Goal: Transaction & Acquisition: Purchase product/service

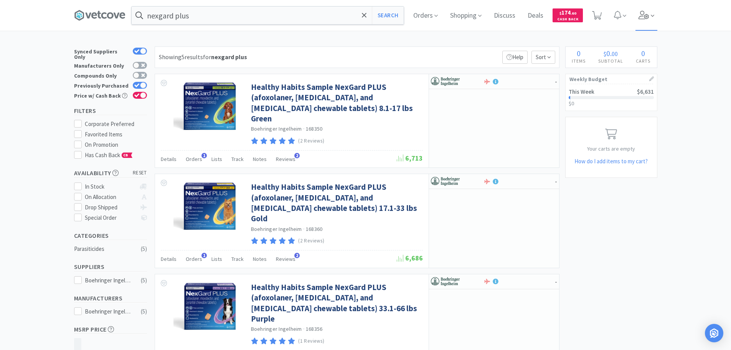
click at [649, 12] on icon at bounding box center [644, 15] width 11 height 8
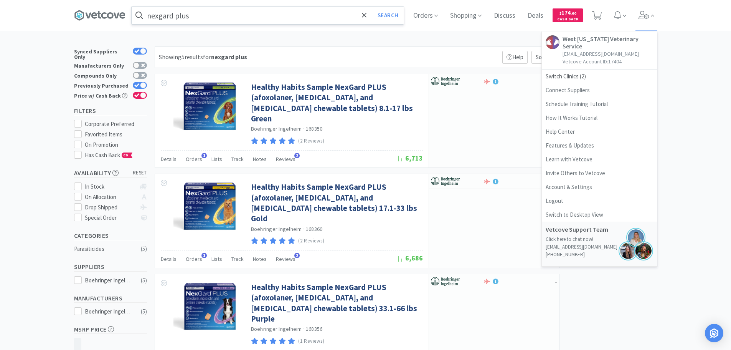
click at [210, 12] on input "nexgard plus" at bounding box center [268, 16] width 272 height 18
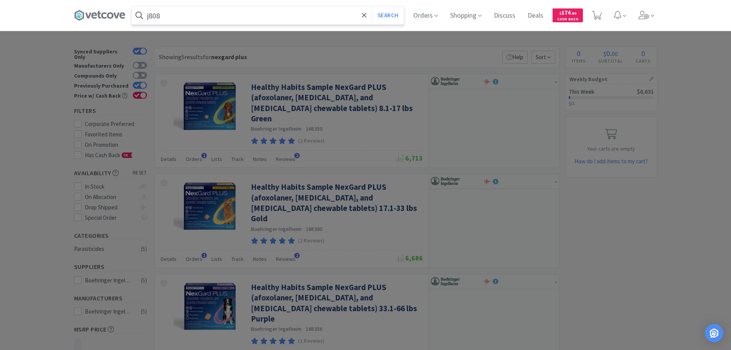
type input "j808"
click at [372, 7] on button "Search" at bounding box center [388, 16] width 32 height 18
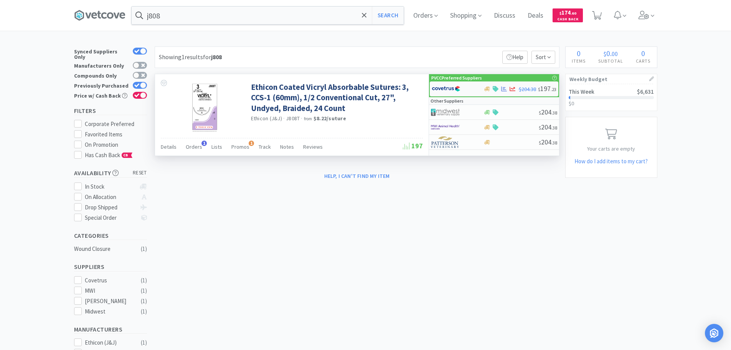
click at [448, 86] on img at bounding box center [446, 89] width 29 height 12
select select "1"
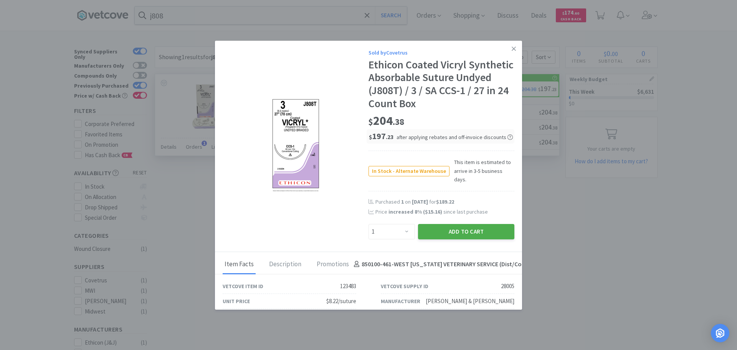
click at [475, 224] on button "Add to Cart" at bounding box center [466, 231] width 96 height 15
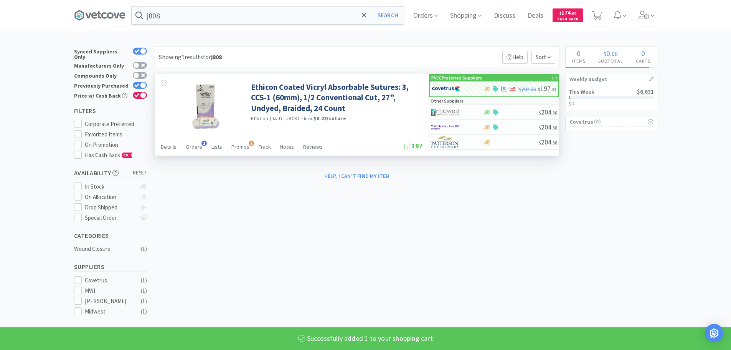
select select "1"
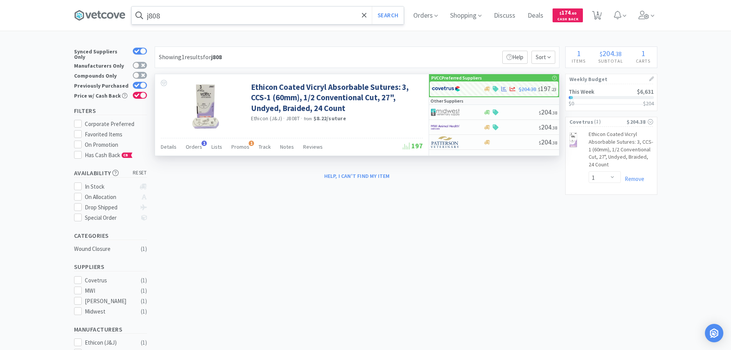
click at [197, 17] on input "j808" at bounding box center [268, 16] width 272 height 18
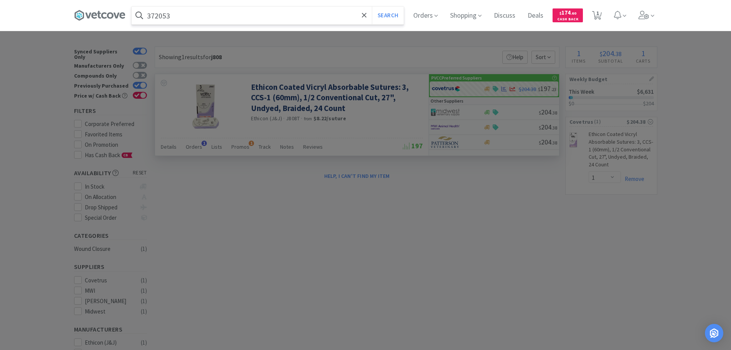
type input "372053"
click at [372, 7] on button "Search" at bounding box center [388, 16] width 32 height 18
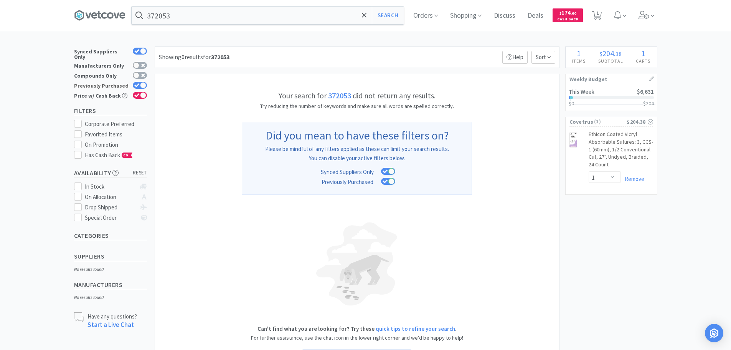
click at [139, 83] on icon at bounding box center [136, 85] width 5 height 4
checkbox input "false"
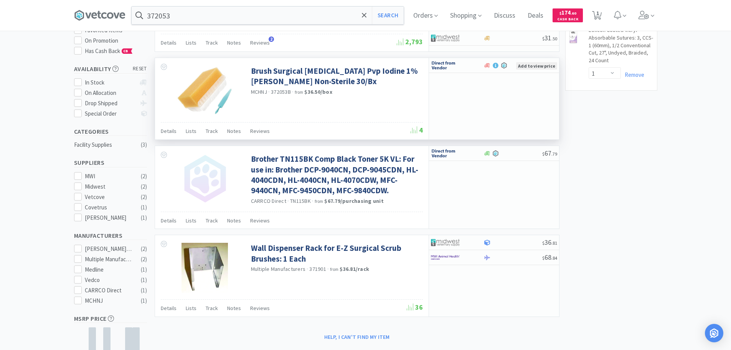
scroll to position [38, 0]
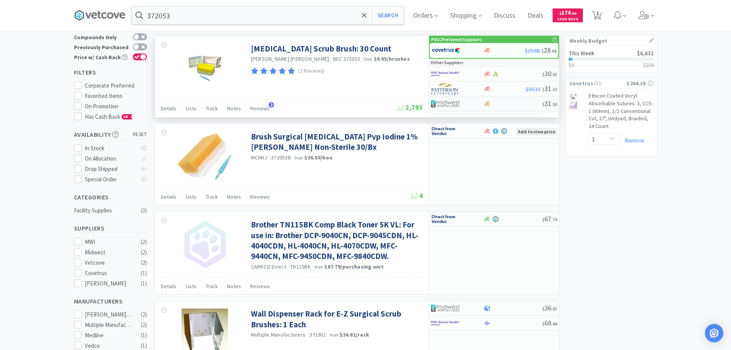
click at [464, 106] on div at bounding box center [452, 103] width 42 height 13
select select "1"
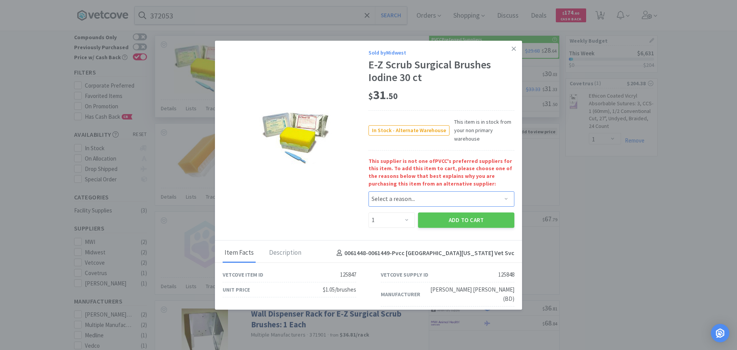
click at [420, 203] on select "Select a reason... Availability - This item is out of stock at the preferred su…" at bounding box center [442, 198] width 146 height 15
select select "availability"
click at [369, 191] on select "Select a reason... Availability - This item is out of stock at the preferred su…" at bounding box center [442, 198] width 146 height 15
click at [427, 223] on button "Add to Cart" at bounding box center [466, 219] width 96 height 15
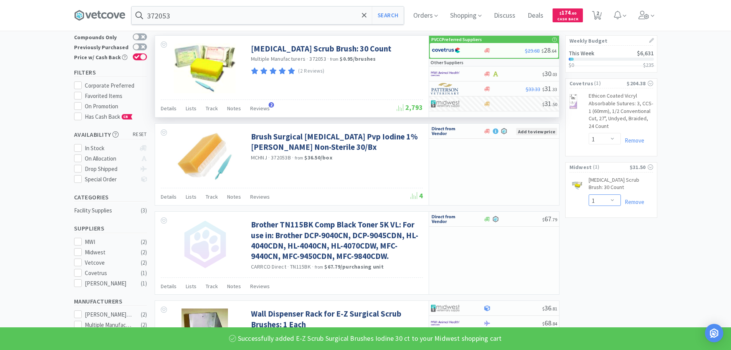
click at [615, 195] on select "Enter Quantity 1 2 3 4 5 6 7 8 9 10 11 12 13 14 15 16 17 18 19 20 Enter Quantity" at bounding box center [605, 200] width 32 height 12
click at [589, 194] on select "Enter Quantity 1 2 3 4 5 6 7 8 9 10 11 12 13 14 15 16 17 18 19 20 Enter Quantity" at bounding box center [605, 200] width 32 height 12
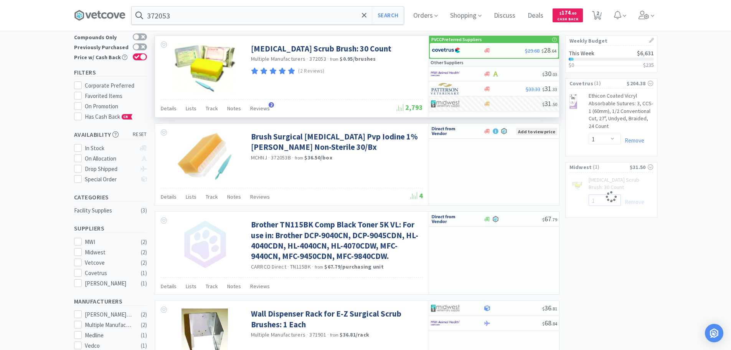
select select "2"
click at [264, 17] on input "372053" at bounding box center [268, 16] width 272 height 18
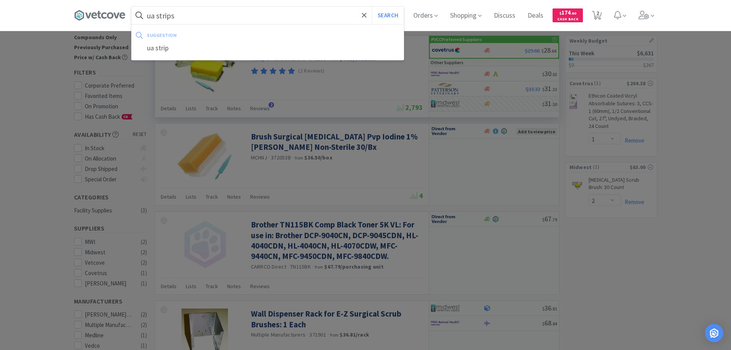
type input "ua strips"
click at [372, 7] on button "Search" at bounding box center [388, 16] width 32 height 18
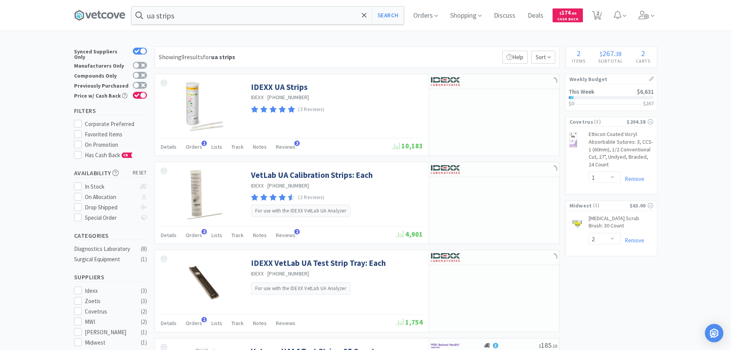
click at [134, 81] on div "Previously Purchased" at bounding box center [110, 86] width 73 height 10
click at [136, 81] on div "Previously Purchased" at bounding box center [110, 86] width 73 height 10
click at [138, 82] on div at bounding box center [136, 85] width 6 height 6
checkbox input "true"
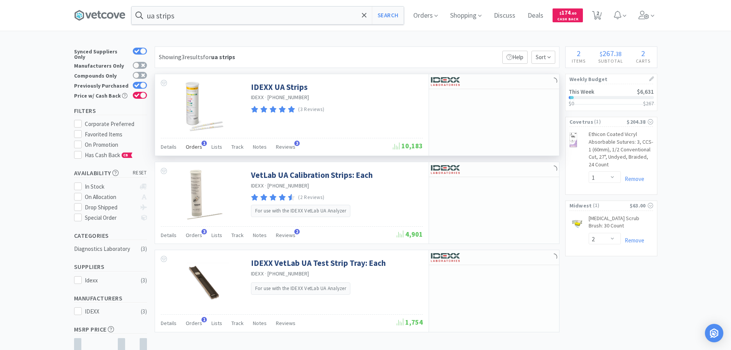
click at [195, 148] on span "Orders" at bounding box center [194, 146] width 17 height 7
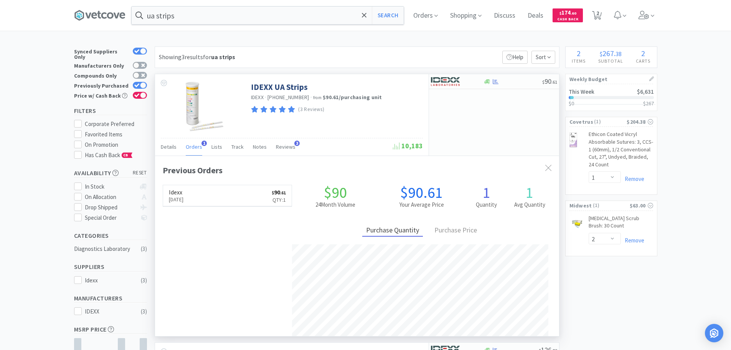
scroll to position [199, 404]
click at [195, 148] on span "Orders" at bounding box center [194, 146] width 17 height 7
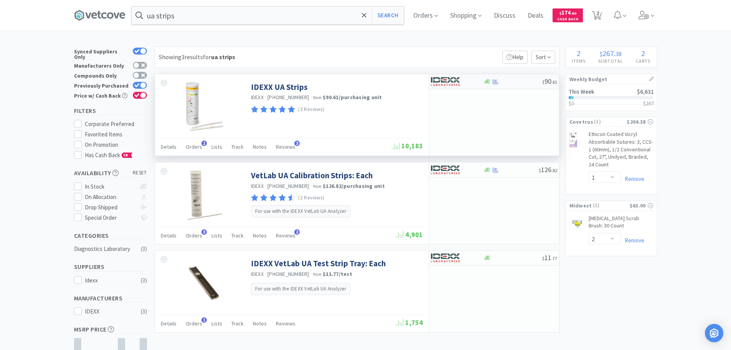
click at [435, 84] on img at bounding box center [445, 82] width 29 height 12
select select "1"
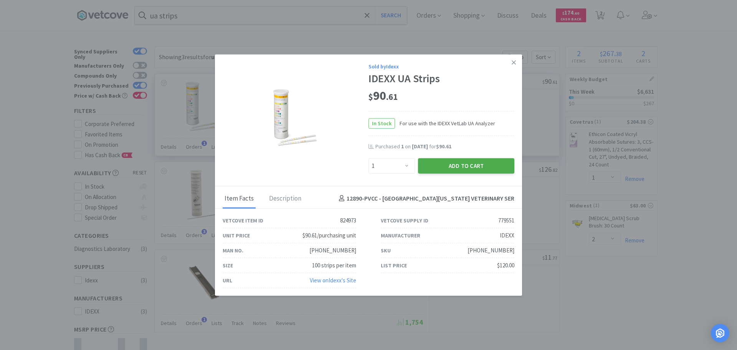
click at [461, 163] on button "Add to Cart" at bounding box center [466, 165] width 96 height 15
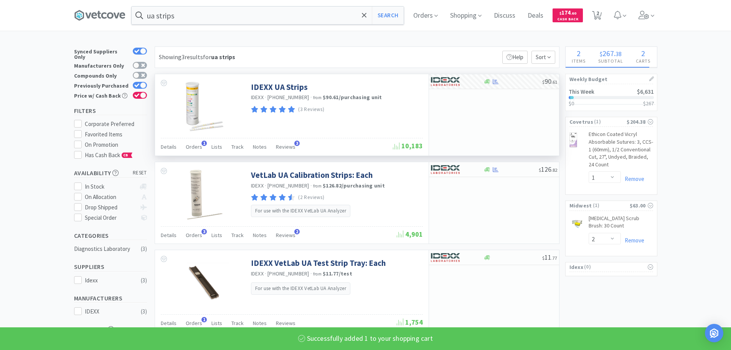
select select "1"
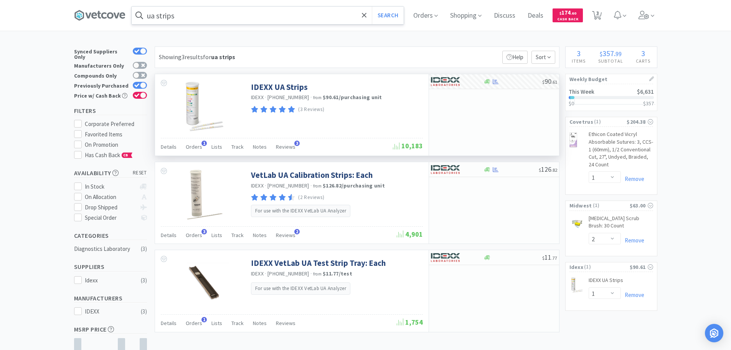
click at [258, 15] on input "ua strips" at bounding box center [268, 16] width 272 height 18
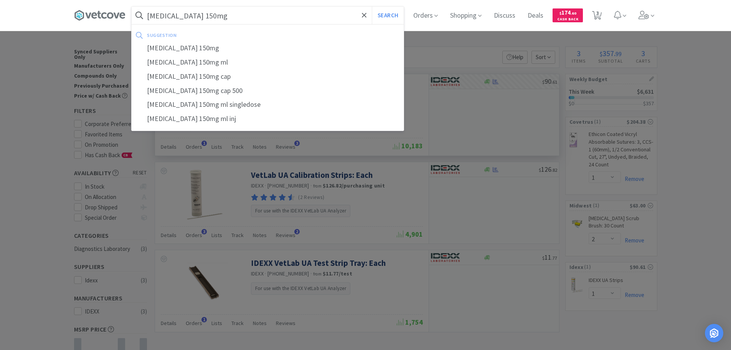
type input "clindamycin 150mg"
click at [372, 7] on button "Search" at bounding box center [388, 16] width 32 height 18
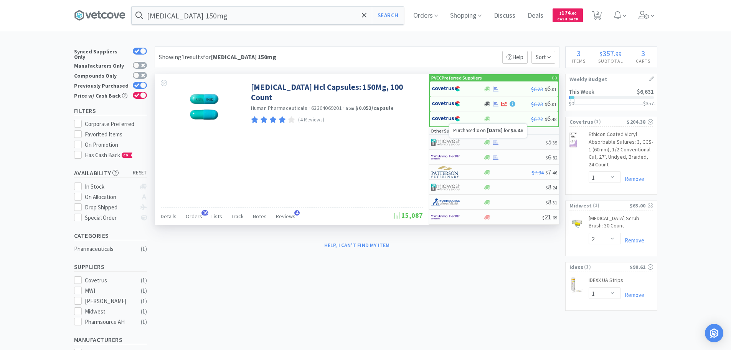
click at [494, 141] on icon at bounding box center [496, 142] width 6 height 6
select select "1"
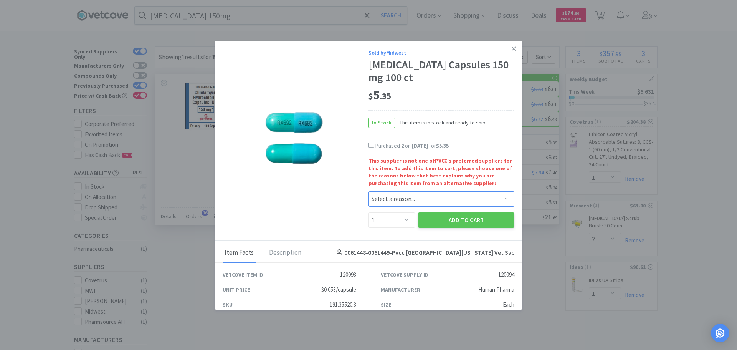
click at [396, 198] on select "Select a reason... Availability - This item is out of stock at the preferred su…" at bounding box center [442, 198] width 146 height 15
select select "pricing"
click at [369, 191] on select "Select a reason... Availability - This item is out of stock at the preferred su…" at bounding box center [442, 198] width 146 height 15
drag, startPoint x: 390, startPoint y: 221, endPoint x: 390, endPoint y: 213, distance: 8.1
click at [390, 221] on select "Enter Quantity 1 2 3 4 5 6 7 8 9 10 11 12 13 14 15 16 17 18 19 20 Enter Quantity" at bounding box center [392, 219] width 46 height 15
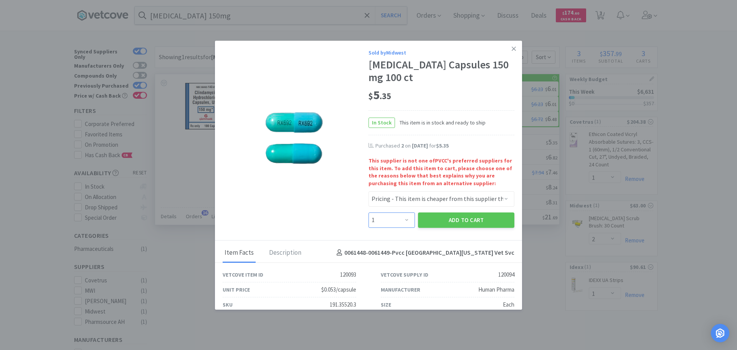
select select "2"
click at [369, 212] on select "Enter Quantity 1 2 3 4 5 6 7 8 9 10 11 12 13 14 15 16 17 18 19 20 Enter Quantity" at bounding box center [392, 219] width 46 height 15
click at [457, 225] on button "Add to Cart" at bounding box center [466, 219] width 96 height 15
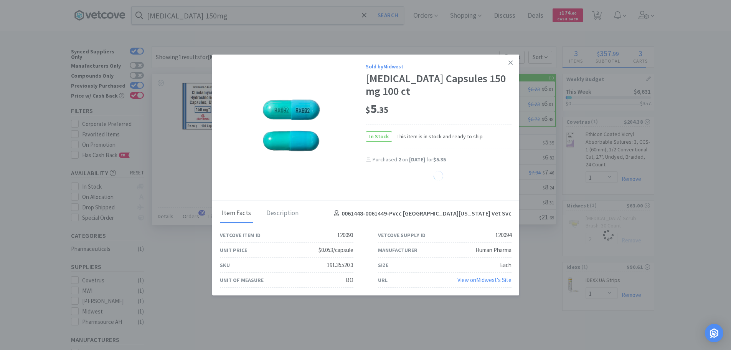
select select "2"
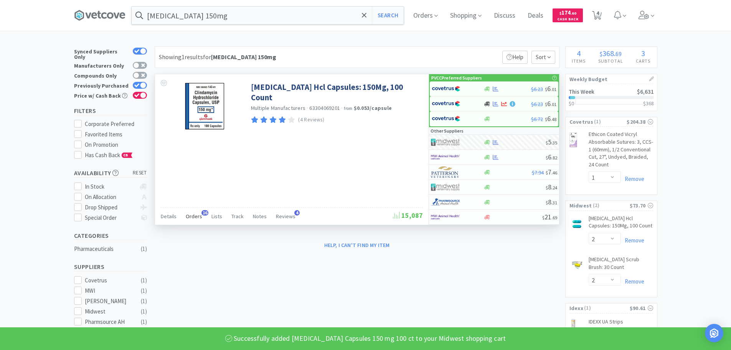
click at [192, 215] on span "Orders" at bounding box center [194, 216] width 17 height 7
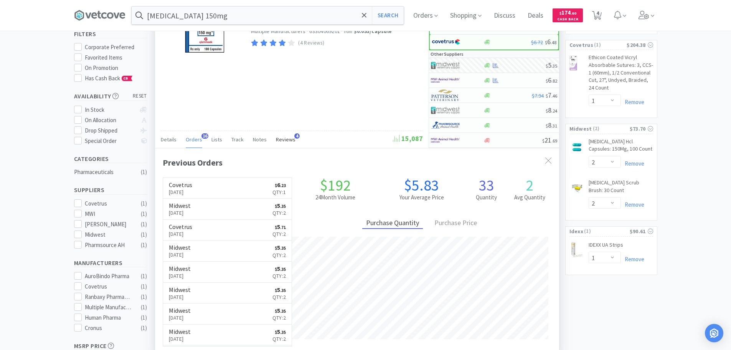
scroll to position [38, 0]
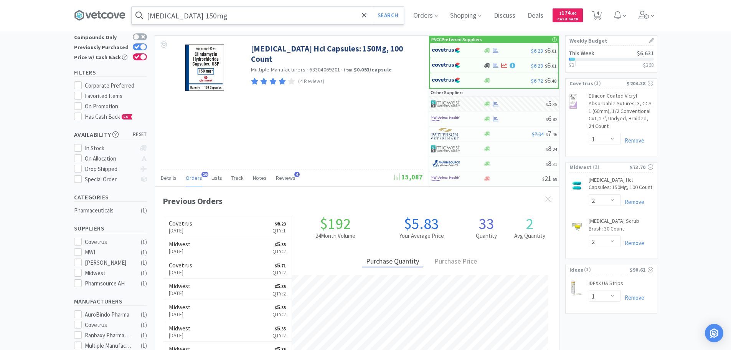
click at [218, 8] on input "clindamycin 150mg" at bounding box center [268, 16] width 272 height 18
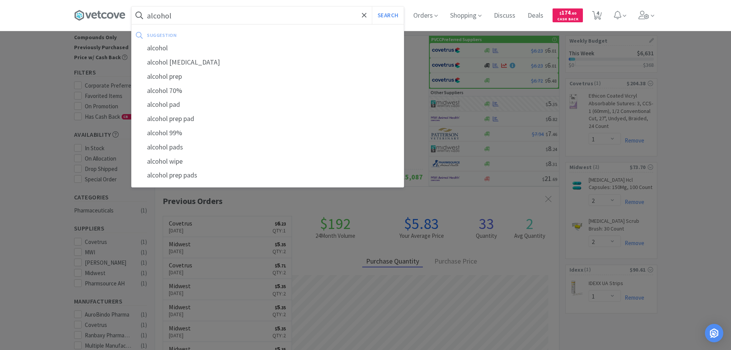
type input "alcohol"
click at [372, 7] on button "Search" at bounding box center [388, 16] width 32 height 18
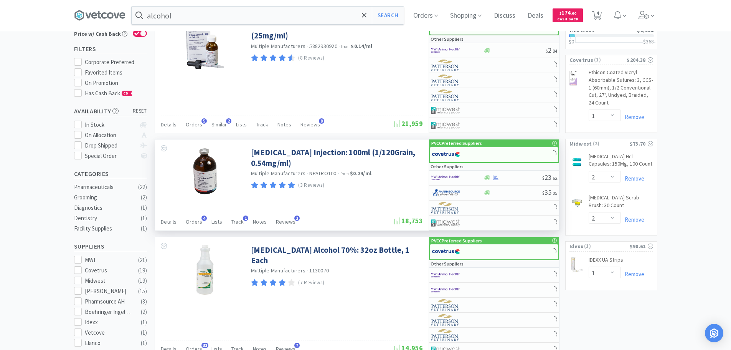
scroll to position [115, 0]
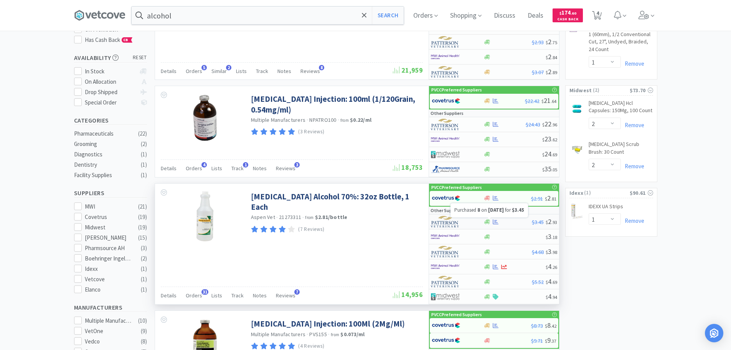
click at [494, 221] on icon at bounding box center [496, 222] width 6 height 6
select select "1"
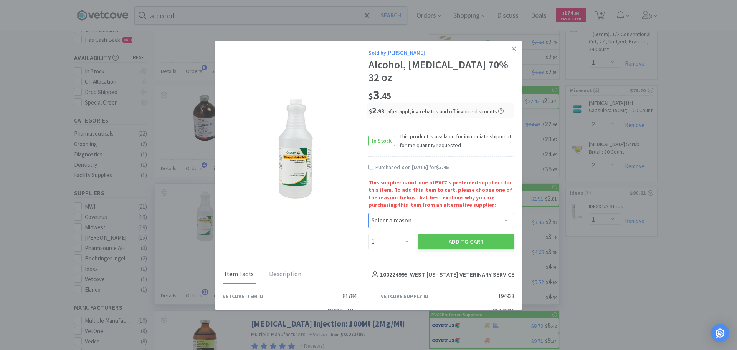
click at [417, 213] on select "Select a reason... Availability - This item is out of stock at the preferred su…" at bounding box center [442, 220] width 146 height 15
select select "availability"
click at [369, 213] on select "Select a reason... Availability - This item is out of stock at the preferred su…" at bounding box center [442, 220] width 146 height 15
click at [381, 234] on select "Enter Quantity 1 2 3 4 5 6 7 8 9 10 11 12 13 14 15 16 17 18 19 20 Enter Quantity" at bounding box center [392, 241] width 46 height 15
select select "8"
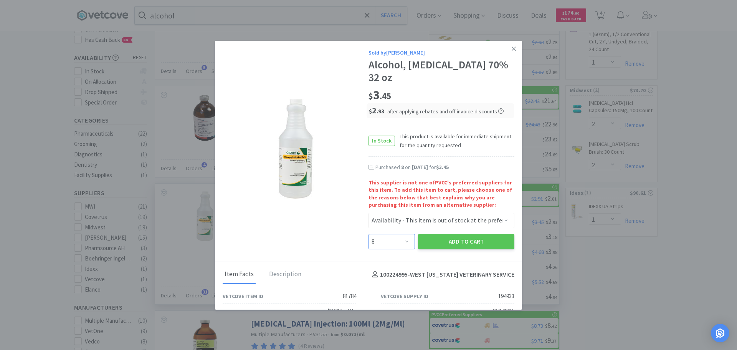
click at [369, 234] on select "Enter Quantity 1 2 3 4 5 6 7 8 9 10 11 12 13 14 15 16 17 18 19 20 Enter Quantity" at bounding box center [392, 241] width 46 height 15
click at [462, 234] on button "Add to Cart" at bounding box center [466, 241] width 96 height 15
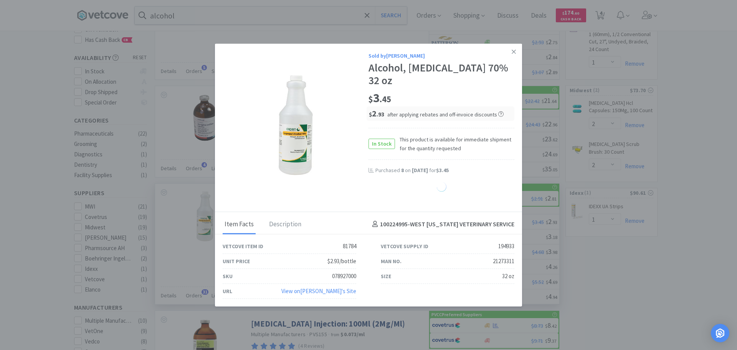
select select "8"
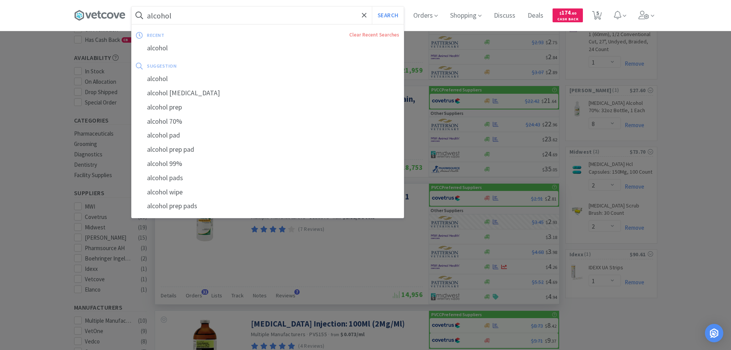
click at [246, 22] on input "alcohol" at bounding box center [268, 16] width 272 height 18
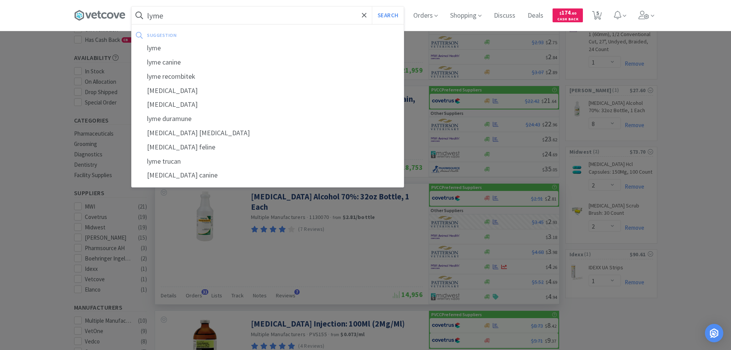
type input "lyme"
click at [372, 7] on button "Search" at bounding box center [388, 16] width 32 height 18
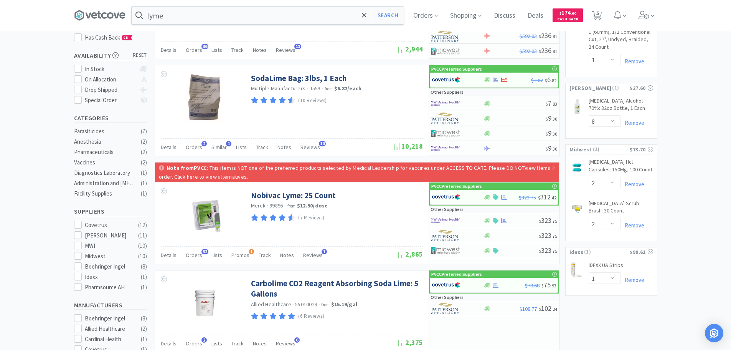
scroll to position [25, 0]
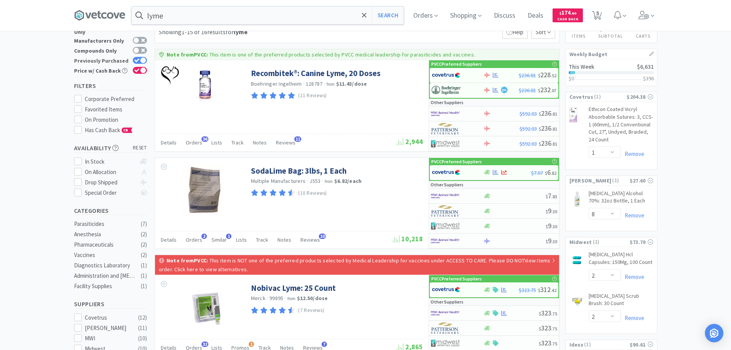
click at [136, 58] on icon at bounding box center [136, 60] width 5 height 4
checkbox input "false"
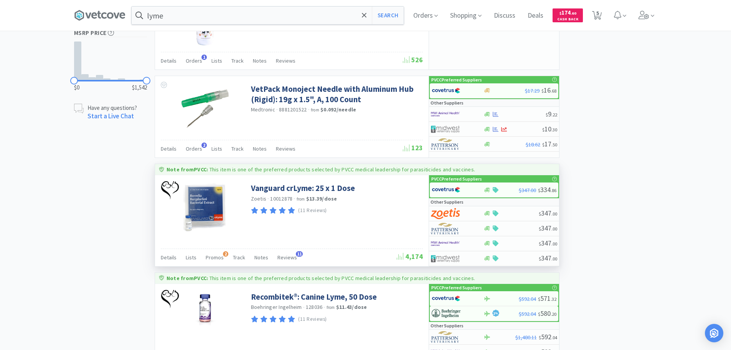
scroll to position [691, 0]
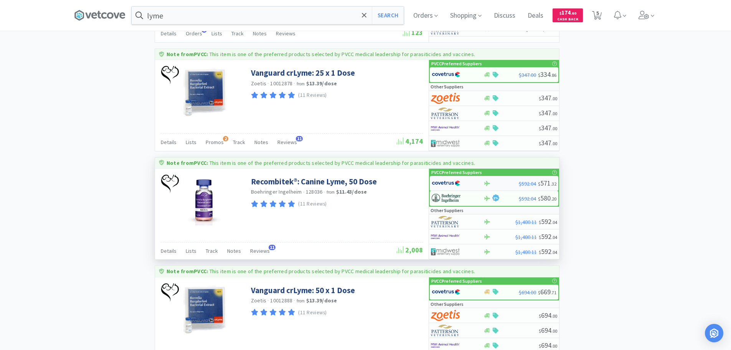
click at [466, 183] on div at bounding box center [453, 183] width 42 height 13
select select "1"
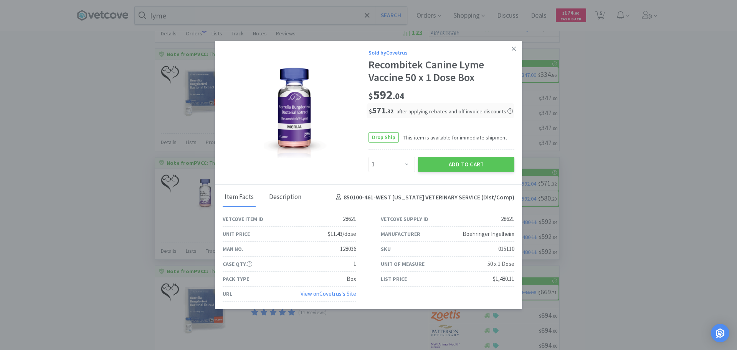
click at [292, 193] on div "Description" at bounding box center [285, 197] width 36 height 19
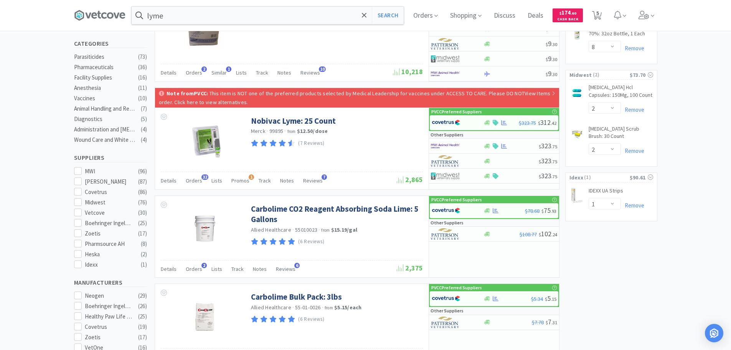
scroll to position [0, 0]
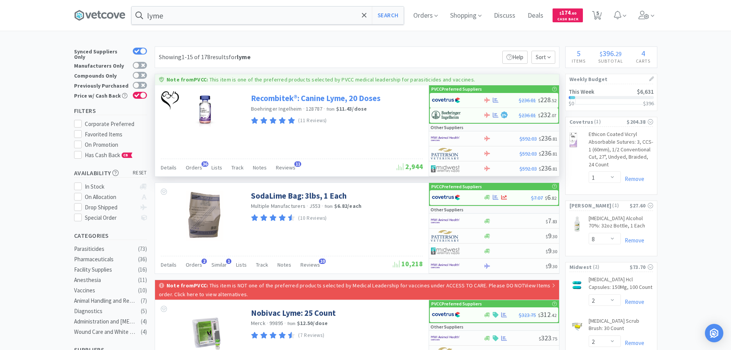
click at [369, 100] on link "Recombitek®: Canine Lyme, 20 Doses" at bounding box center [316, 98] width 130 height 10
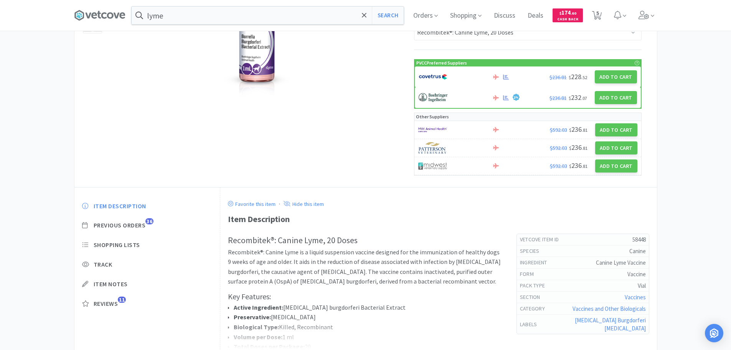
scroll to position [155, 0]
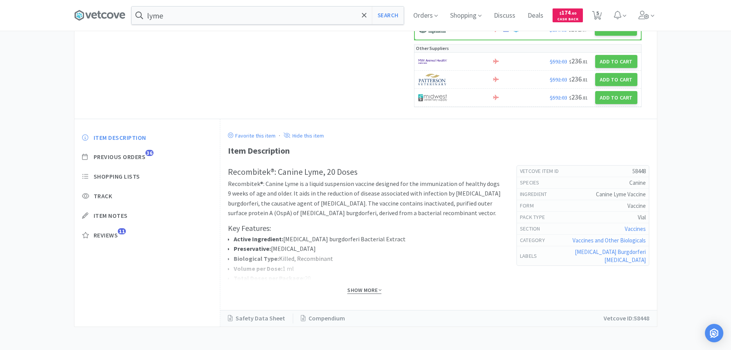
click at [365, 291] on span "Show More" at bounding box center [364, 289] width 34 height 7
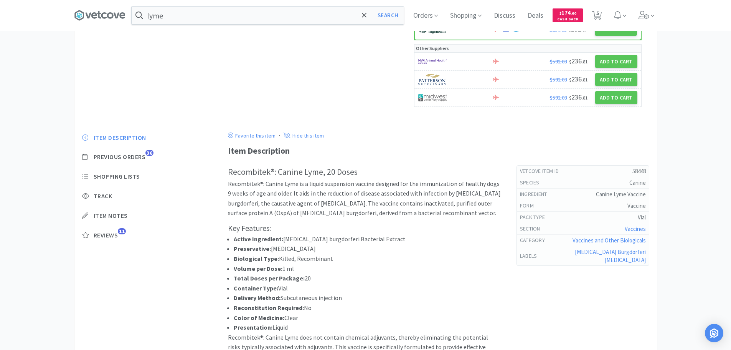
select select "1"
select select "8"
select select "2"
select select "1"
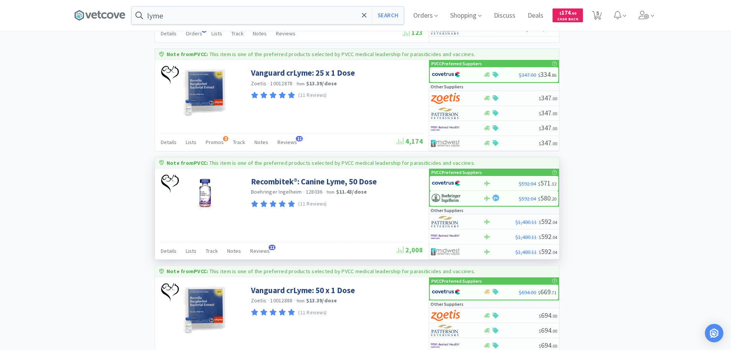
scroll to position [729, 0]
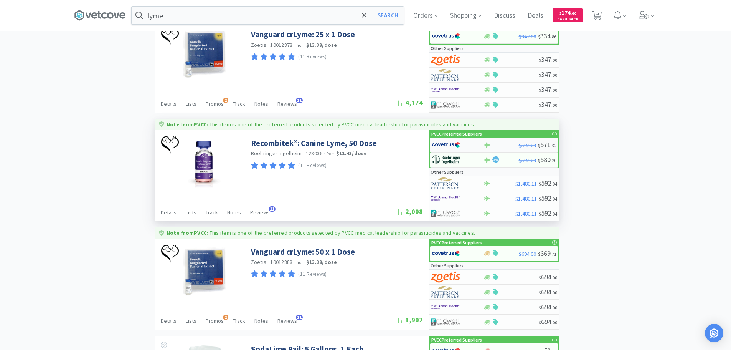
click at [444, 146] on img at bounding box center [446, 145] width 29 height 12
select select "1"
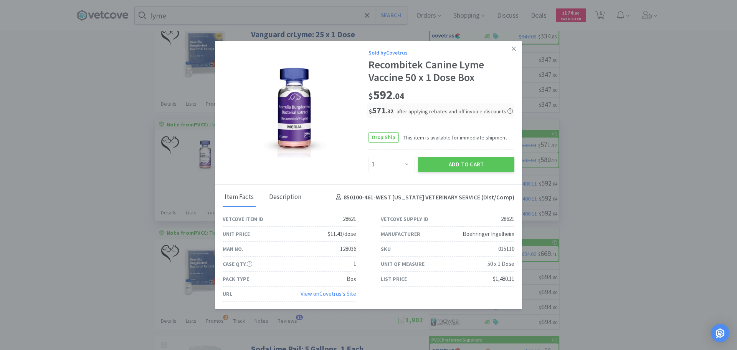
click at [289, 194] on div "Description" at bounding box center [285, 197] width 36 height 19
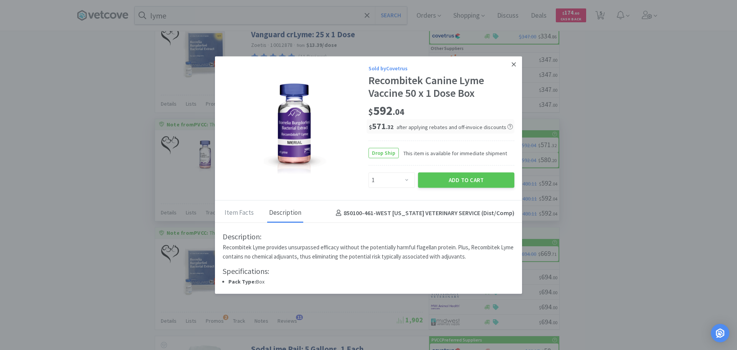
click at [511, 63] on link at bounding box center [513, 64] width 13 height 17
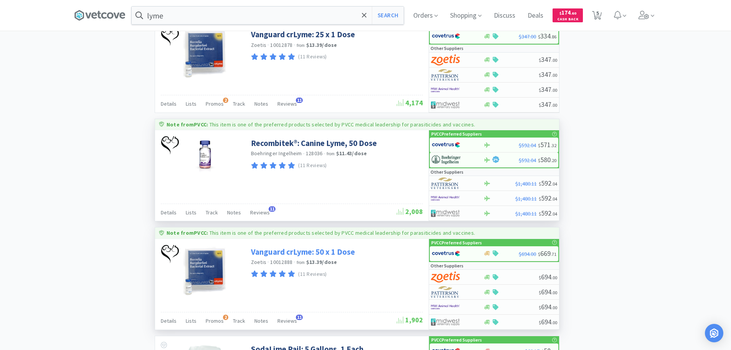
click at [326, 255] on link "Vanguard crLyme: 50 x 1 Dose" at bounding box center [303, 251] width 104 height 10
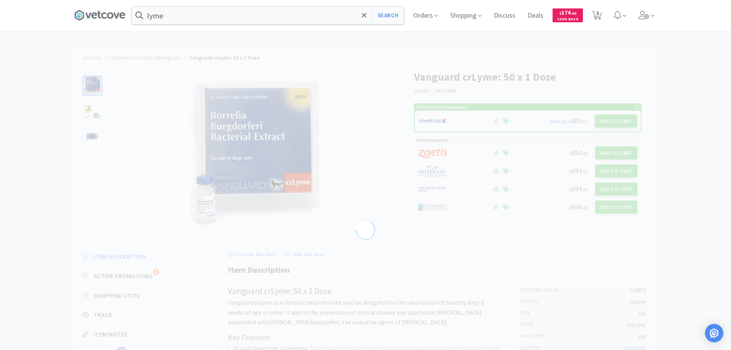
select select "169853"
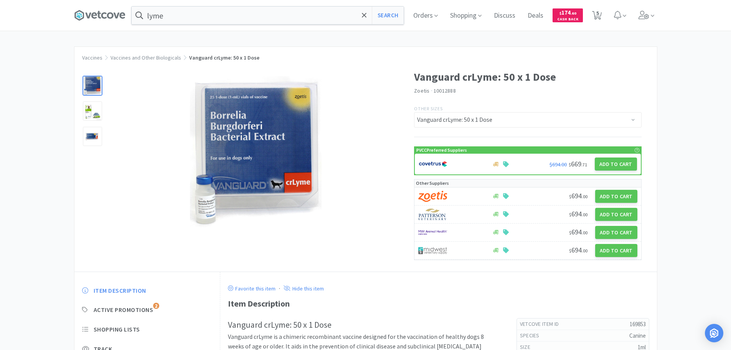
select select "1"
select select "8"
select select "2"
select select "1"
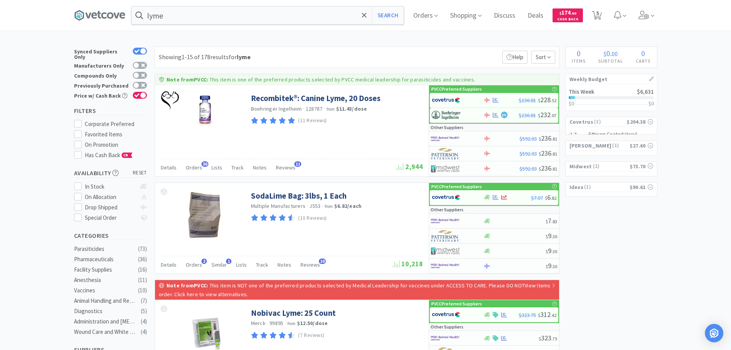
scroll to position [729, 0]
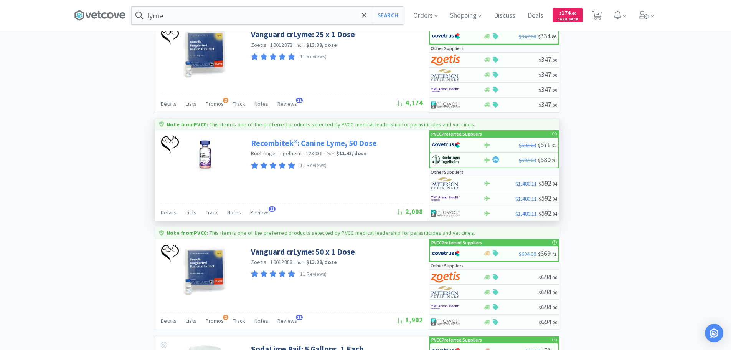
click at [289, 142] on link "Recombitek®: Canine Lyme, 50 Dose" at bounding box center [314, 143] width 126 height 10
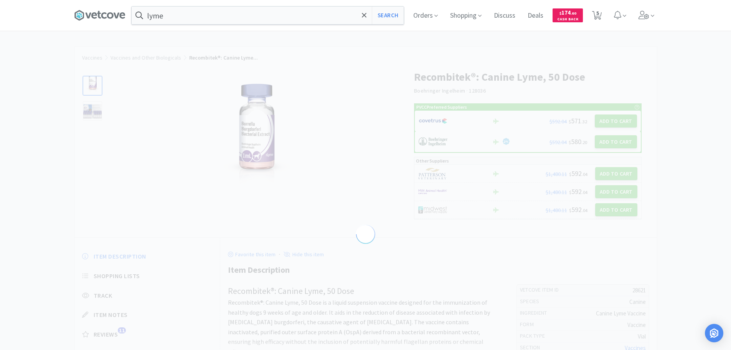
select select "28621"
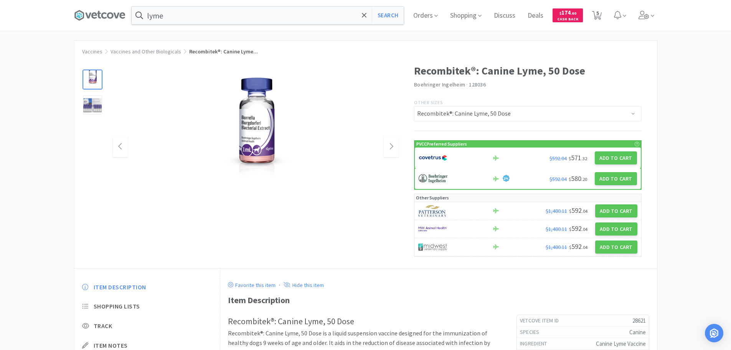
scroll to position [154, 0]
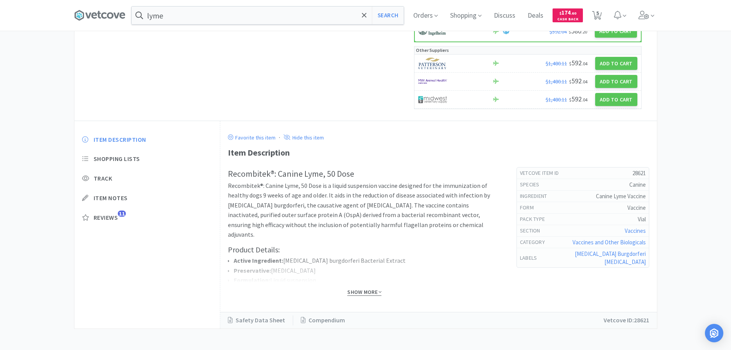
click at [357, 290] on span "Show More" at bounding box center [364, 291] width 34 height 7
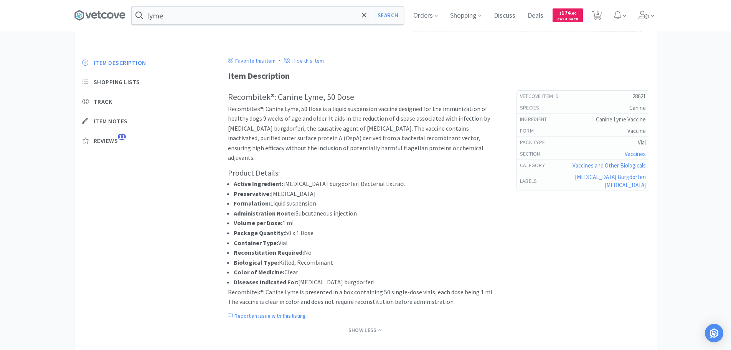
scroll to position [0, 0]
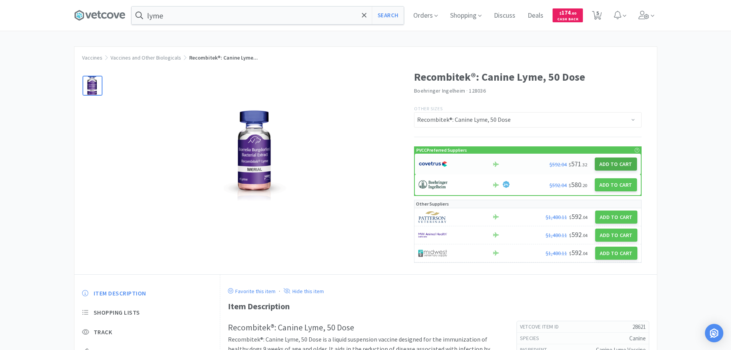
click at [602, 162] on button "Add to Cart" at bounding box center [616, 163] width 42 height 13
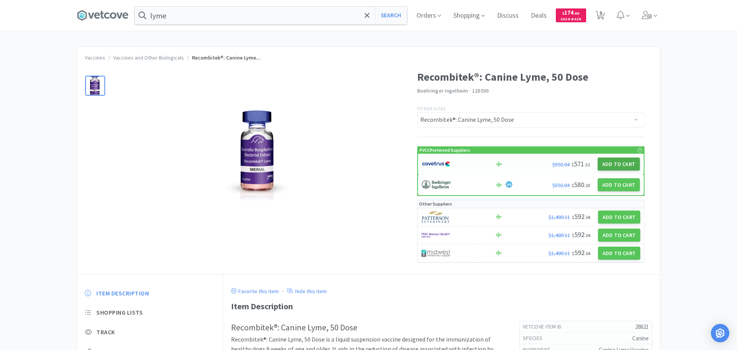
select select "1"
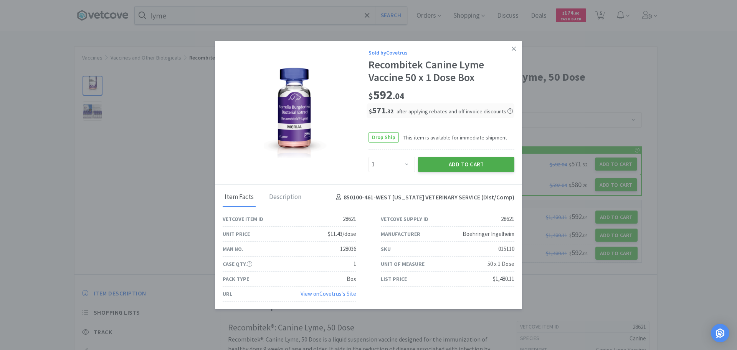
click at [479, 167] on button "Add to Cart" at bounding box center [466, 164] width 96 height 15
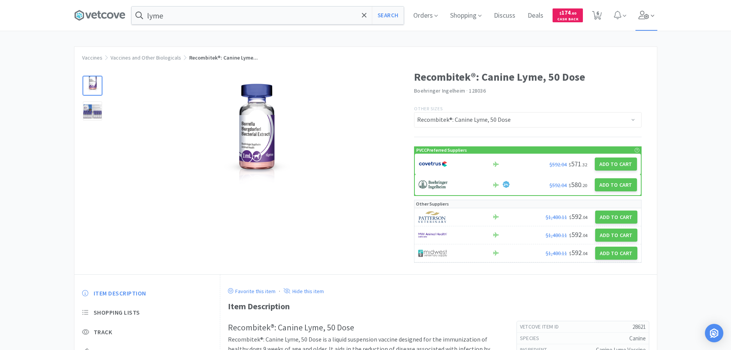
click at [640, 14] on span at bounding box center [647, 15] width 22 height 31
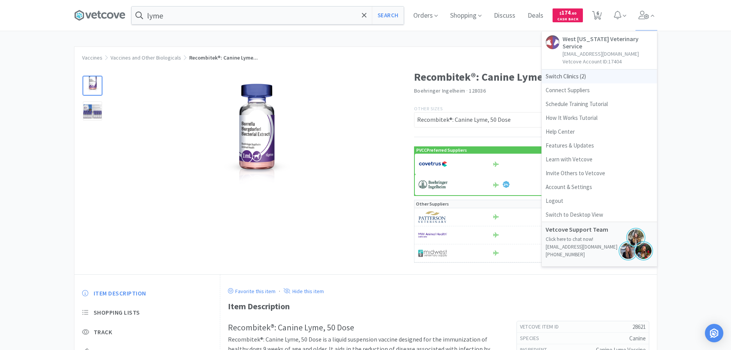
click at [577, 69] on span "Switch Clinics ( 2 )" at bounding box center [599, 76] width 115 height 14
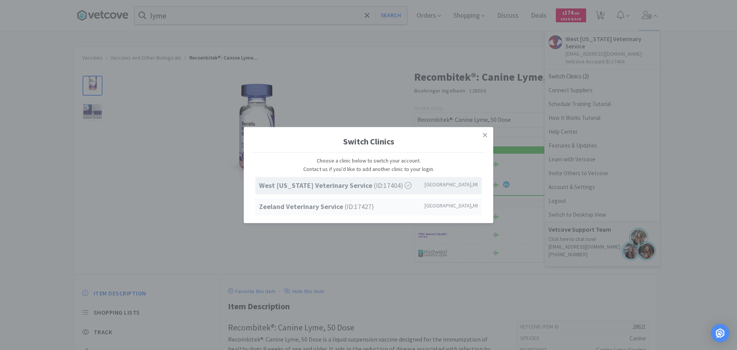
click at [326, 198] on div "Zeeland Veterinary Service (ID: 17427 ) Zeeland , MI" at bounding box center [368, 206] width 226 height 17
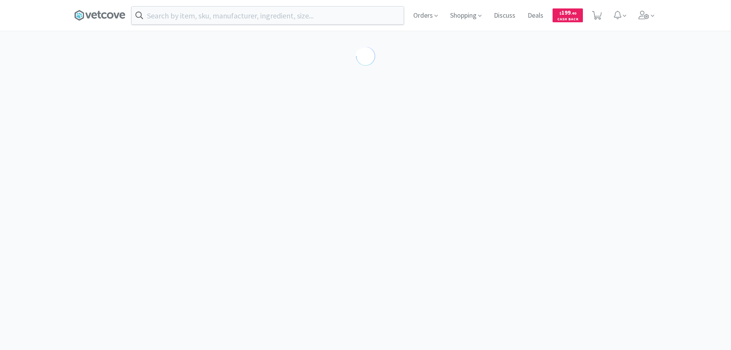
select select "28621"
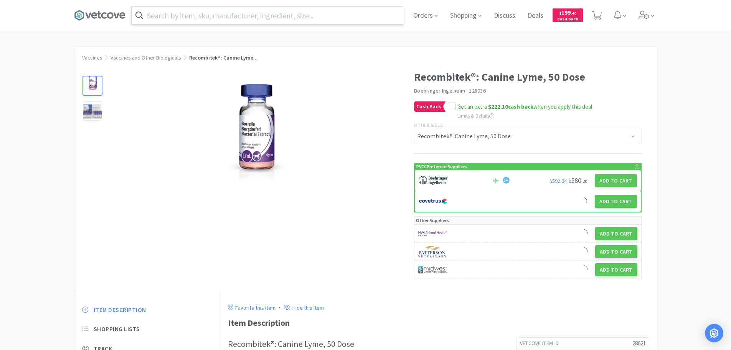
click at [242, 7] on input "text" at bounding box center [268, 16] width 272 height 18
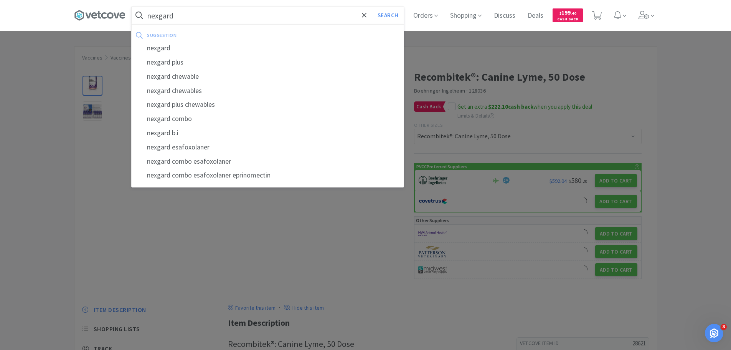
type input "nexgard"
click at [372, 7] on button "Search" at bounding box center [388, 16] width 32 height 18
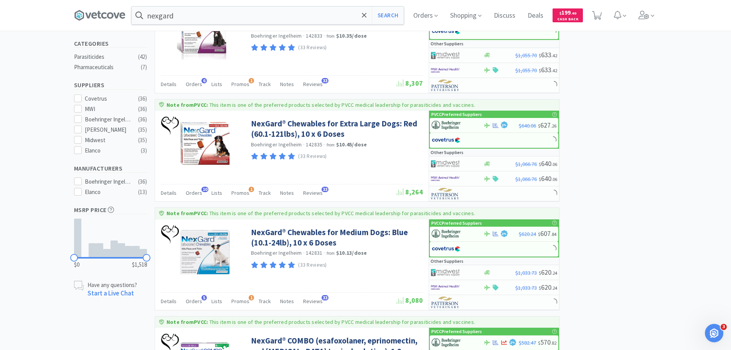
select select "1"
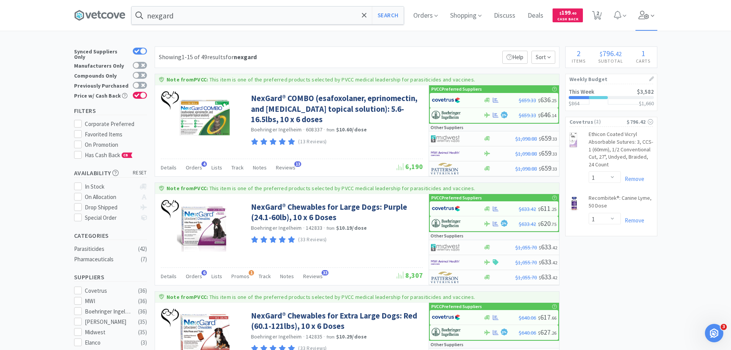
click at [641, 12] on icon at bounding box center [644, 15] width 11 height 8
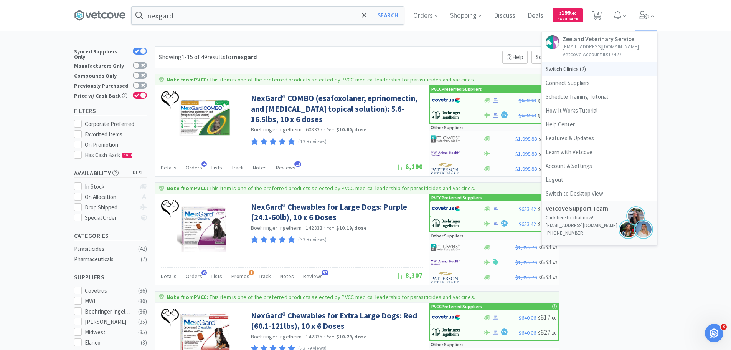
click at [570, 68] on span "Switch Clinics ( 2 )" at bounding box center [599, 69] width 115 height 14
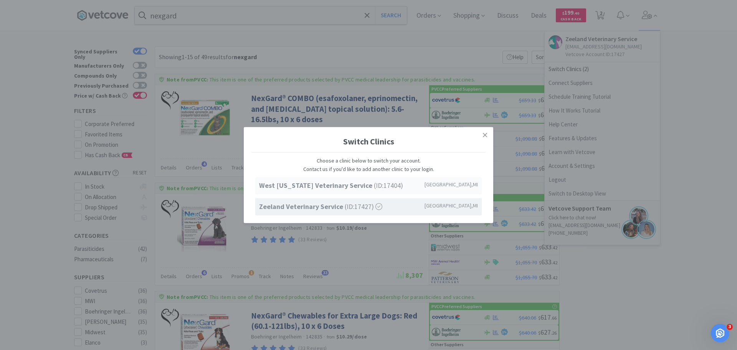
click at [317, 186] on strong "West [US_STATE] Veterinary Service" at bounding box center [316, 185] width 115 height 9
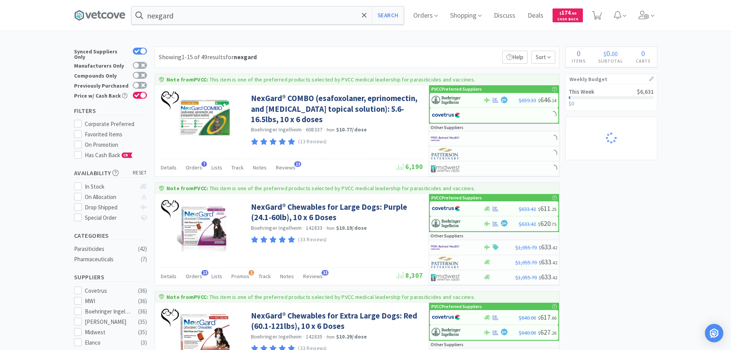
select select "1"
select select "8"
select select "2"
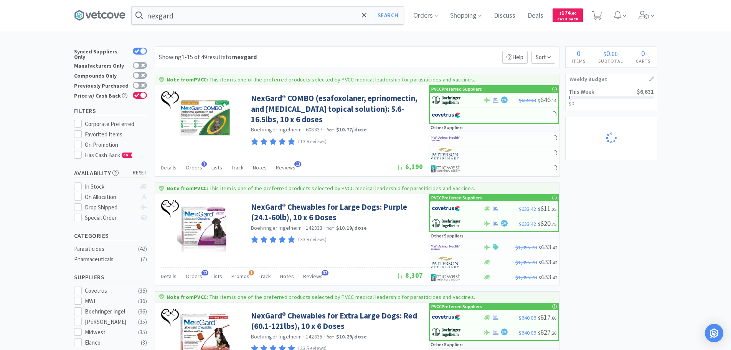
select select "1"
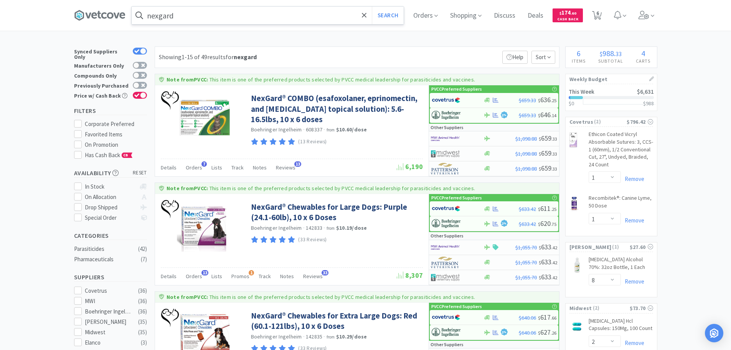
click at [251, 18] on input "nexgard" at bounding box center [268, 16] width 272 height 18
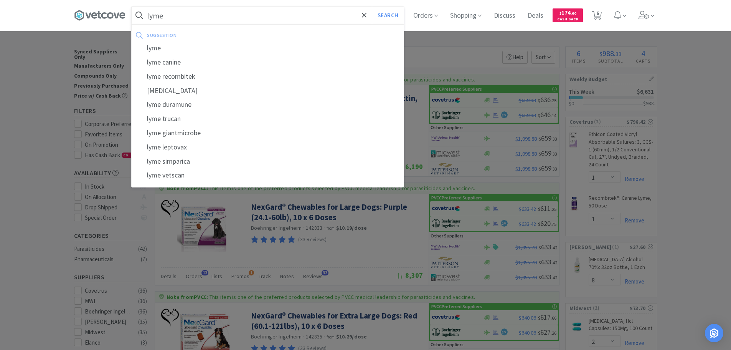
click at [372, 7] on button "Search" at bounding box center [388, 16] width 32 height 18
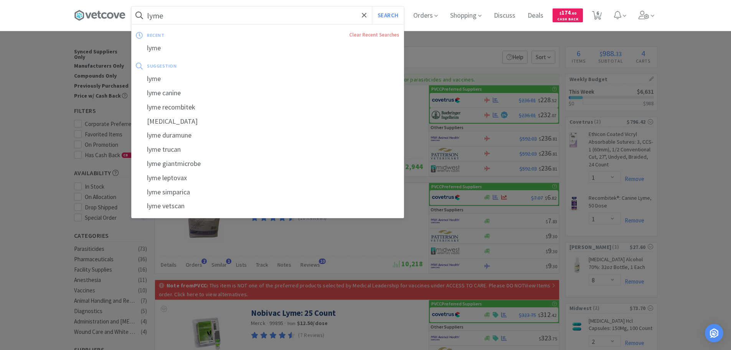
click at [255, 14] on input "lyme" at bounding box center [268, 16] width 272 height 18
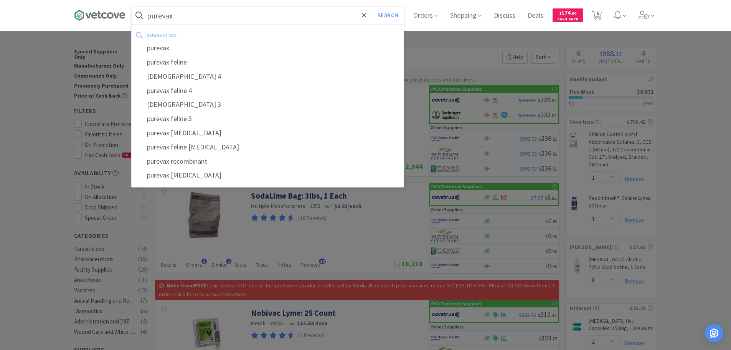
type input "purevax"
click at [372, 7] on button "Search" at bounding box center [388, 16] width 32 height 18
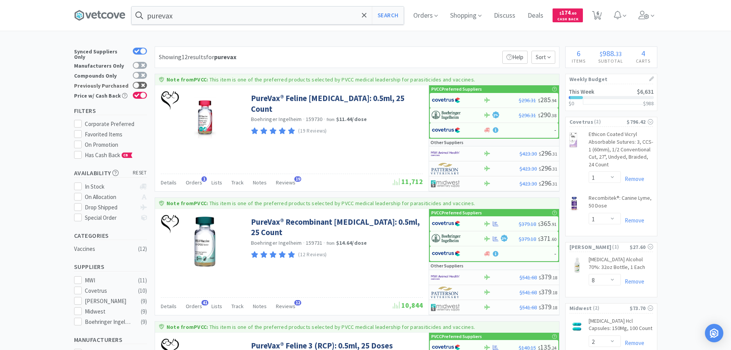
click at [145, 83] on div at bounding box center [140, 85] width 14 height 7
checkbox input "true"
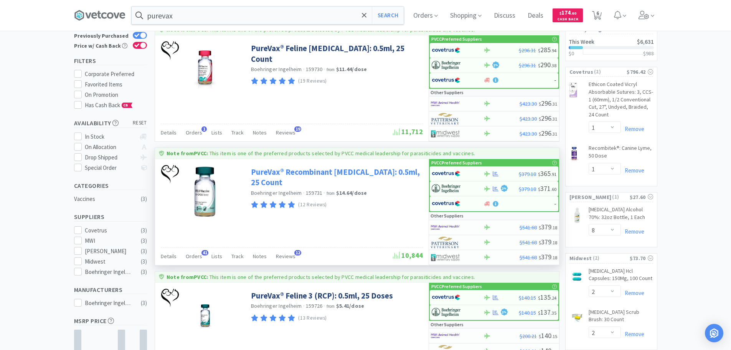
scroll to position [115, 0]
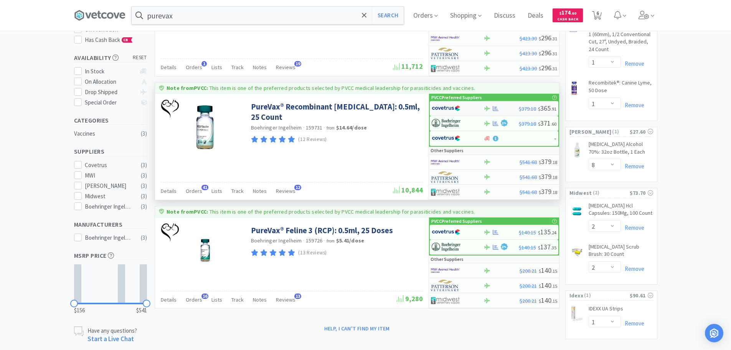
click at [471, 107] on div at bounding box center [453, 108] width 42 height 13
select select "1"
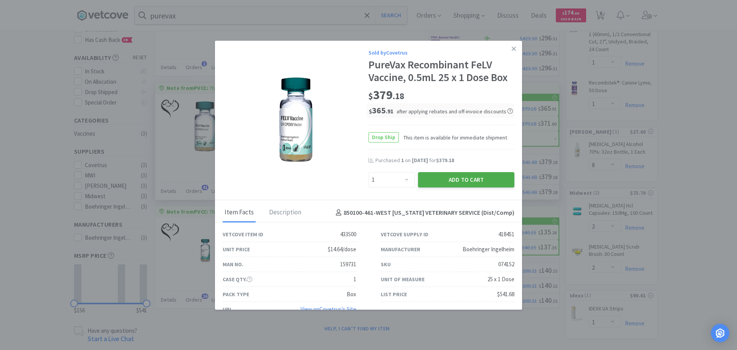
click at [459, 179] on button "Add to Cart" at bounding box center [466, 179] width 96 height 15
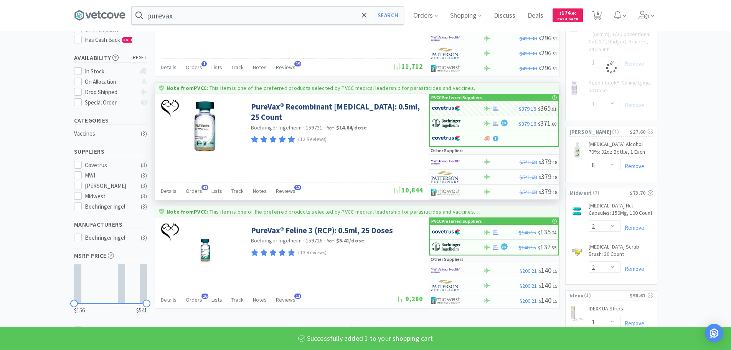
select select "1"
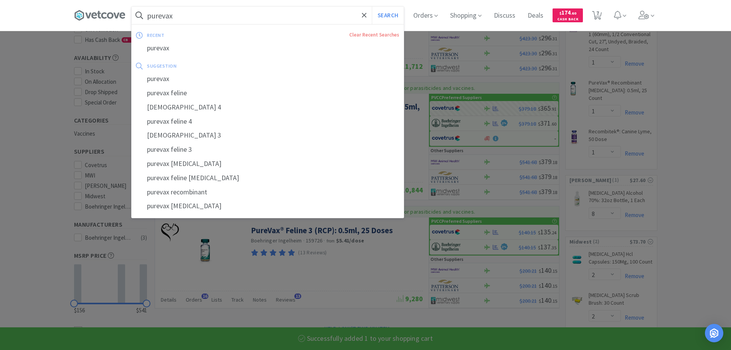
click at [314, 10] on input "purevax" at bounding box center [268, 16] width 272 height 18
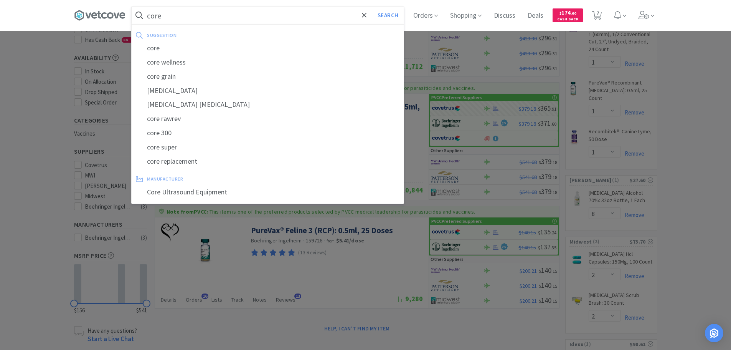
type input "core"
click at [372, 7] on button "Search" at bounding box center [388, 16] width 32 height 18
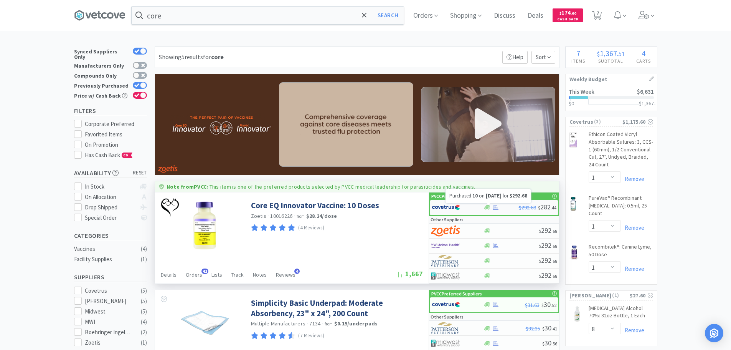
click at [497, 206] on icon at bounding box center [496, 207] width 6 height 6
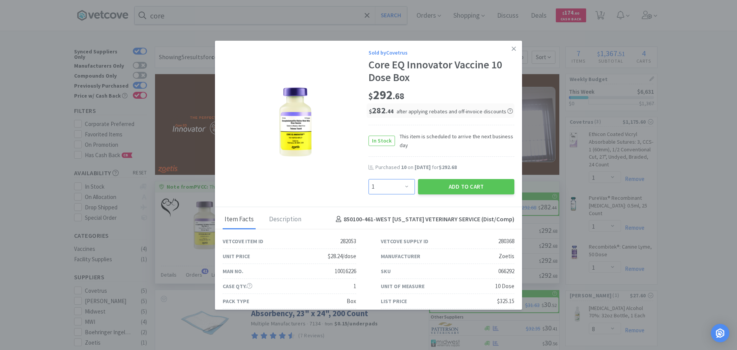
click at [388, 179] on select "Enter Quantity 1 2 3 4 5 6 7 8 9 10 11 12 13 14 15 16 17 18 19 20 Enter Quantity" at bounding box center [392, 186] width 46 height 15
select select "4"
click at [369, 179] on select "Enter Quantity 1 2 3 4 5 6 7 8 9 10 11 12 13 14 15 16 17 18 19 20 Enter Quantity" at bounding box center [392, 186] width 46 height 15
click at [467, 186] on button "Add to Cart" at bounding box center [466, 186] width 96 height 15
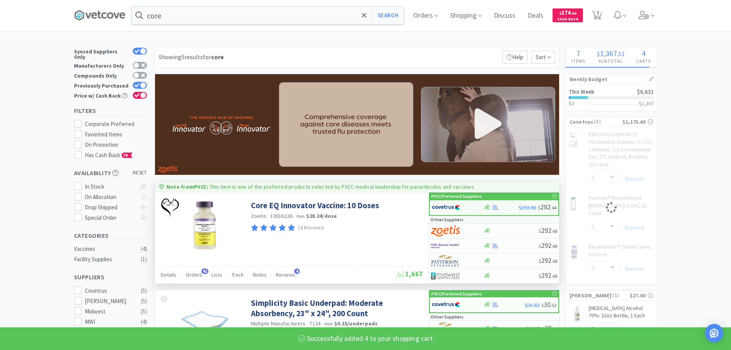
select select "4"
select select "1"
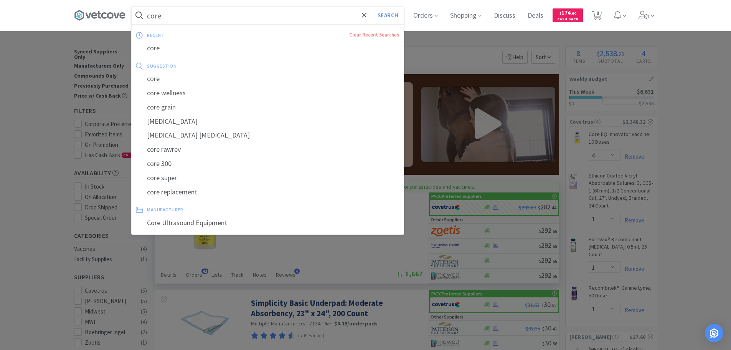
click at [163, 8] on input "core" at bounding box center [268, 16] width 272 height 18
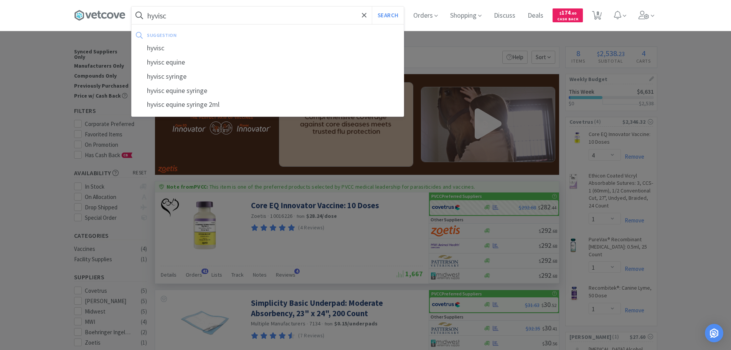
type input "hyvisc"
click at [372, 7] on button "Search" at bounding box center [388, 16] width 32 height 18
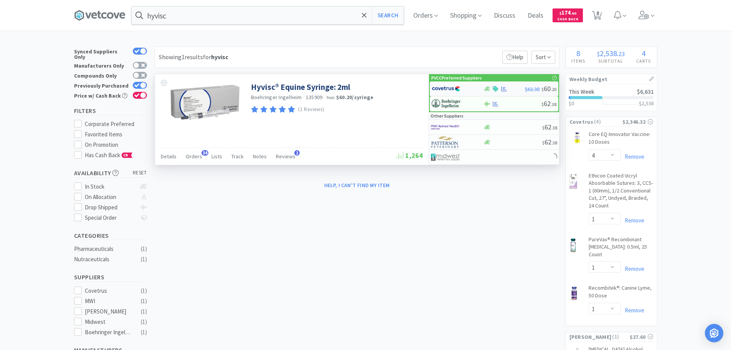
click at [440, 89] on img at bounding box center [446, 89] width 29 height 12
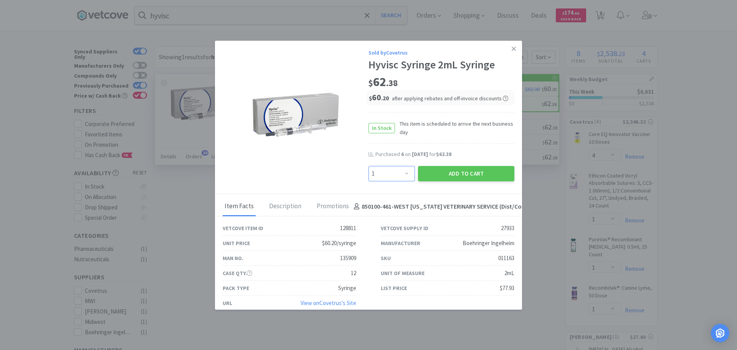
click at [402, 177] on select "Enter Quantity 1 2 3 4 5 6 7 8 9 10 11 12 13 14 15 16 17 18 19 20 Enter Quantity" at bounding box center [392, 173] width 46 height 15
select select "4"
click at [369, 166] on select "Enter Quantity 1 2 3 4 5 6 7 8 9 10 11 12 13 14 15 16 17 18 19 20 Enter Quantity" at bounding box center [392, 173] width 46 height 15
click at [444, 173] on button "Add to Cart" at bounding box center [466, 173] width 96 height 15
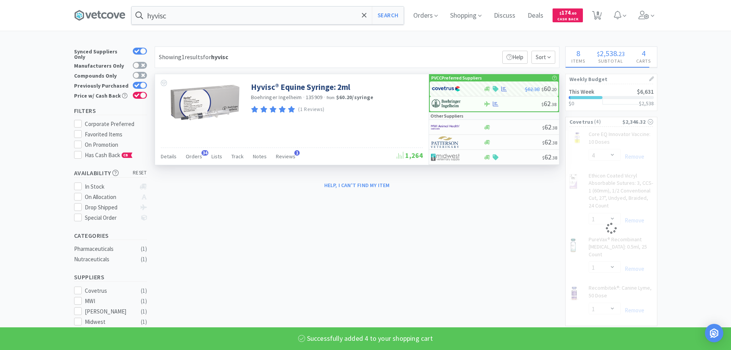
select select "4"
select select "1"
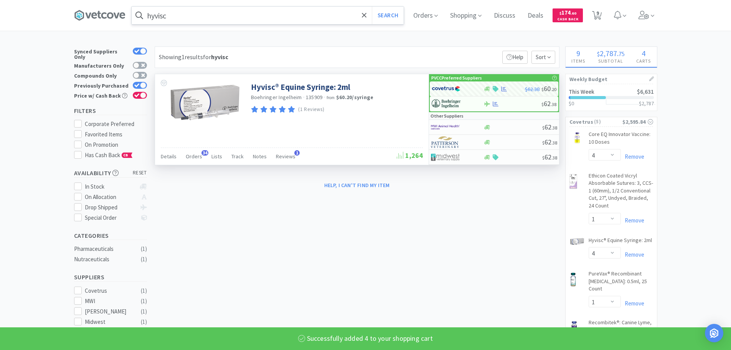
click at [250, 21] on input "hyvisc" at bounding box center [268, 16] width 272 height 18
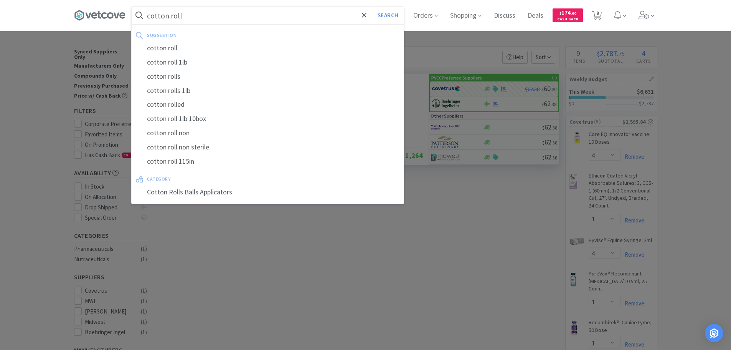
type input "cotton roll"
click at [372, 7] on button "Search" at bounding box center [388, 16] width 32 height 18
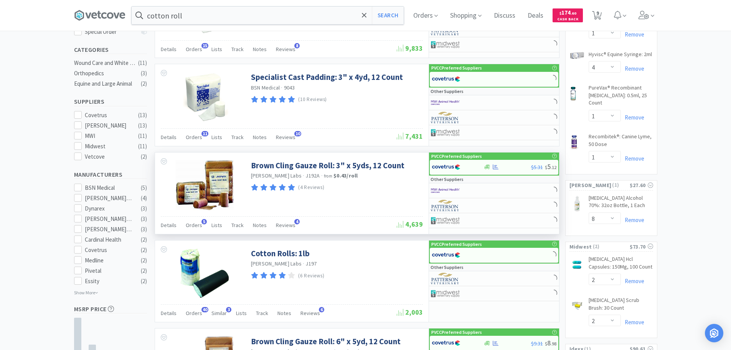
scroll to position [192, 0]
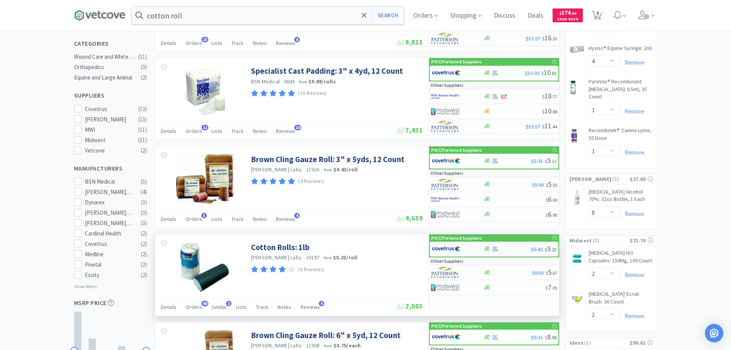
click at [463, 245] on div at bounding box center [453, 248] width 42 height 13
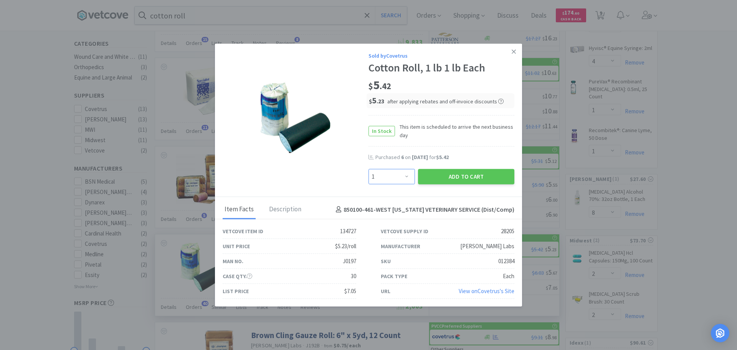
click at [406, 178] on select "Enter Quantity 1 2 3 4 5 6 7 8 9 10 11 12 13 14 15 16 17 18 19 20 Enter Quantity" at bounding box center [392, 176] width 46 height 15
select select "6"
click at [369, 169] on select "Enter Quantity 1 2 3 4 5 6 7 8 9 10 11 12 13 14 15 16 17 18 19 20 Enter Quantity" at bounding box center [392, 176] width 46 height 15
click at [459, 172] on button "Add to Cart" at bounding box center [466, 176] width 96 height 15
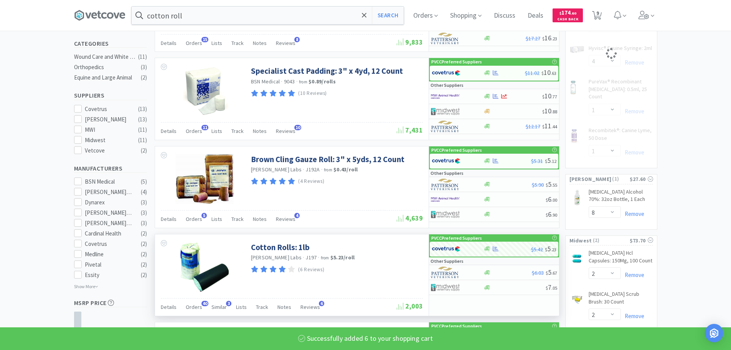
select select "6"
select select "1"
select select "4"
select select "1"
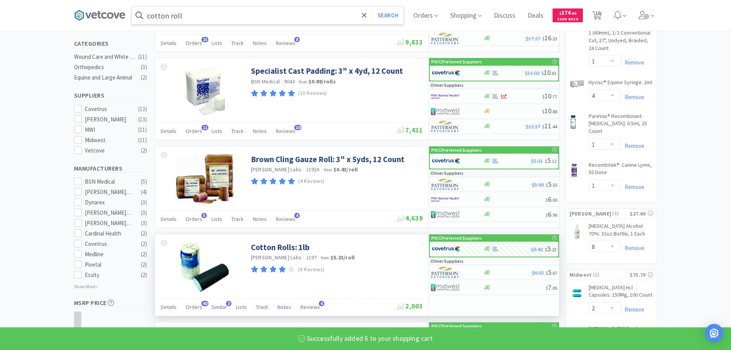
click at [176, 13] on input "cotton roll" at bounding box center [268, 16] width 272 height 18
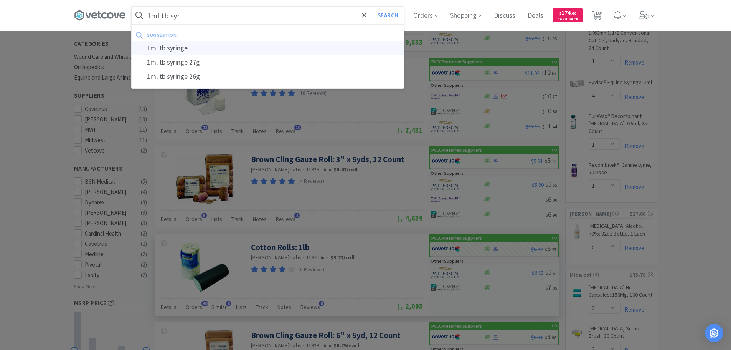
click at [196, 55] on div "1ml tb syringe" at bounding box center [268, 48] width 272 height 14
type input "1ml tb syringe"
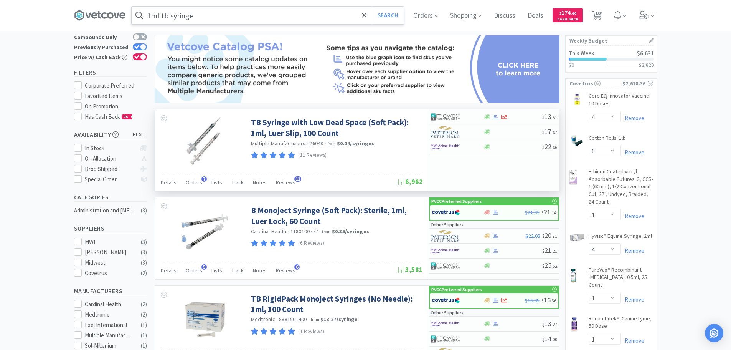
scroll to position [154, 0]
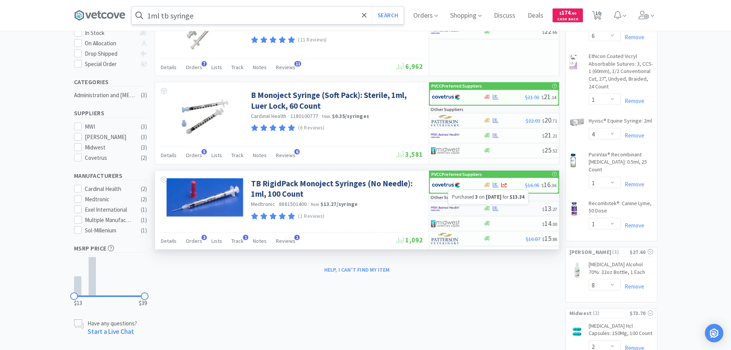
click at [494, 209] on icon at bounding box center [496, 208] width 6 height 6
select select "1"
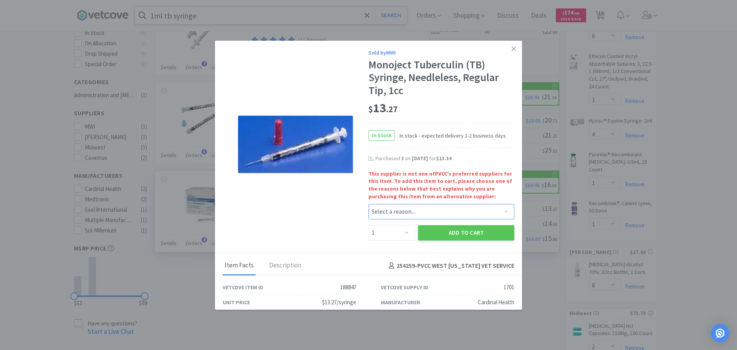
click at [464, 215] on select "Select a reason... Availability - This item is out of stock at the preferred su…" at bounding box center [442, 211] width 146 height 15
select select "pricing"
click at [369, 204] on select "Select a reason... Availability - This item is out of stock at the preferred su…" at bounding box center [442, 211] width 146 height 15
click at [392, 228] on select "Enter Quantity 1 2 3 4 5 6 7 8 9 10 11 12 13 14 15 16 17 18 19 20 Enter Quantity" at bounding box center [392, 232] width 46 height 15
click at [369, 225] on select "Enter Quantity 1 2 3 4 5 6 7 8 9 10 11 12 13 14 15 16 17 18 19 20 Enter Quantity" at bounding box center [392, 232] width 46 height 15
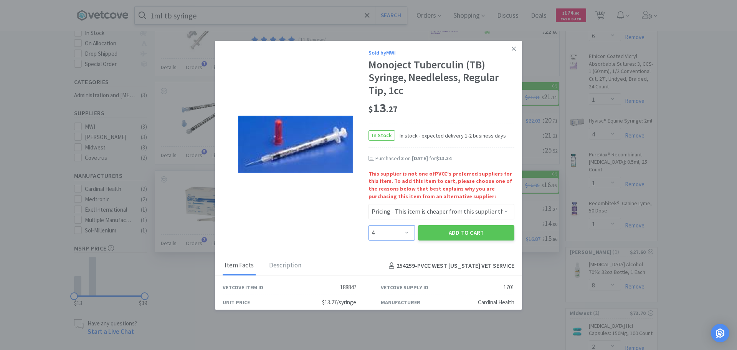
click at [386, 227] on select "Enter Quantity 1 2 3 4 5 6 7 8 9 10 11 12 13 14 15 16 17 18 19 20 Enter Quantity" at bounding box center [392, 232] width 46 height 15
select select "2"
click at [369, 225] on select "Enter Quantity 1 2 3 4 5 6 7 8 9 10 11 12 13 14 15 16 17 18 19 20 Enter Quantity" at bounding box center [392, 232] width 46 height 15
click at [446, 233] on button "Add to Cart" at bounding box center [466, 232] width 96 height 15
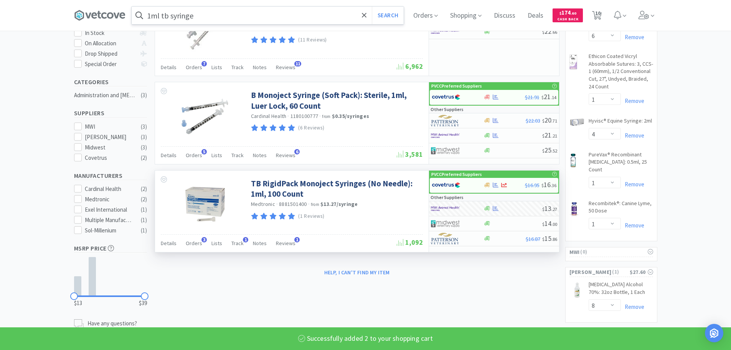
select select "2"
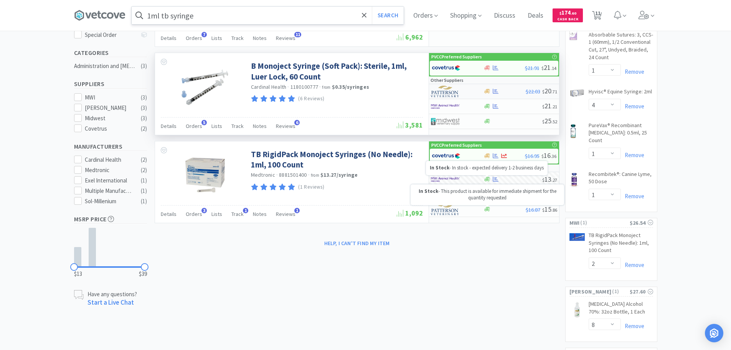
scroll to position [192, 0]
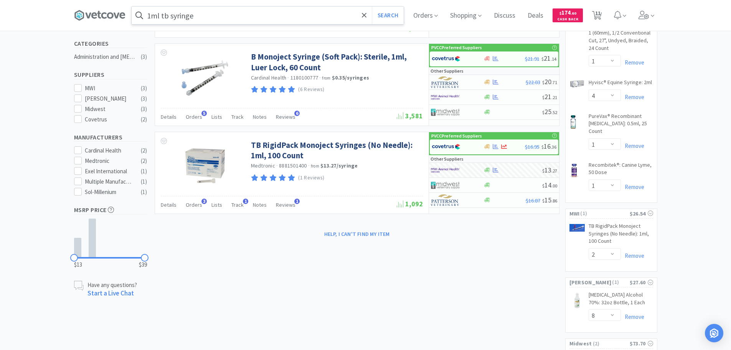
click at [281, 12] on input "1ml tb syringe" at bounding box center [268, 16] width 272 height 18
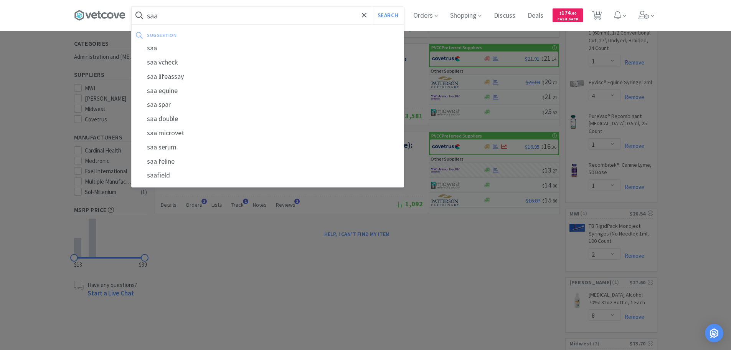
type input "saa"
click at [372, 7] on button "Search" at bounding box center [388, 16] width 32 height 18
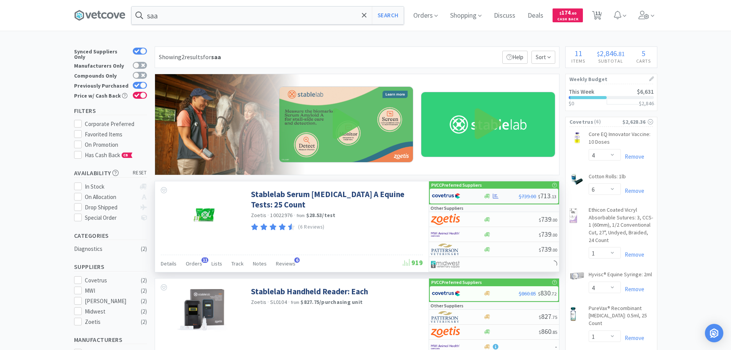
click at [451, 192] on img at bounding box center [446, 196] width 29 height 12
select select "1"
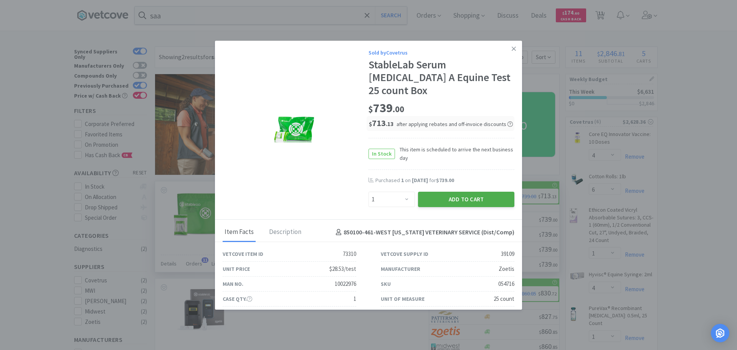
click at [453, 192] on button "Add to Cart" at bounding box center [466, 199] width 96 height 15
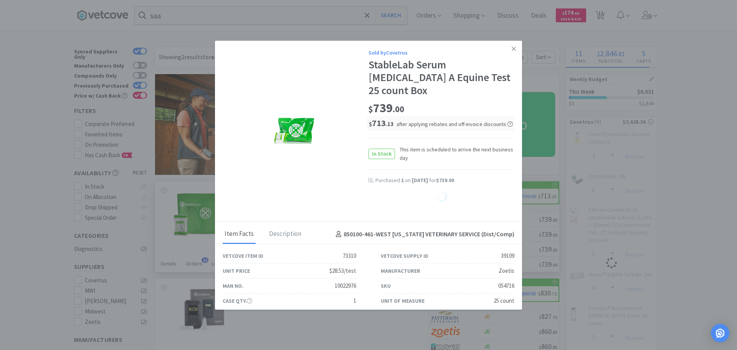
select select "1"
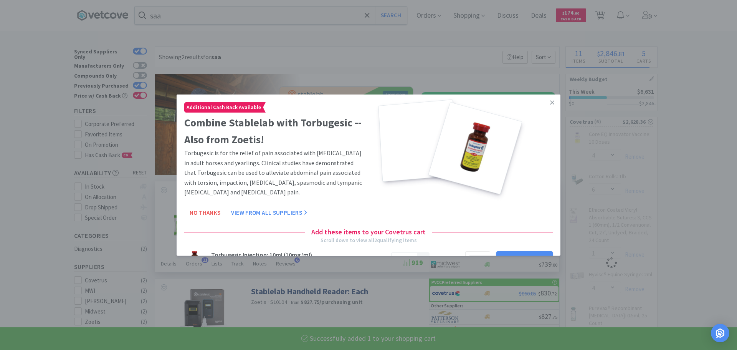
select select "1"
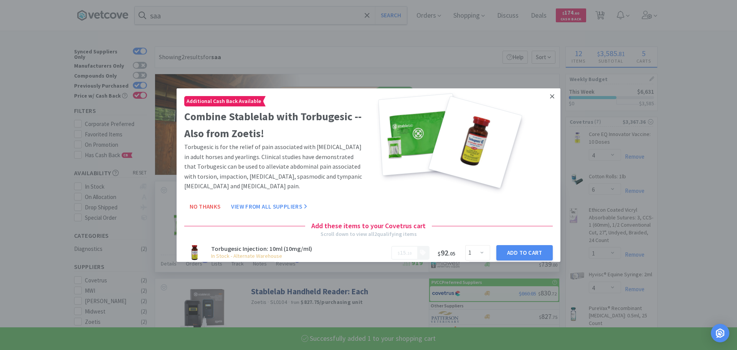
click at [550, 96] on icon at bounding box center [552, 96] width 4 height 7
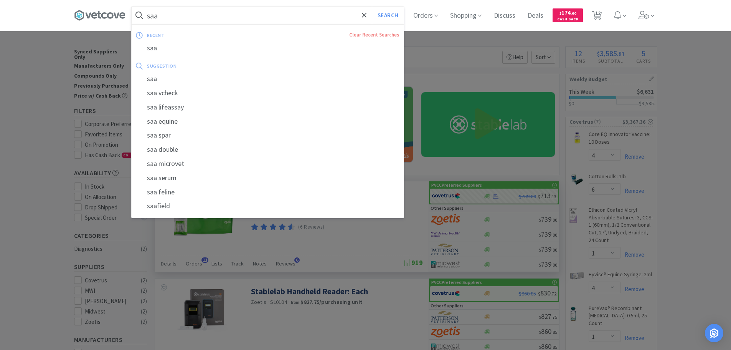
click at [258, 21] on input "saa" at bounding box center [268, 16] width 272 height 18
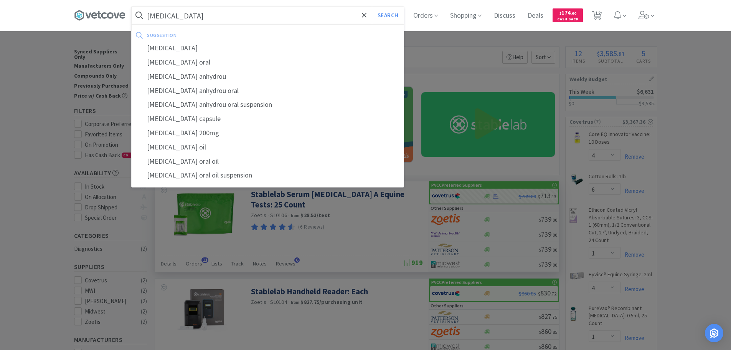
type input "voriconazole"
click at [372, 7] on button "Search" at bounding box center [388, 16] width 32 height 18
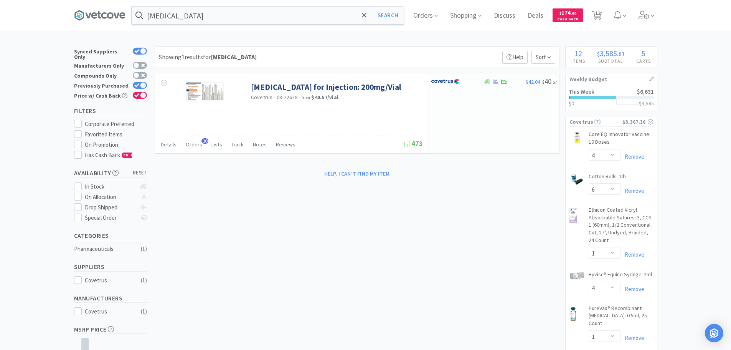
click at [144, 83] on div at bounding box center [143, 85] width 6 height 6
checkbox input "false"
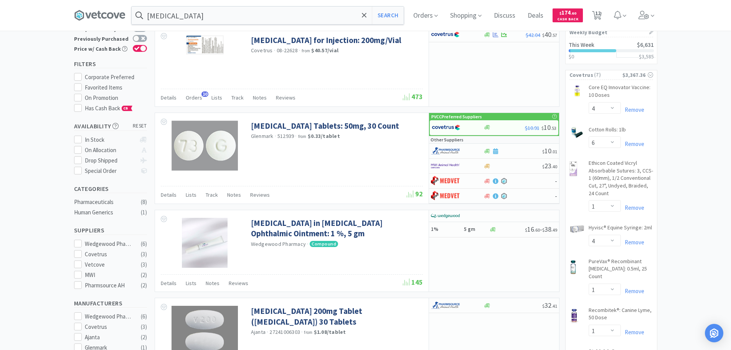
scroll to position [13, 0]
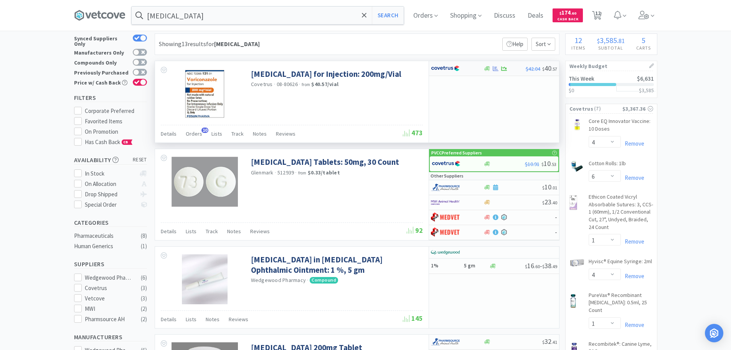
click at [445, 72] on img at bounding box center [445, 69] width 29 height 12
select select "1"
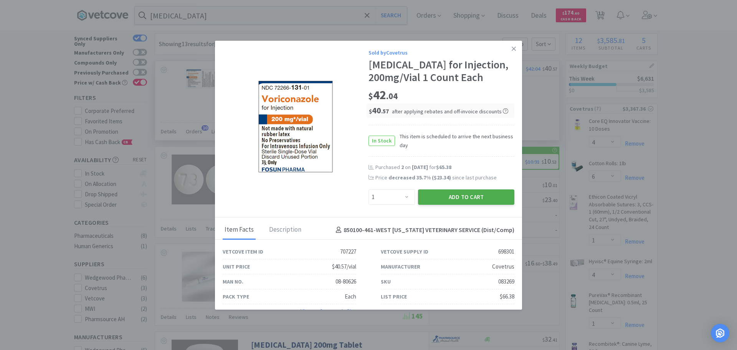
click at [454, 194] on button "Add to Cart" at bounding box center [466, 196] width 96 height 15
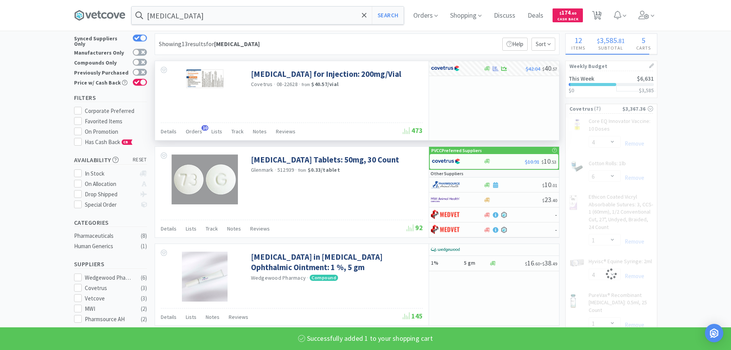
select select "1"
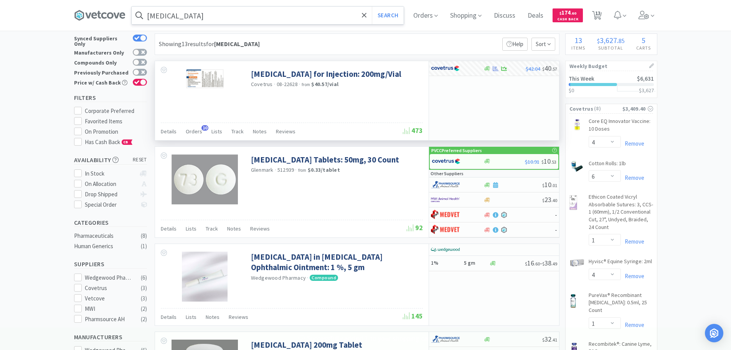
click at [248, 22] on input "voriconazole" at bounding box center [268, 16] width 272 height 18
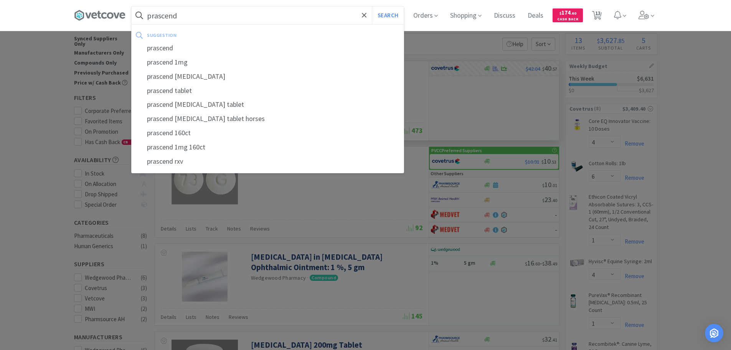
type input "prascend"
click at [372, 7] on button "Search" at bounding box center [388, 16] width 32 height 18
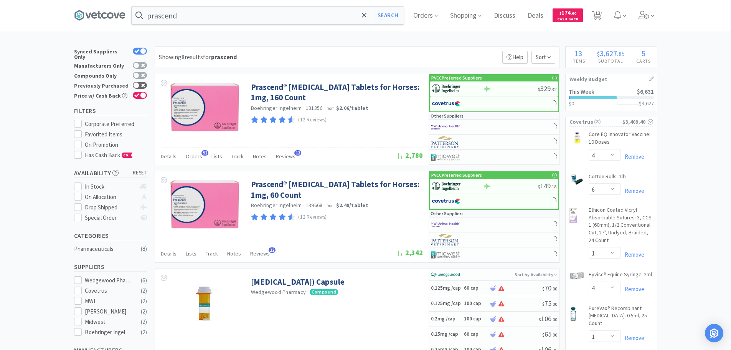
click at [144, 83] on icon at bounding box center [143, 85] width 4 height 4
checkbox input "true"
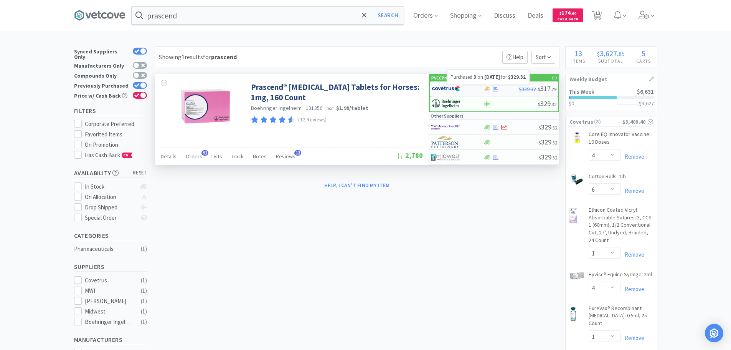
click at [494, 90] on icon at bounding box center [496, 89] width 6 height 6
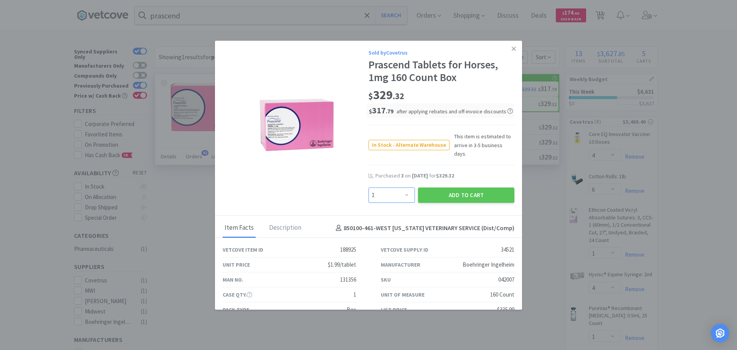
click at [379, 187] on select "Enter Quantity 1 2 3 4 5 6 7 8 9 10 11 12 13 14 15 16 17 18 19 20 Enter Quantity" at bounding box center [392, 194] width 46 height 15
select select "2"
click at [369, 187] on select "Enter Quantity 1 2 3 4 5 6 7 8 9 10 11 12 13 14 15 16 17 18 19 20 Enter Quantity" at bounding box center [392, 194] width 46 height 15
click at [454, 187] on button "Add to Cart" at bounding box center [466, 194] width 96 height 15
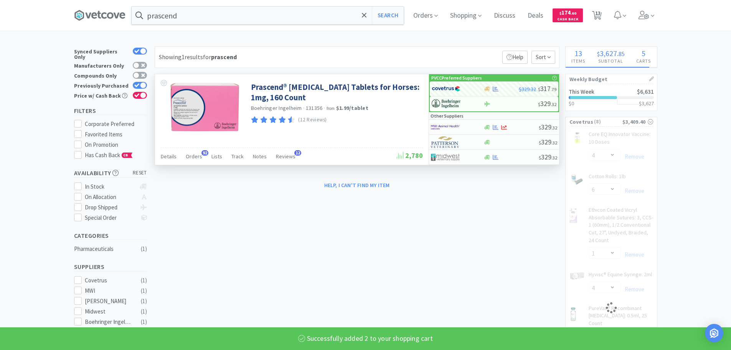
select select "2"
select select "1"
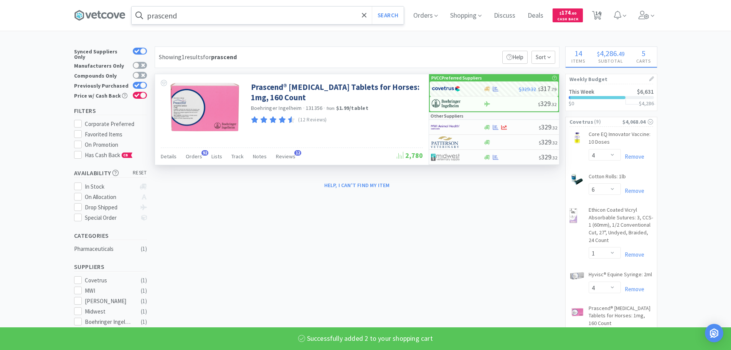
click at [287, 18] on input "prascend" at bounding box center [268, 16] width 272 height 18
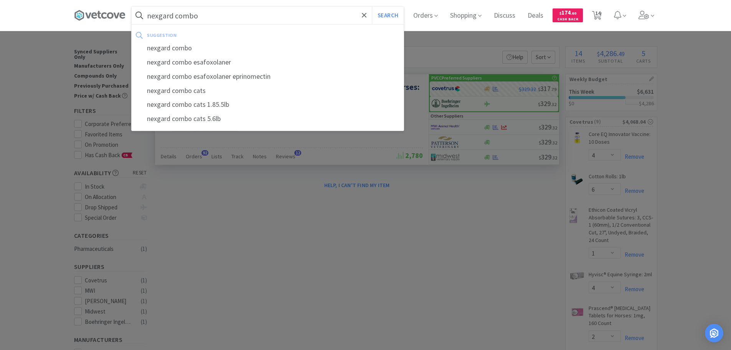
type input "nexgard combo"
click at [372, 7] on button "Search" at bounding box center [388, 16] width 32 height 18
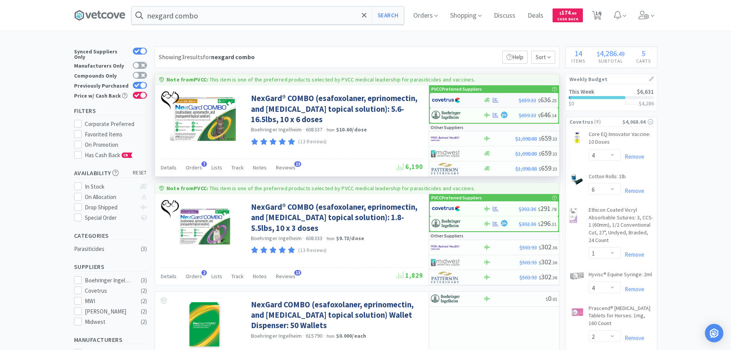
click at [434, 98] on img at bounding box center [446, 100] width 29 height 12
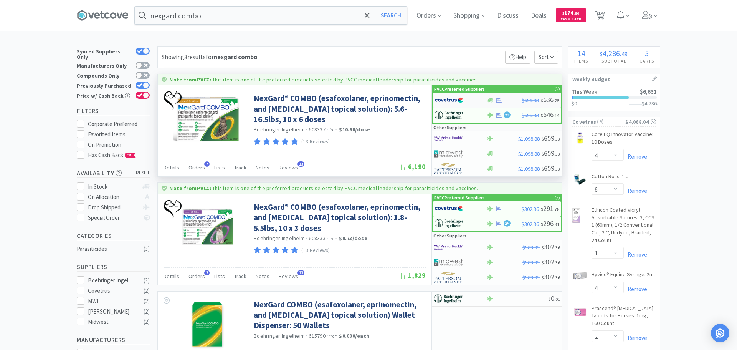
select select "1"
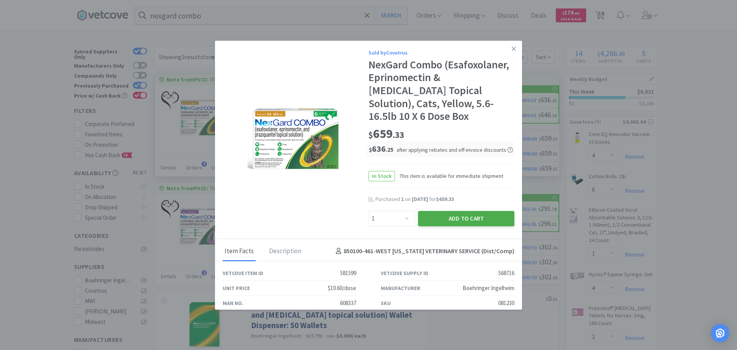
click at [446, 211] on button "Add to Cart" at bounding box center [466, 218] width 96 height 15
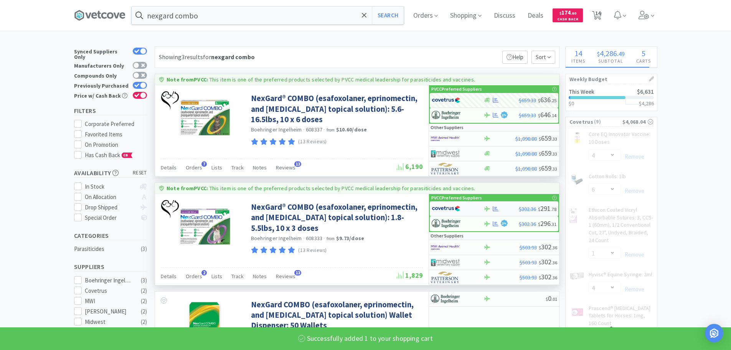
select select "1"
select select "2"
select select "1"
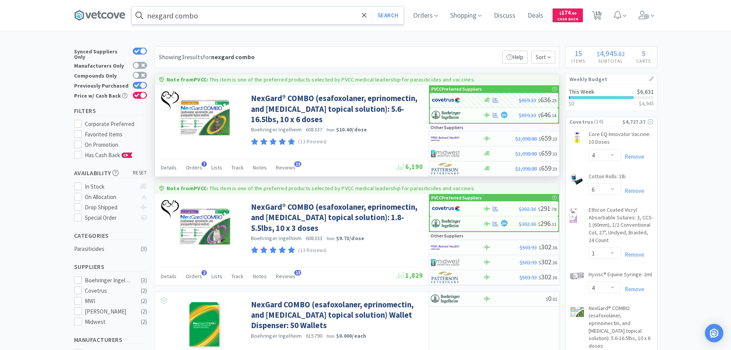
click at [251, 17] on input "nexgard combo" at bounding box center [268, 16] width 272 height 18
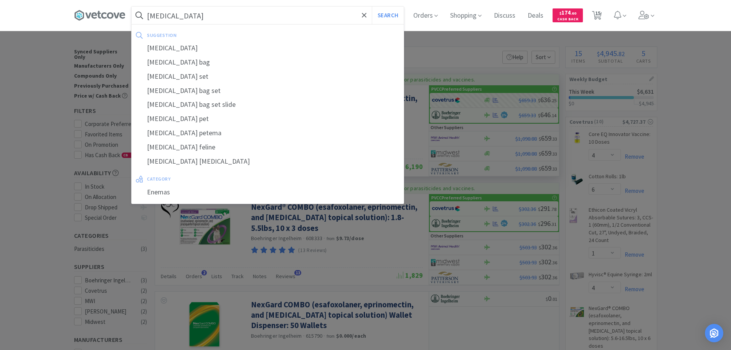
type input "enema"
click at [372, 7] on button "Search" at bounding box center [388, 16] width 32 height 18
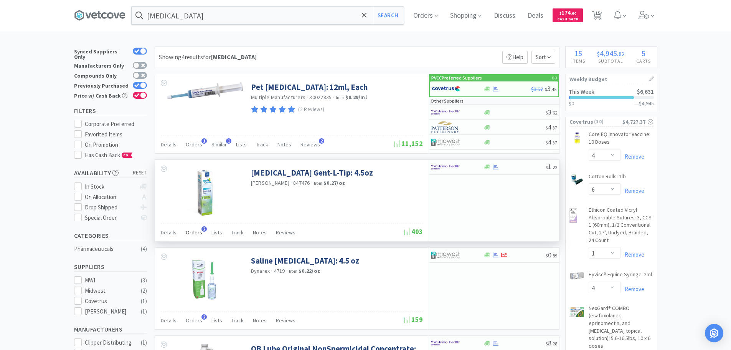
click at [190, 234] on span "Orders" at bounding box center [194, 232] width 17 height 7
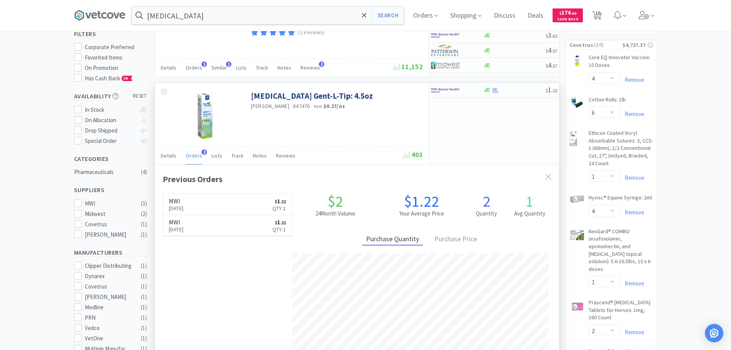
scroll to position [269, 0]
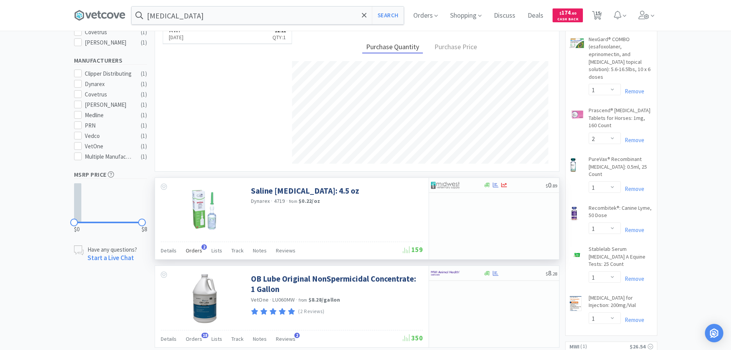
click at [195, 250] on span "Orders" at bounding box center [194, 250] width 17 height 7
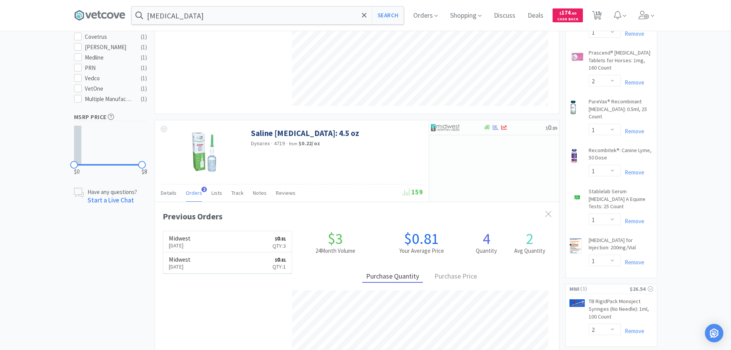
scroll to position [307, 0]
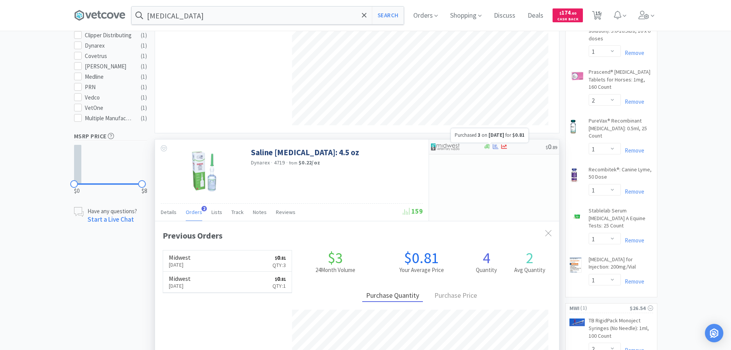
click at [496, 147] on icon at bounding box center [496, 146] width 6 height 5
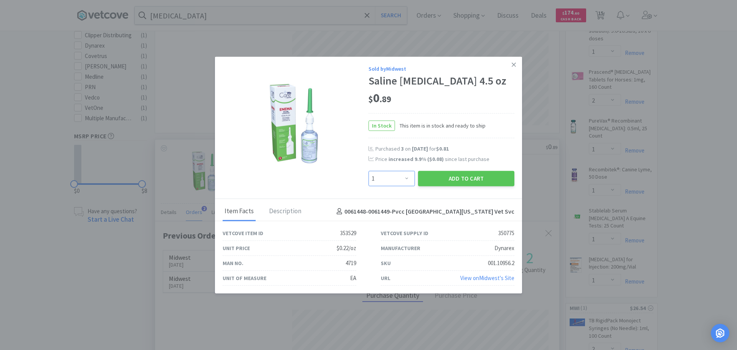
click at [395, 183] on select "Enter Quantity 1 2 3 4 5 6 7 8 9 10 11 12 13 14 15 16 17 18 19 20 Enter Quantity" at bounding box center [392, 178] width 46 height 15
select select "4"
click at [369, 171] on select "Enter Quantity 1 2 3 4 5 6 7 8 9 10 11 12 13 14 15 16 17 18 19 20 Enter Quantity" at bounding box center [392, 178] width 46 height 15
click at [443, 177] on button "Add to Cart" at bounding box center [466, 178] width 96 height 15
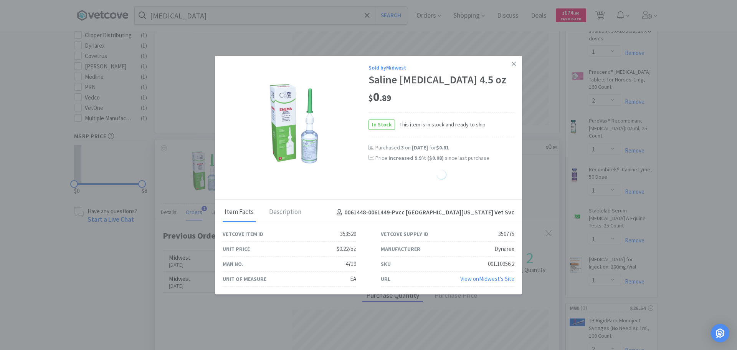
select select "4"
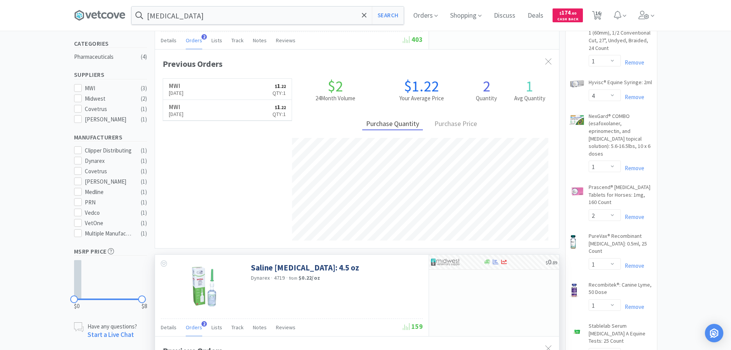
scroll to position [115, 0]
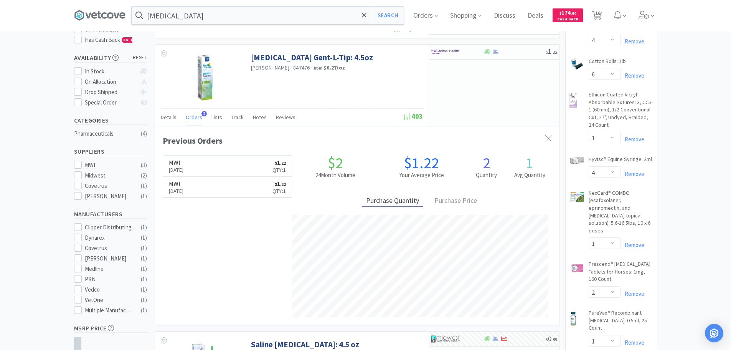
click at [211, 29] on div "enema Search Orders Shopping Discuss Discuss Deals Deals $ 174 . 60 Cash Back 1…" at bounding box center [365, 15] width 583 height 31
click at [214, 23] on input "enema" at bounding box center [268, 16] width 272 height 18
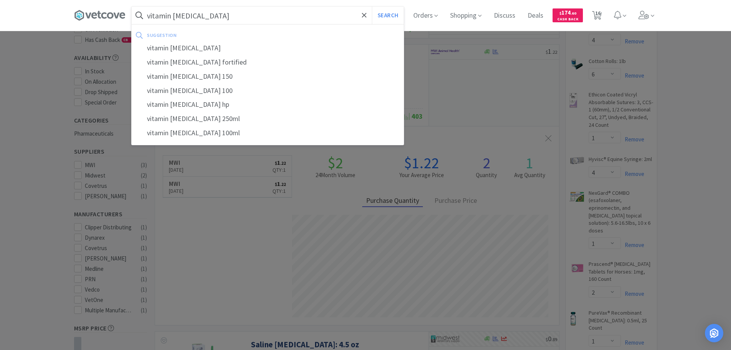
type input "vitamin b complex"
click at [372, 7] on button "Search" at bounding box center [388, 16] width 32 height 18
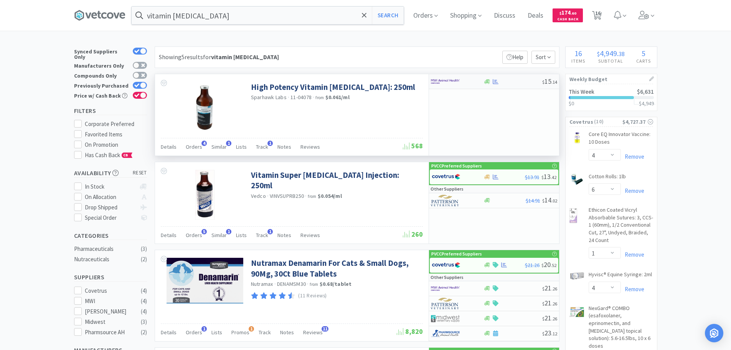
click at [500, 82] on div at bounding box center [513, 82] width 59 height 6
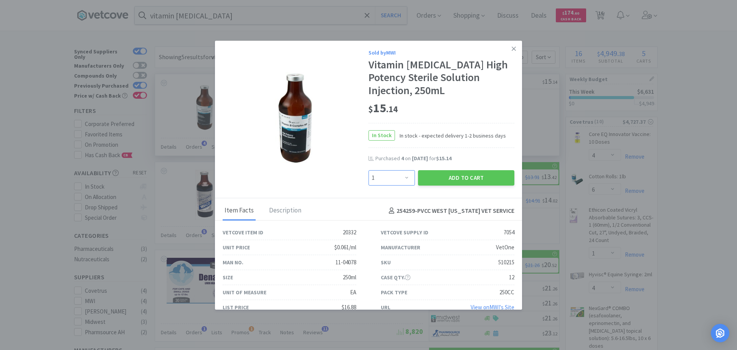
click at [405, 174] on select "Enter Quantity 1 2 3 4 5 6 7 8 9 10 11 12 13 14 15 16 17 18 19 20 Enter Quantity" at bounding box center [392, 177] width 46 height 15
select select "6"
click at [369, 170] on select "Enter Quantity 1 2 3 4 5 6 7 8 9 10 11 12 13 14 15 16 17 18 19 20 Enter Quantity" at bounding box center [392, 177] width 46 height 15
click at [436, 182] on button "Add to Cart" at bounding box center [466, 177] width 96 height 15
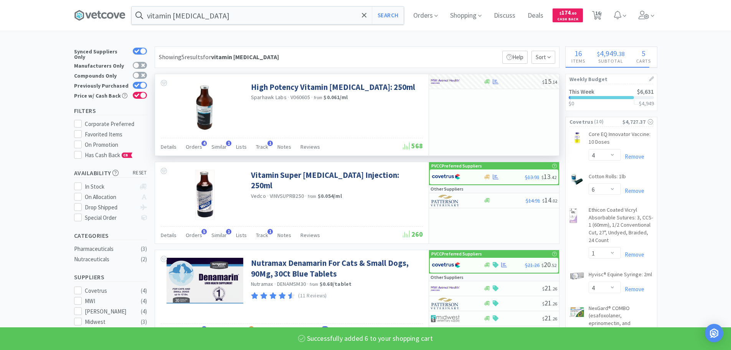
select select "6"
select select "2"
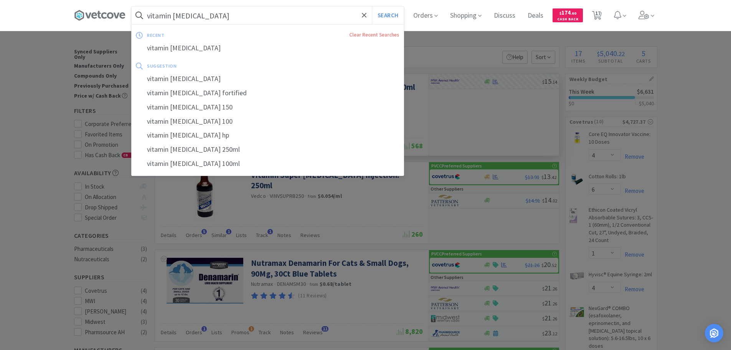
click at [250, 12] on input "vitamin b complex" at bounding box center [268, 16] width 272 height 18
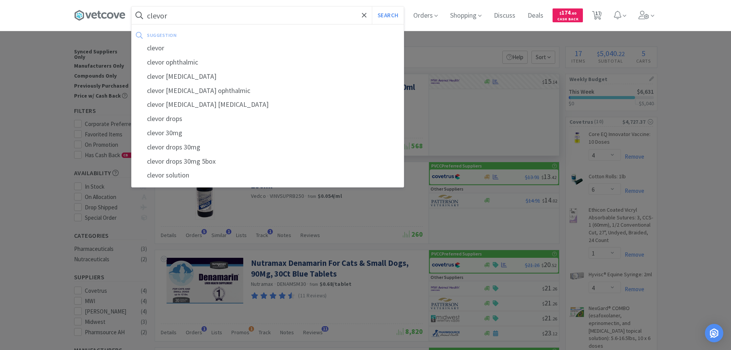
type input "clevor"
click at [372, 7] on button "Search" at bounding box center [388, 16] width 32 height 18
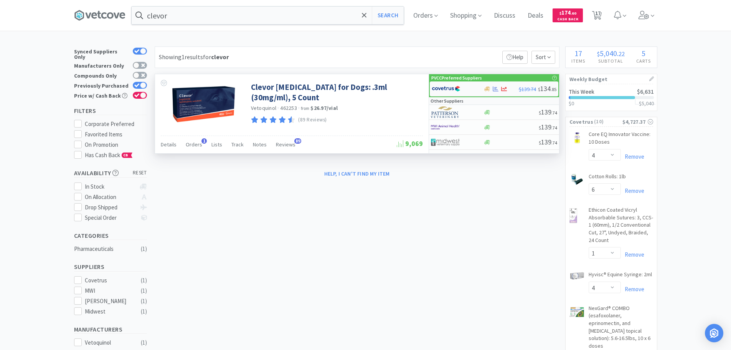
click at [439, 84] on img at bounding box center [446, 89] width 29 height 12
select select "1"
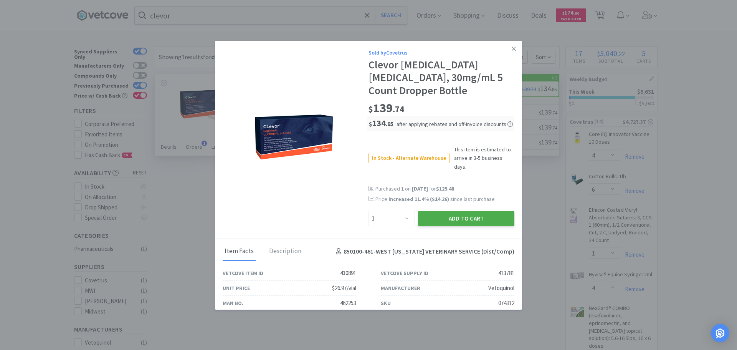
click at [441, 211] on button "Add to Cart" at bounding box center [466, 218] width 96 height 15
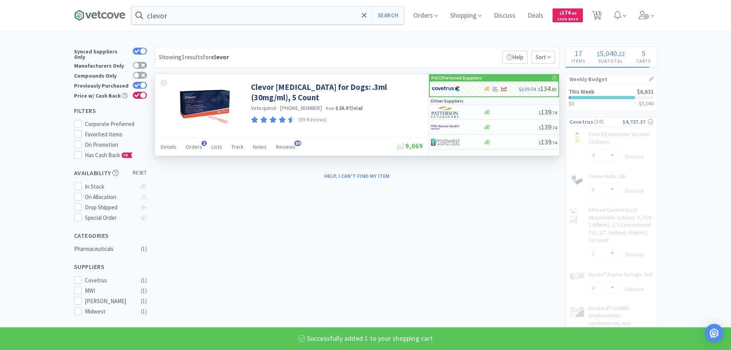
select select "1"
select select "4"
select select "6"
select select "1"
select select "4"
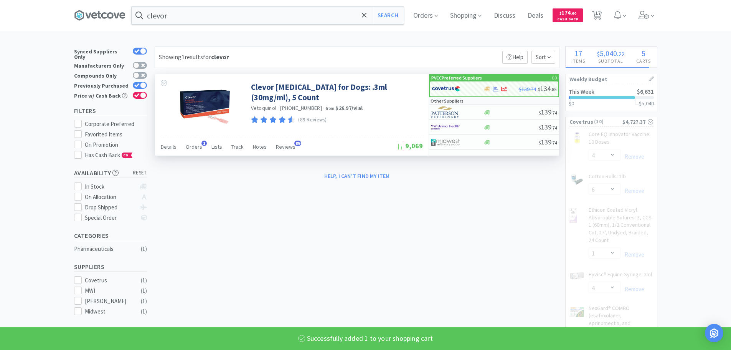
select select "1"
select select "2"
select select "1"
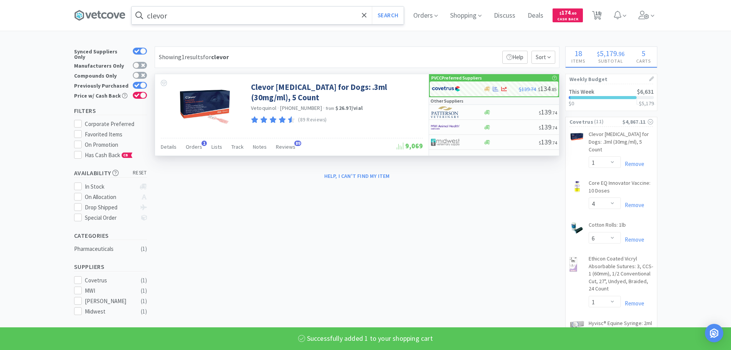
click at [243, 20] on input "clevor" at bounding box center [268, 16] width 272 height 18
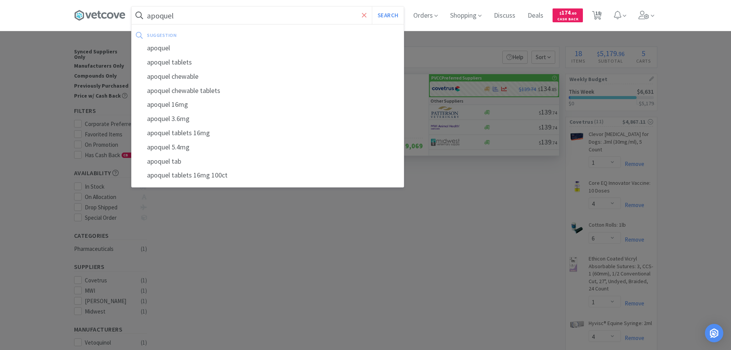
type input "apoquel"
click at [372, 7] on button "Search" at bounding box center [388, 16] width 32 height 18
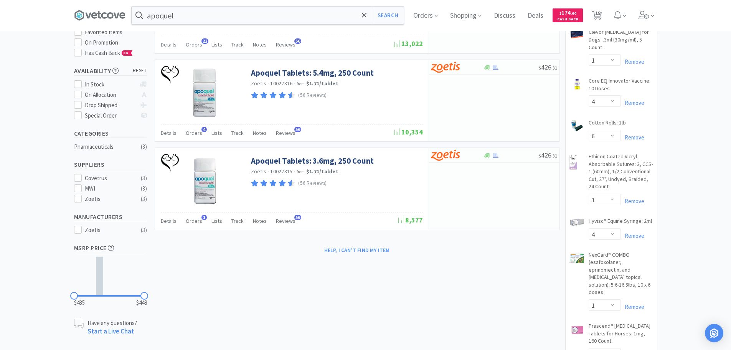
scroll to position [38, 0]
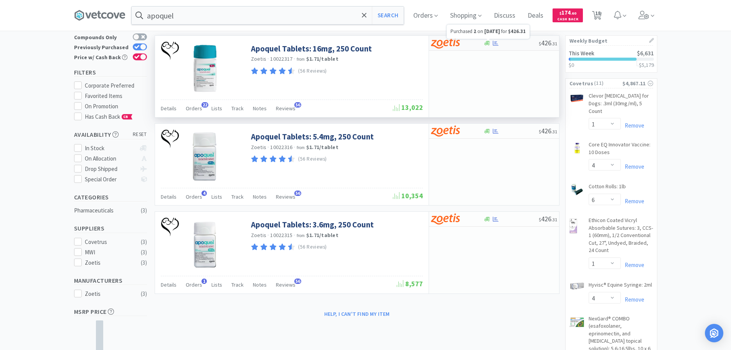
click at [495, 45] on icon at bounding box center [496, 43] width 6 height 6
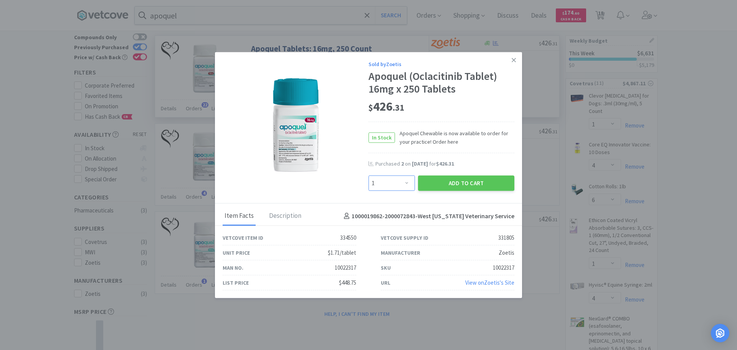
click at [399, 189] on select "Enter Quantity 1 2 3 4 5 6 7 8 9 10 11 12 13 14 15 16 17 18 19 20 Enter Quantity" at bounding box center [392, 182] width 46 height 15
select select "2"
click at [369, 175] on select "Enter Quantity 1 2 3 4 5 6 7 8 9 10 11 12 13 14 15 16 17 18 19 20 Enter Quantity" at bounding box center [392, 182] width 46 height 15
click at [457, 183] on button "Add to Cart" at bounding box center [466, 182] width 96 height 15
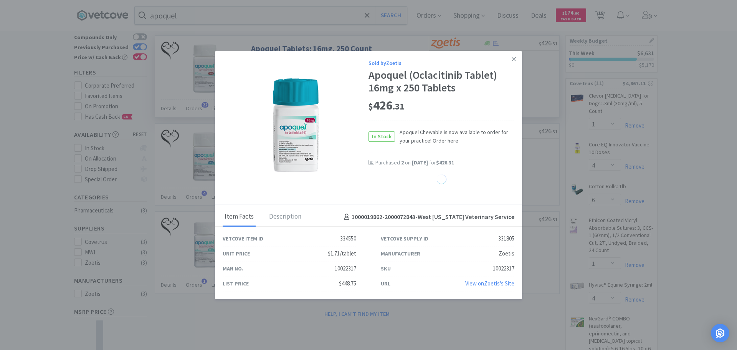
select select "2"
select select "1"
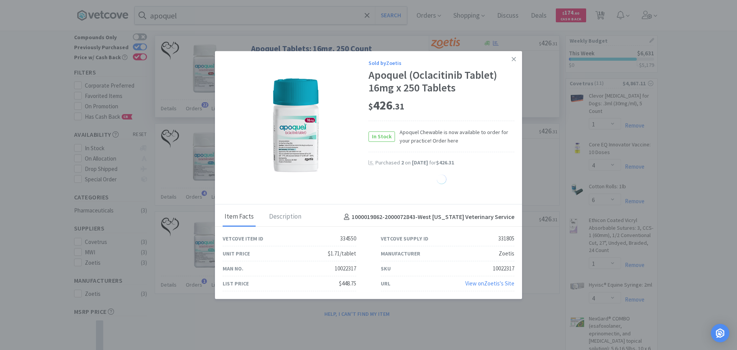
select select "1"
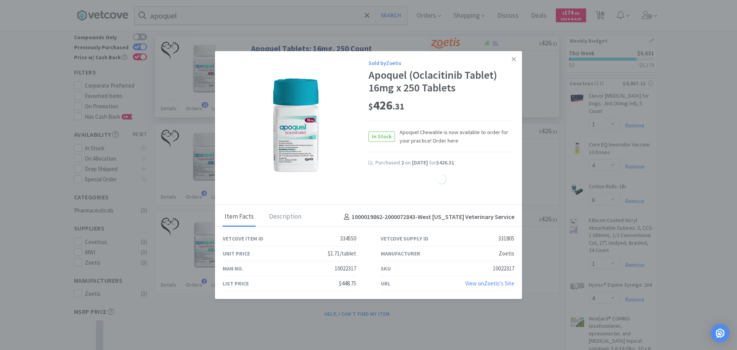
select select "1"
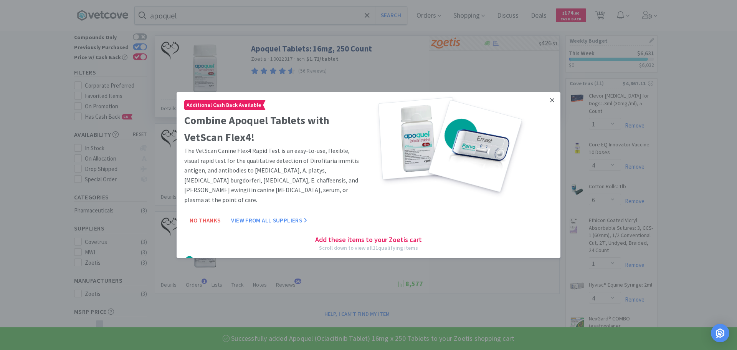
click at [550, 99] on icon at bounding box center [552, 100] width 4 height 4
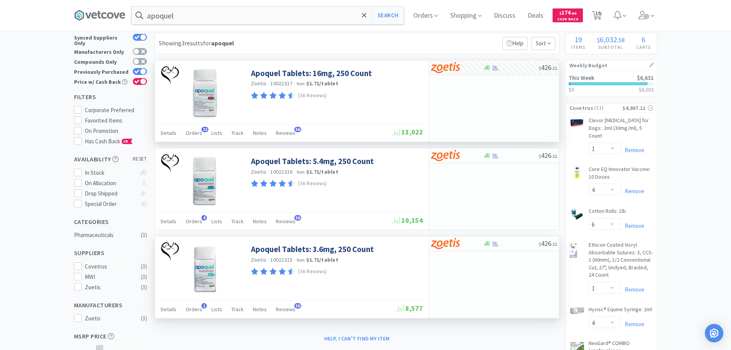
scroll to position [0, 0]
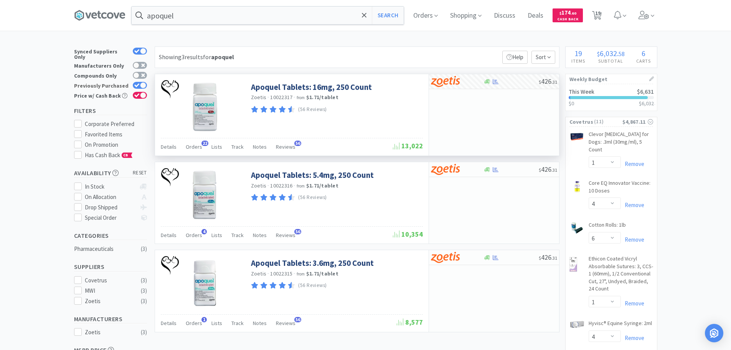
click at [147, 82] on div at bounding box center [140, 85] width 14 height 7
checkbox input "false"
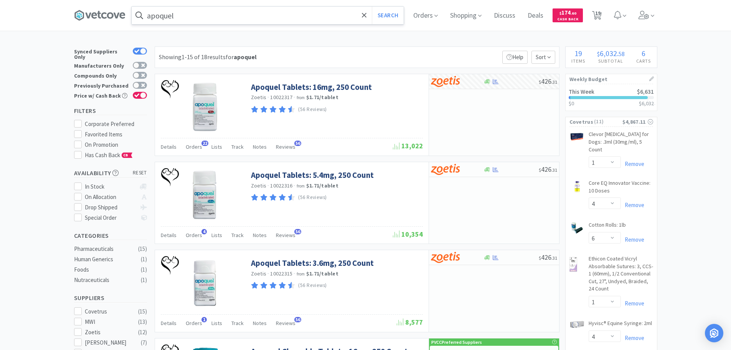
click at [228, 8] on input "apoquel" at bounding box center [268, 16] width 272 height 18
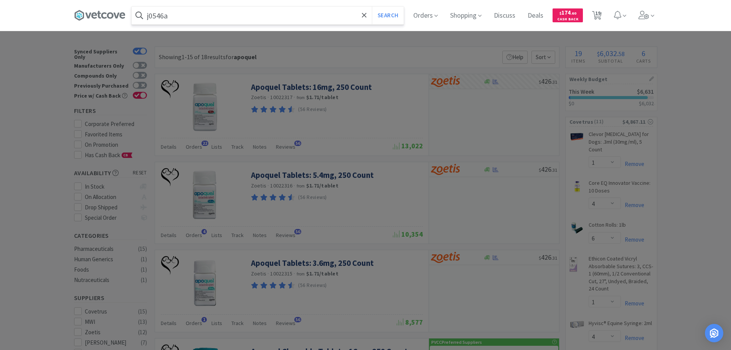
type input "j0546a"
click at [372, 7] on button "Search" at bounding box center [388, 16] width 32 height 18
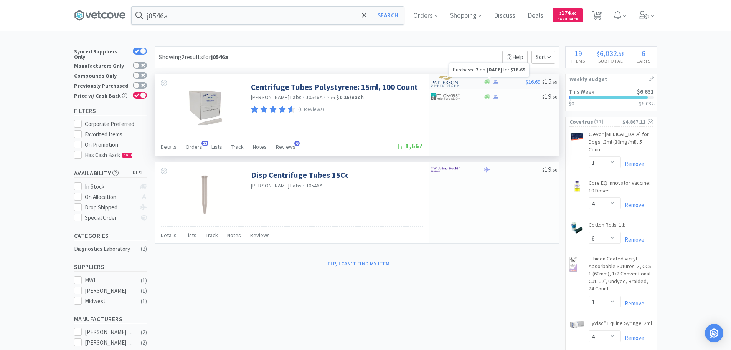
click at [494, 79] on icon at bounding box center [496, 82] width 6 height 6
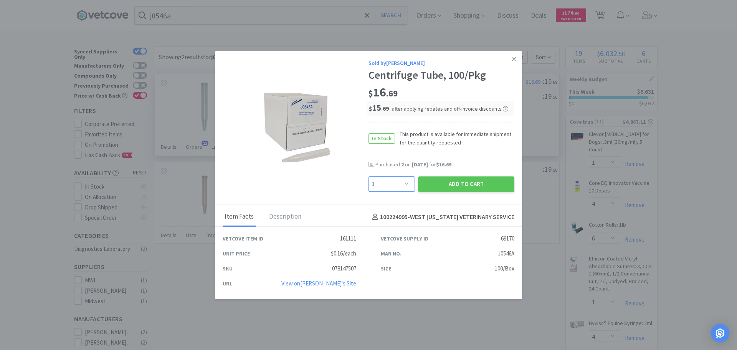
click at [393, 187] on select "Enter Quantity 1 2 3 4 5 6 7 8 9 10 11 12 13 14 15 16 17 18 19 20 Enter Quantity" at bounding box center [392, 183] width 46 height 15
select select "2"
click at [369, 176] on select "Enter Quantity 1 2 3 4 5 6 7 8 9 10 11 12 13 14 15 16 17 18 19 20 Enter Quantity" at bounding box center [392, 183] width 46 height 15
click at [462, 183] on button "Add to Cart" at bounding box center [466, 183] width 96 height 15
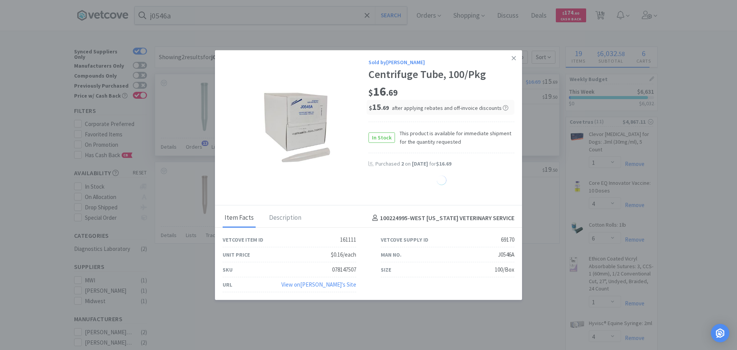
select select "2"
select select "8"
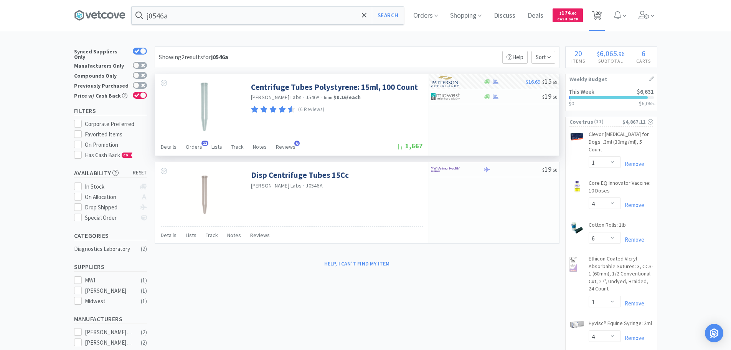
click at [597, 16] on icon at bounding box center [597, 15] width 10 height 8
select select "2"
select select "1"
select select "4"
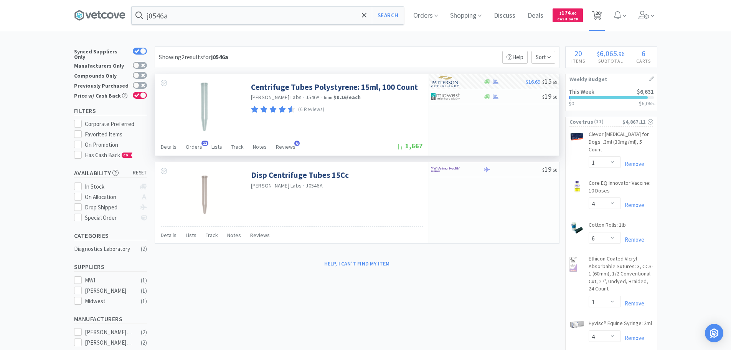
select select "6"
select select "1"
select select "4"
select select "1"
select select "2"
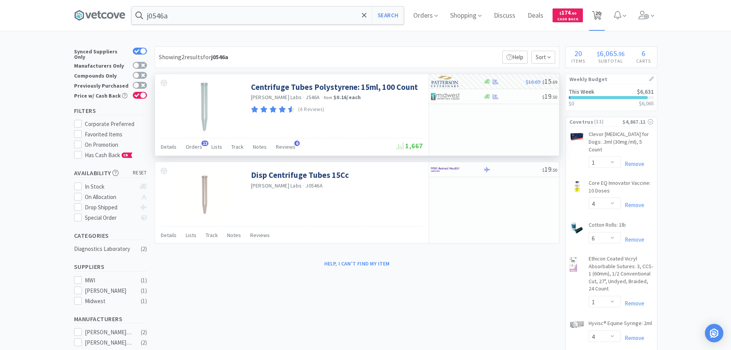
select select "1"
select select "6"
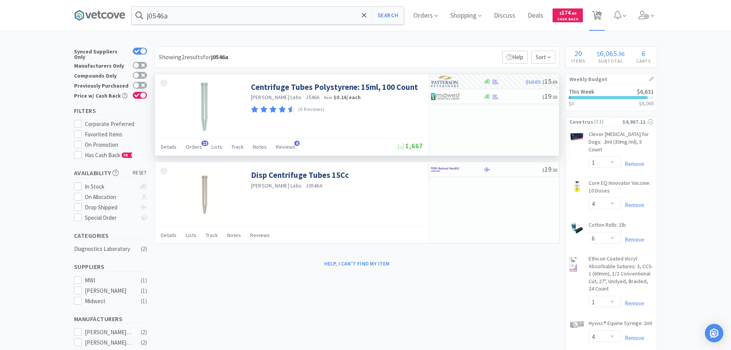
select select "2"
select select "8"
select select "2"
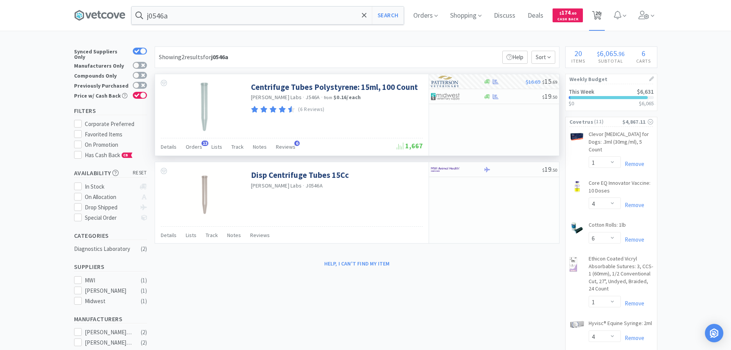
select select "4"
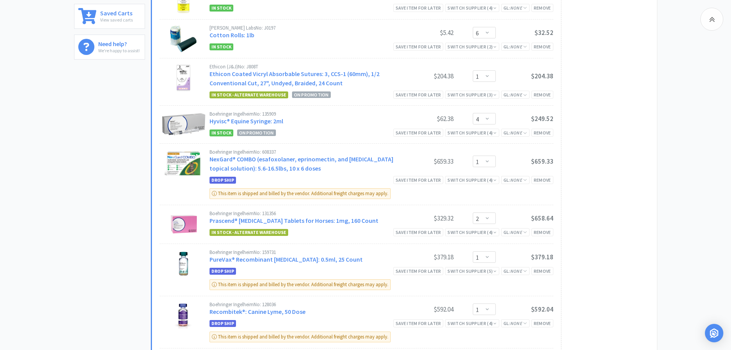
scroll to position [195, 0]
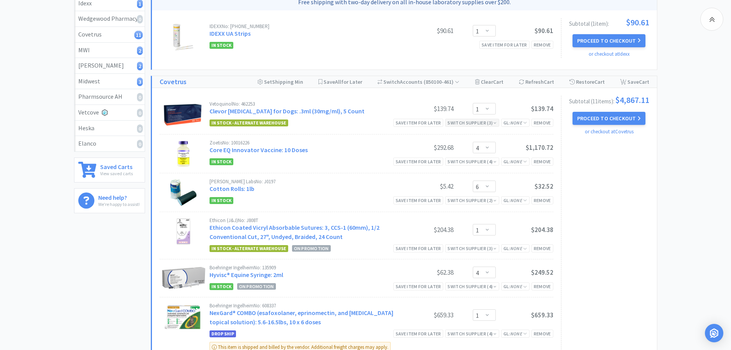
click at [476, 126] on div "Switch Supplier ( 3 )" at bounding box center [472, 122] width 49 height 7
click at [481, 166] on div "In Stock" at bounding box center [469, 165] width 57 height 12
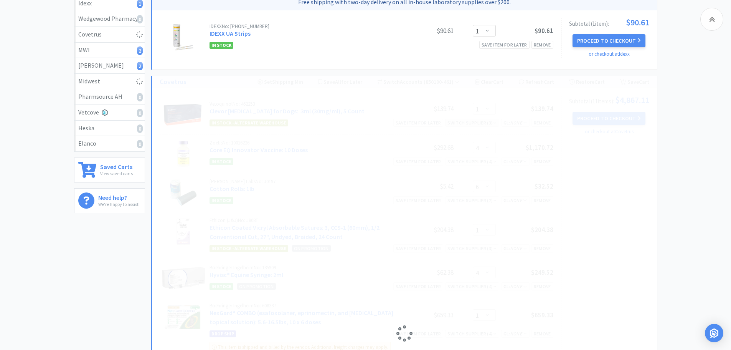
select select "4"
select select "6"
select select "1"
select select "4"
select select "1"
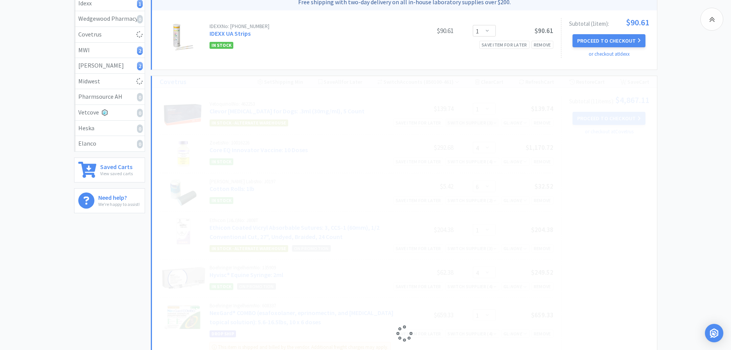
select select "2"
select select "1"
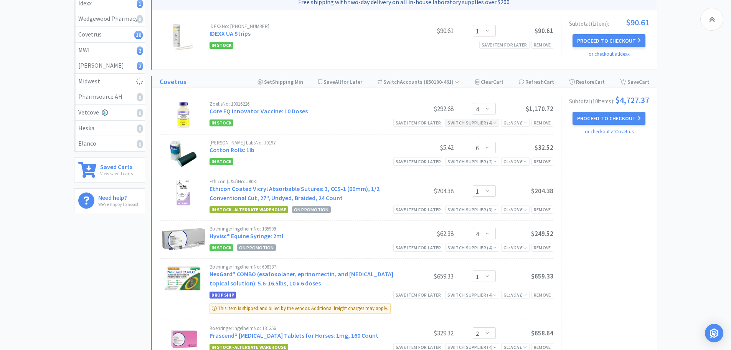
select select "1"
select select "2"
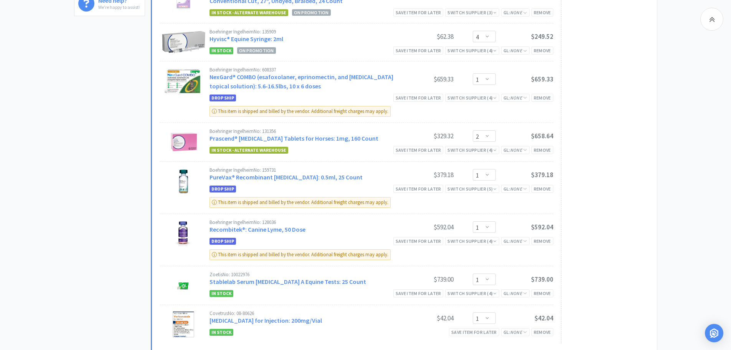
select select "4"
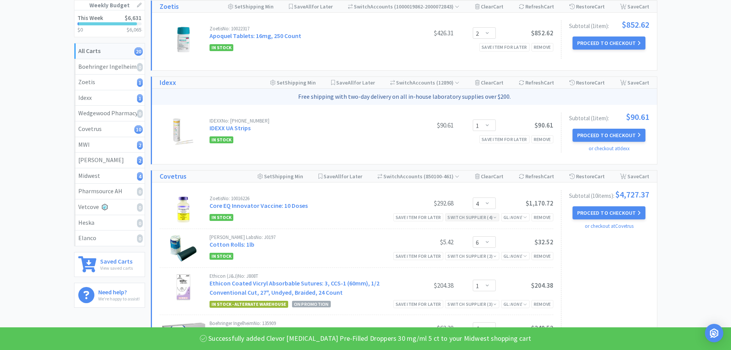
scroll to position [41, 0]
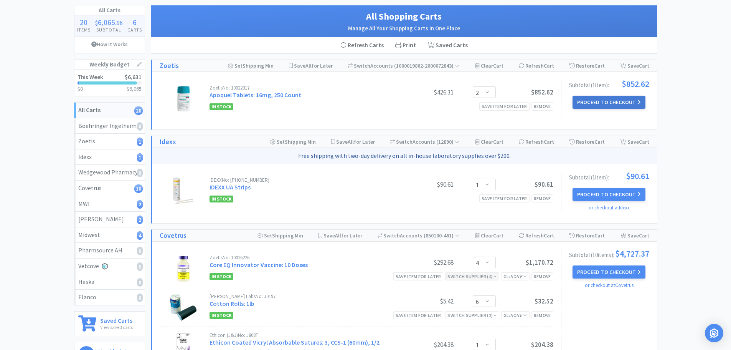
click at [588, 99] on button "Proceed to Checkout" at bounding box center [609, 102] width 73 height 13
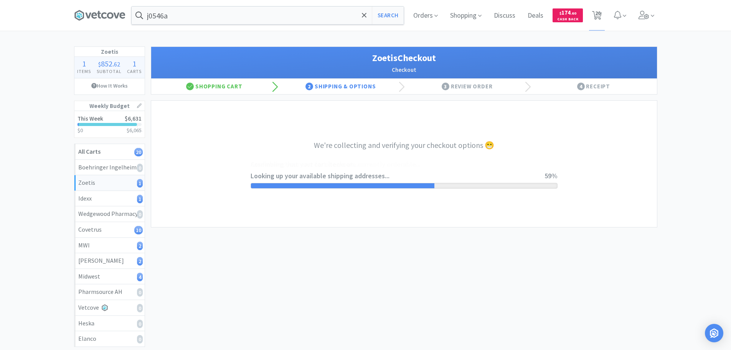
select select "invoice"
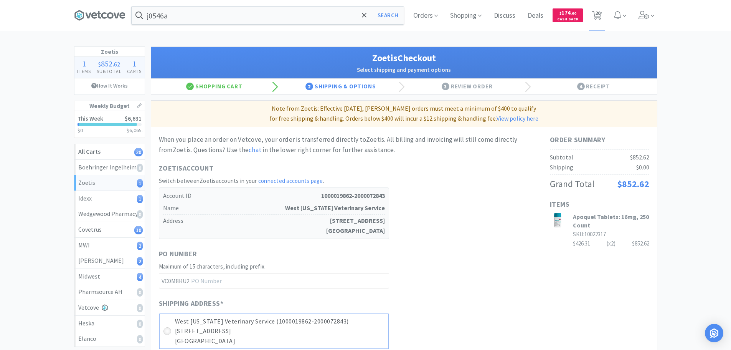
click at [170, 329] on div at bounding box center [168, 331] width 8 height 8
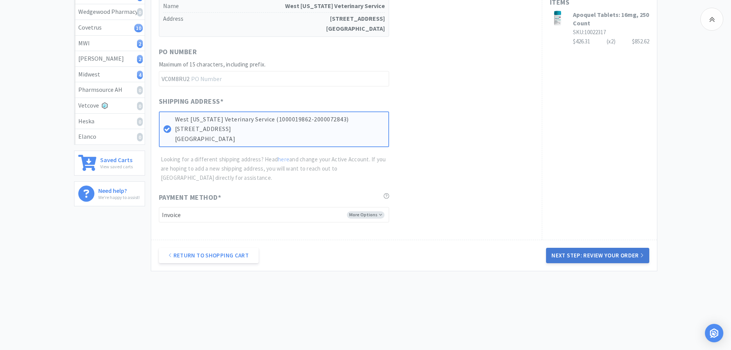
click at [573, 260] on button "Next Step: Review Your Order" at bounding box center [597, 255] width 103 height 15
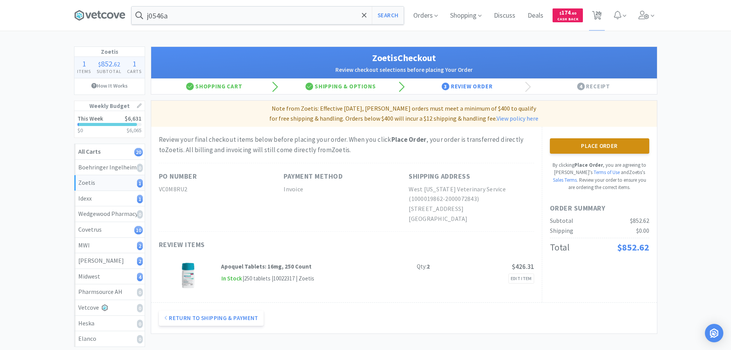
click at [610, 143] on button "Place Order" at bounding box center [599, 145] width 99 height 15
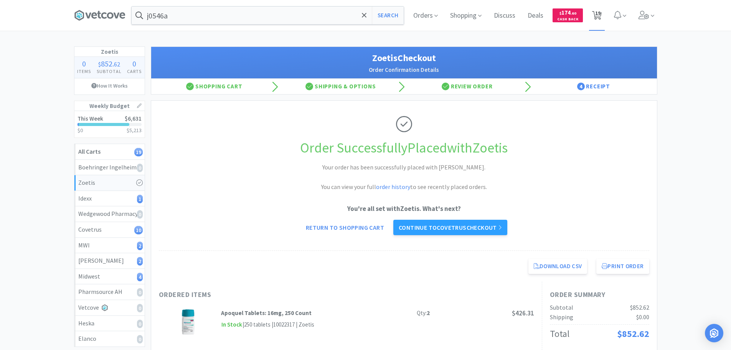
click at [598, 13] on span "19" at bounding box center [597, 13] width 5 height 31
select select "1"
select select "4"
select select "6"
select select "1"
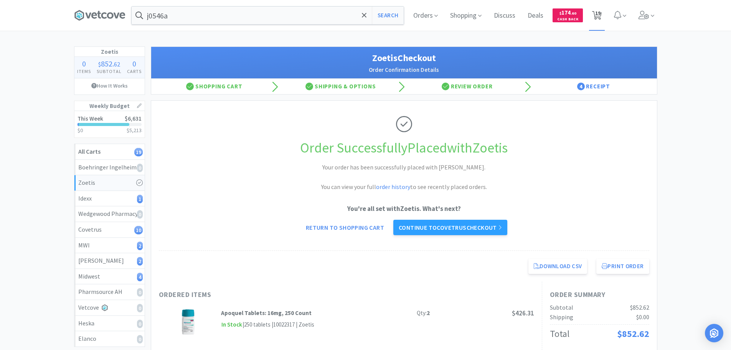
select select "4"
select select "1"
select select "2"
select select "1"
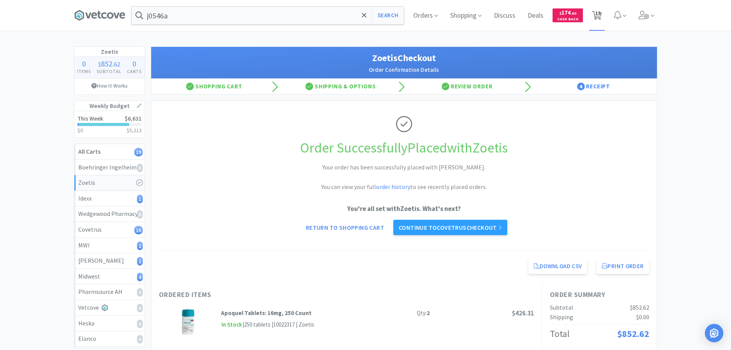
select select "1"
select select "6"
select select "2"
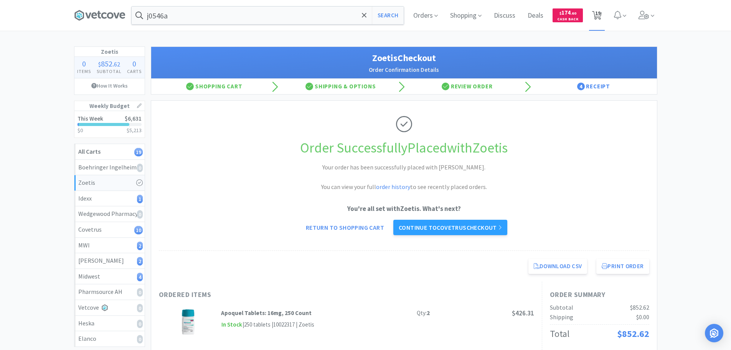
select select "8"
select select "1"
select select "2"
select select "4"
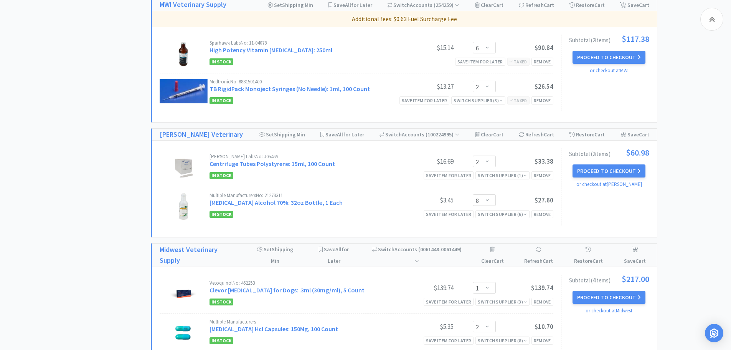
scroll to position [861, 0]
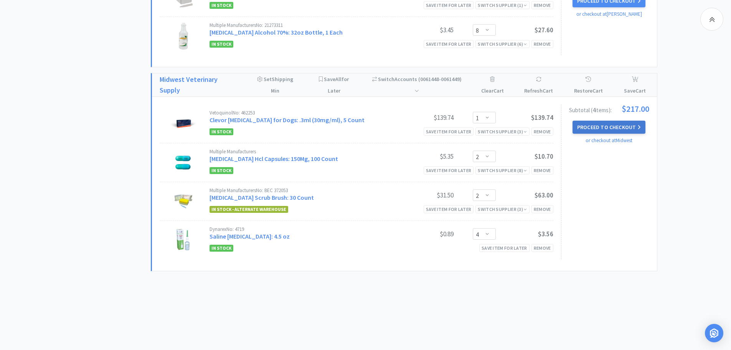
click at [600, 127] on button "Proceed to Checkout" at bounding box center [609, 127] width 73 height 13
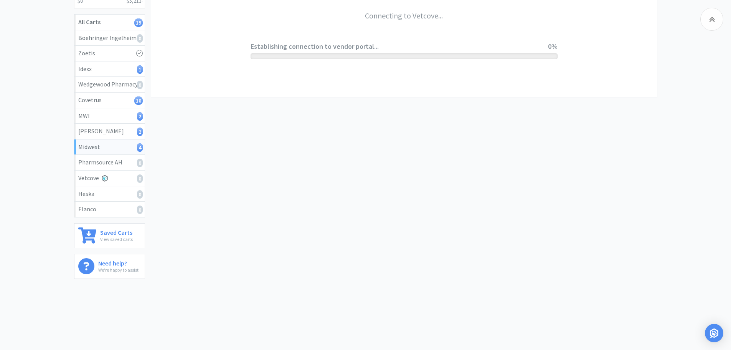
scroll to position [129, 0]
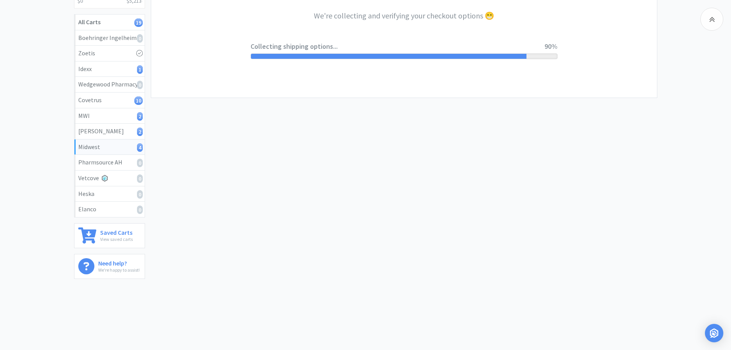
select select "0"
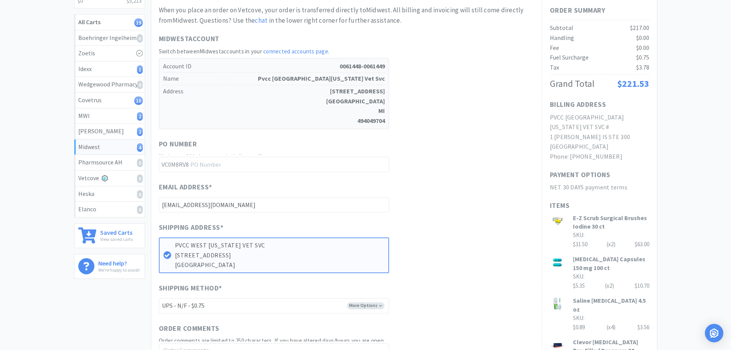
scroll to position [0, 0]
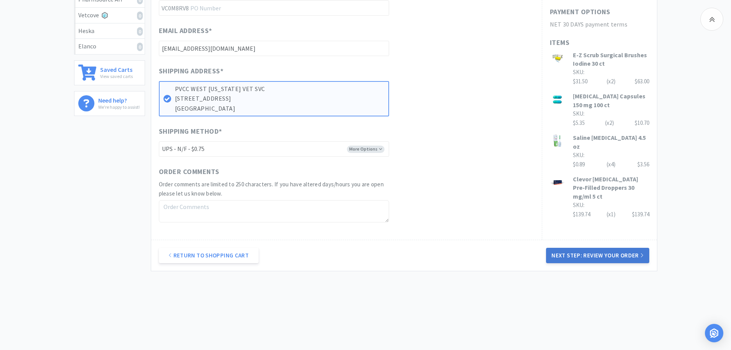
click at [580, 259] on button "Next Step: Review Your Order" at bounding box center [597, 255] width 103 height 15
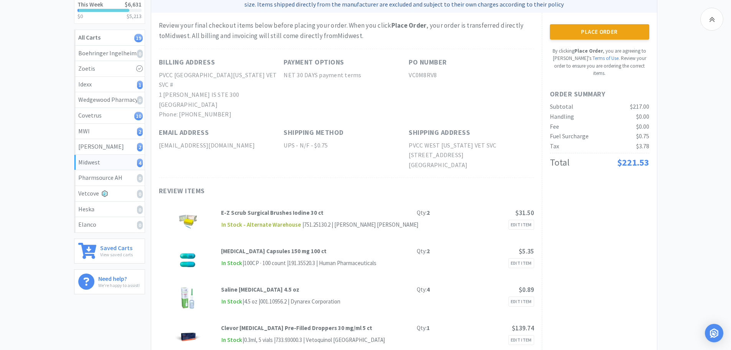
scroll to position [113, 0]
click at [610, 38] on button "Place Order" at bounding box center [599, 32] width 99 height 15
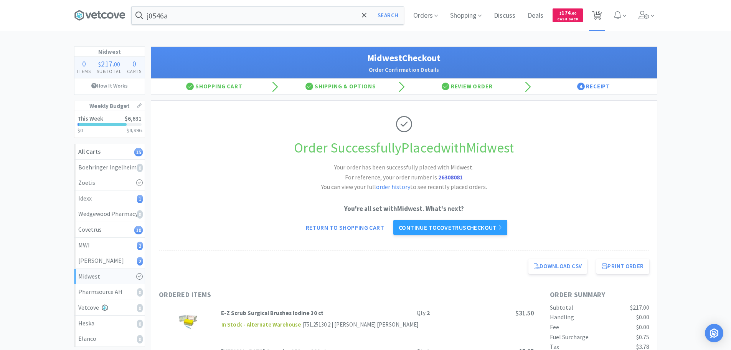
click at [598, 12] on span "15" at bounding box center [597, 13] width 5 height 31
select select "1"
select select "4"
select select "6"
select select "1"
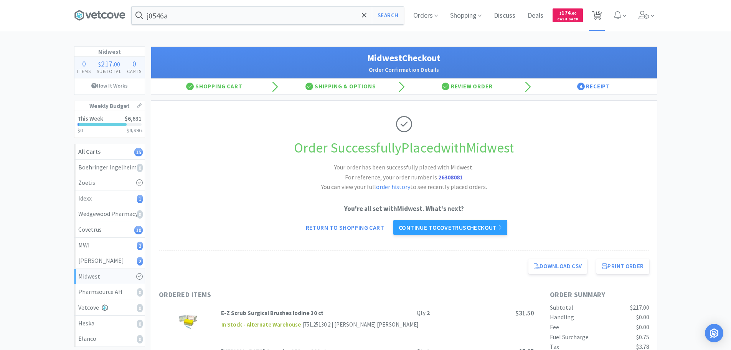
select select "4"
select select "1"
select select "2"
select select "1"
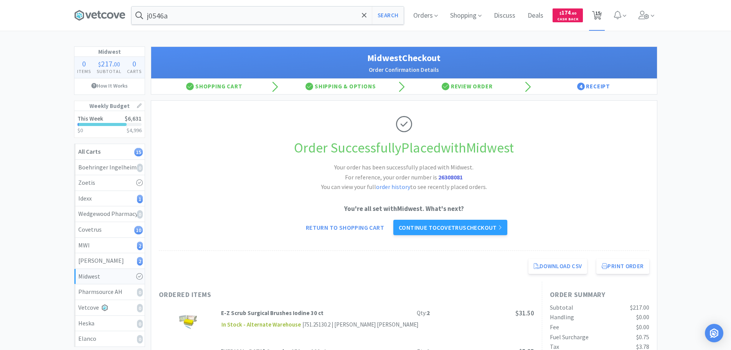
select select "1"
select select "6"
select select "2"
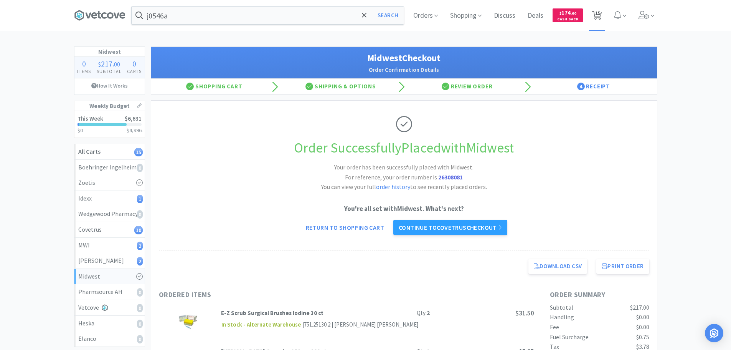
select select "8"
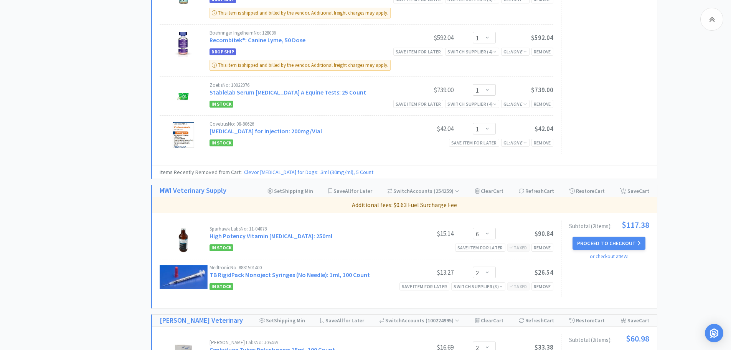
scroll to position [614, 0]
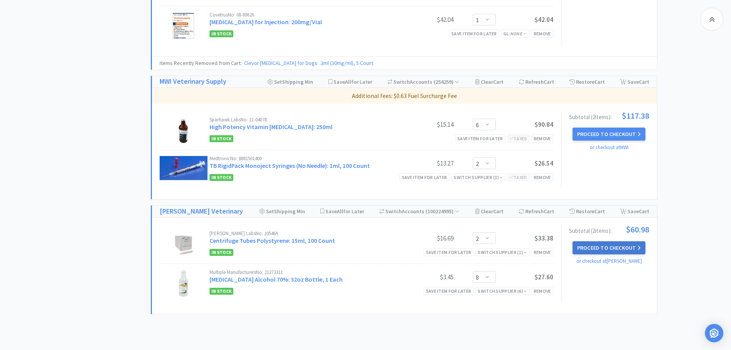
click at [577, 250] on button "Proceed to Checkout" at bounding box center [609, 247] width 73 height 13
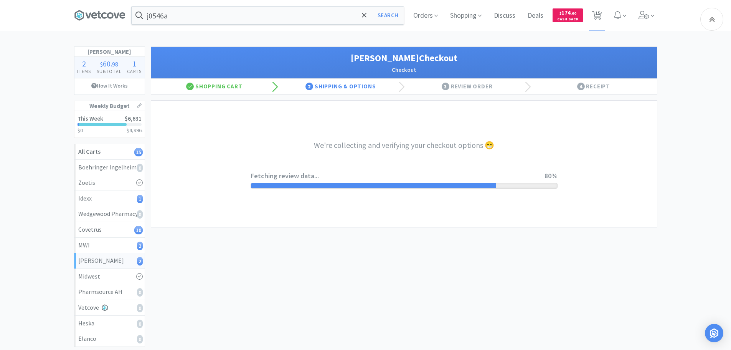
select select "1"
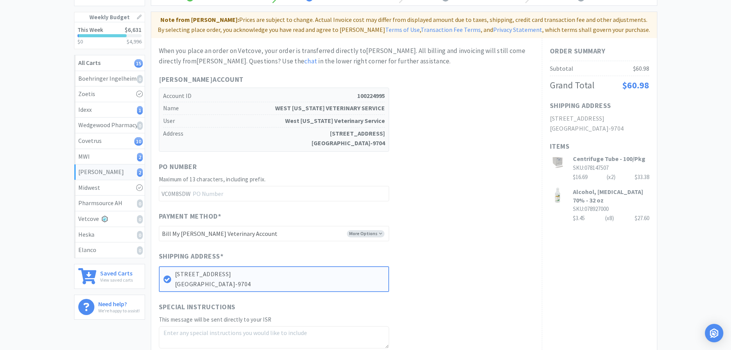
scroll to position [154, 0]
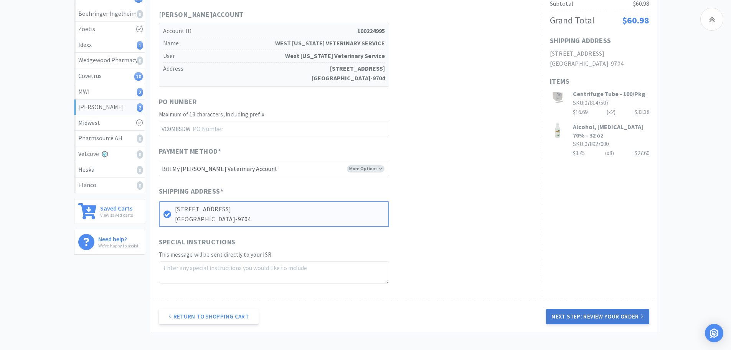
click at [606, 317] on button "Next Step: Review Your Order" at bounding box center [597, 316] width 103 height 15
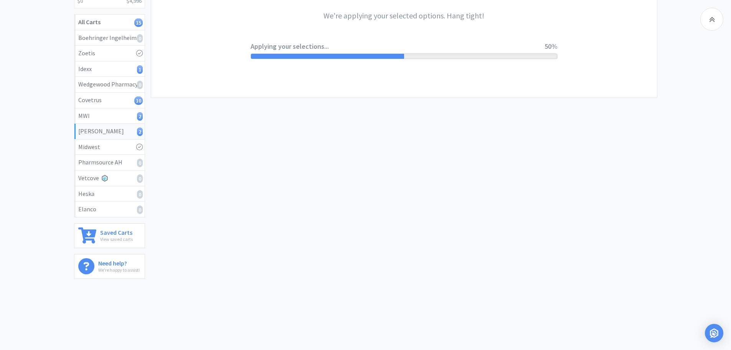
scroll to position [0, 0]
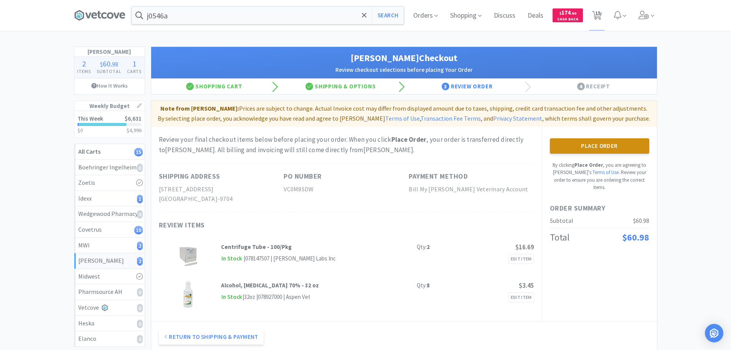
click at [603, 142] on button "Place Order" at bounding box center [599, 145] width 99 height 15
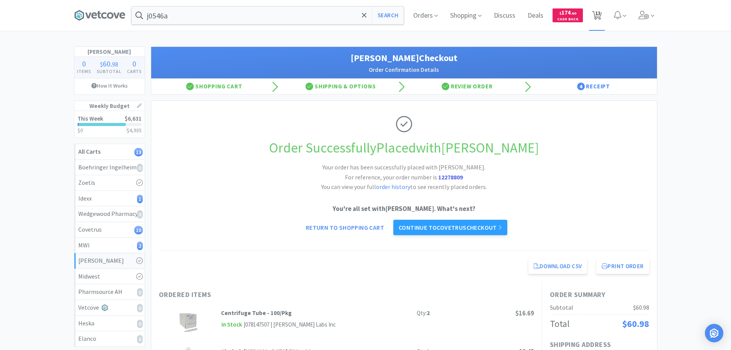
click at [602, 13] on icon at bounding box center [597, 15] width 10 height 8
select select "1"
select select "4"
select select "6"
select select "1"
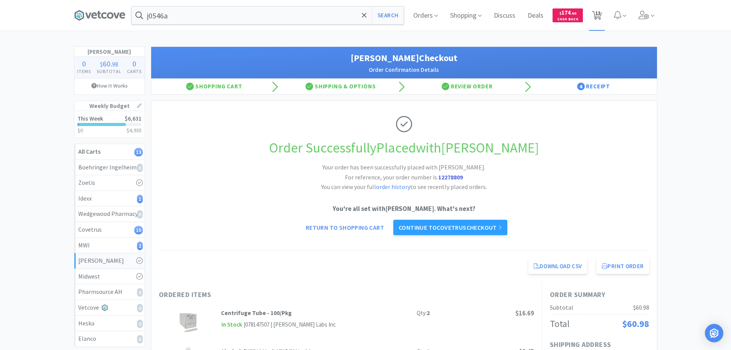
select select "4"
select select "1"
select select "2"
select select "1"
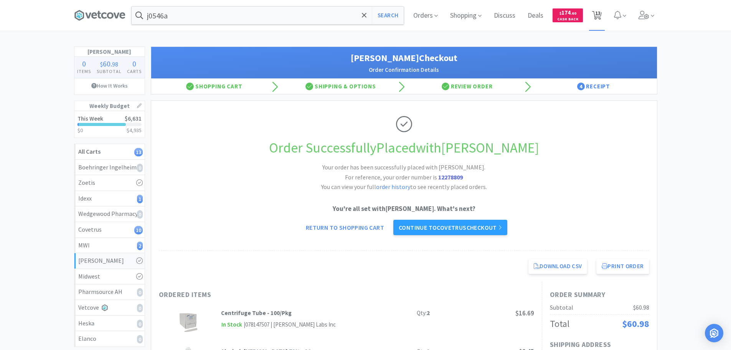
select select "1"
select select "6"
select select "2"
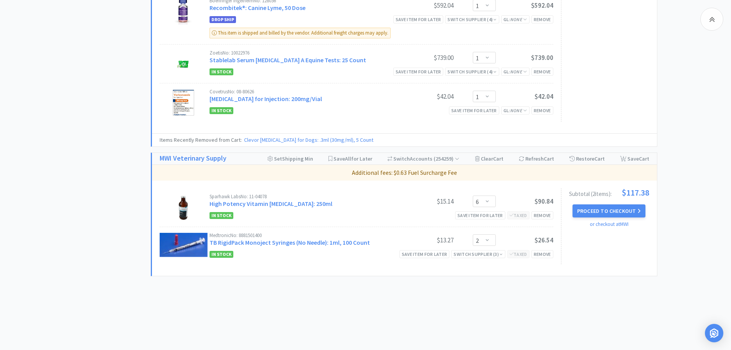
scroll to position [542, 0]
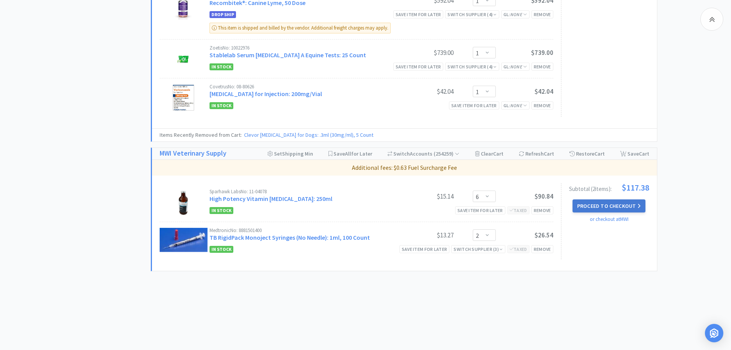
click at [603, 201] on button "Proceed to Checkout" at bounding box center [609, 205] width 73 height 13
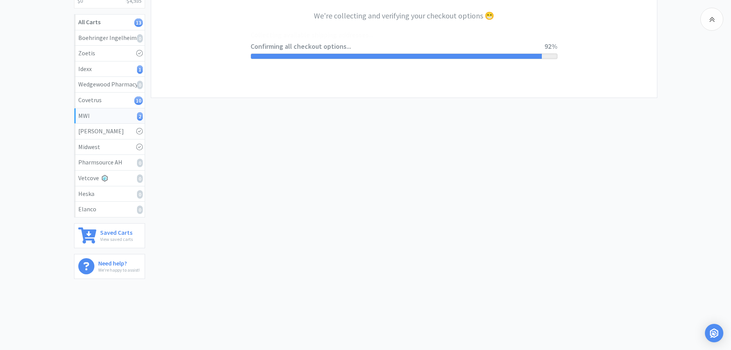
select select "STD_"
select select "FMI"
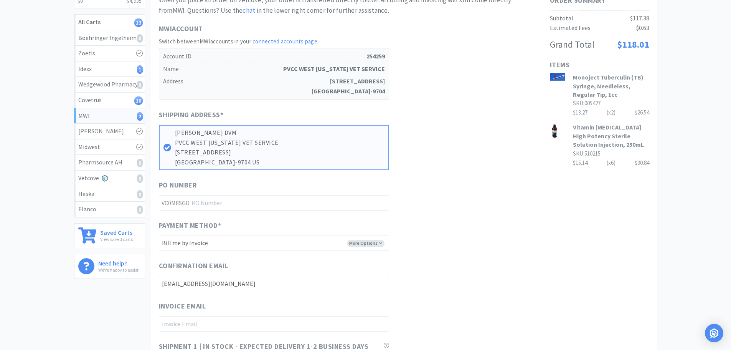
scroll to position [0, 0]
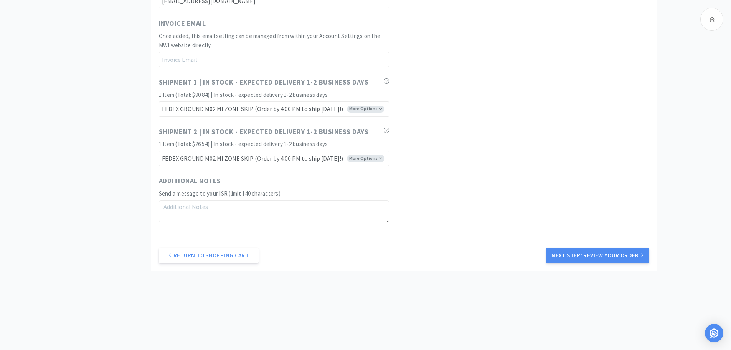
click at [642, 256] on icon at bounding box center [642, 255] width 2 height 4
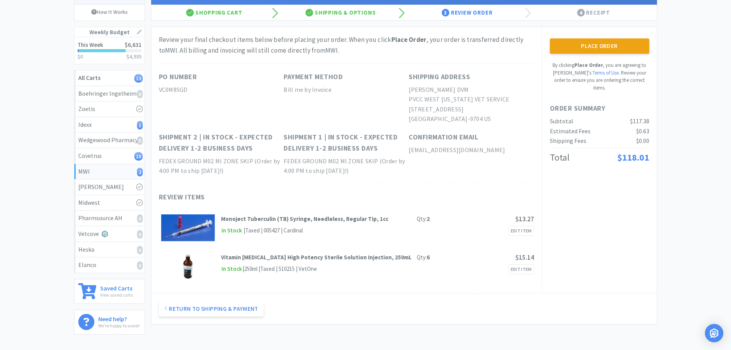
scroll to position [77, 0]
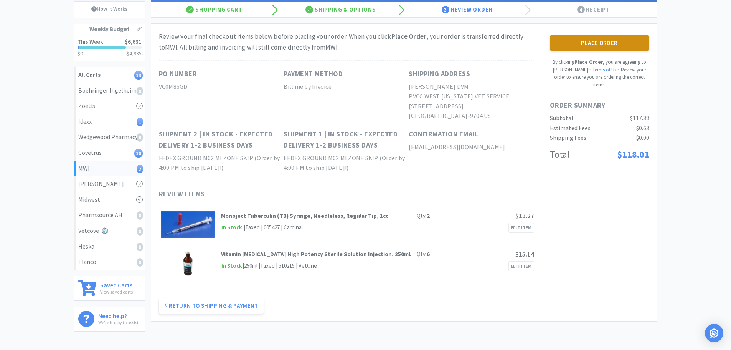
click at [585, 46] on button "Place Order" at bounding box center [599, 42] width 99 height 15
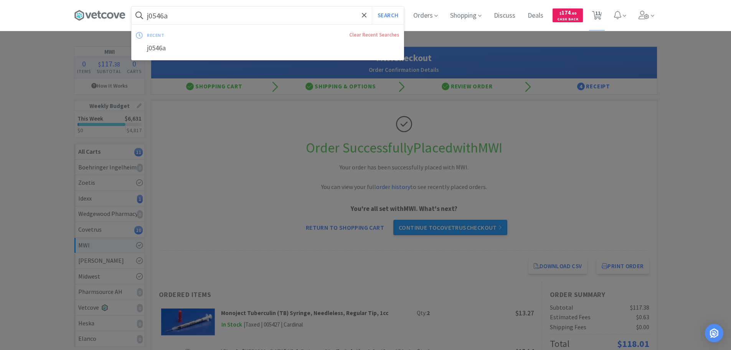
click at [213, 13] on input "j0546a" at bounding box center [268, 16] width 272 height 18
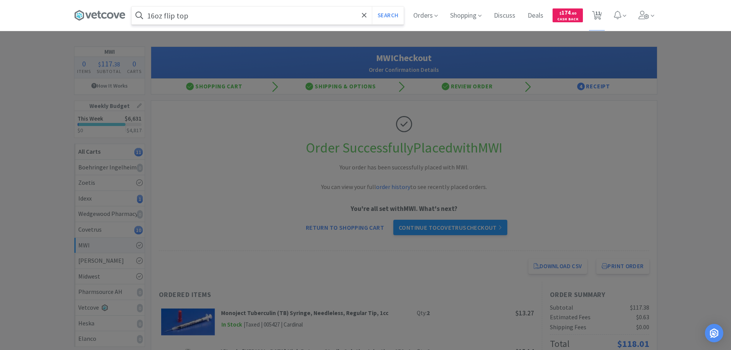
type input "16oz flip top"
click at [372, 7] on button "Search" at bounding box center [388, 16] width 32 height 18
select select "4"
select select "6"
select select "1"
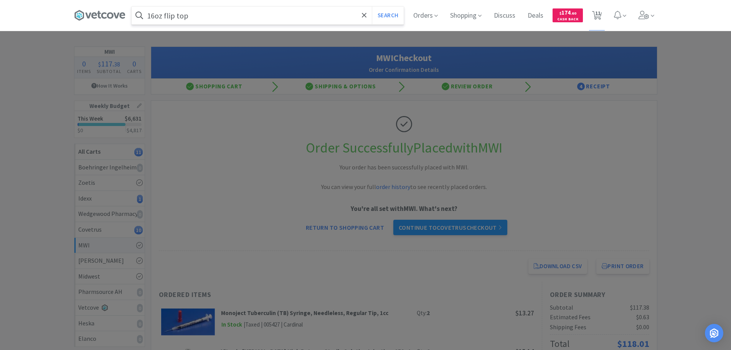
select select "4"
select select "1"
select select "2"
select select "1"
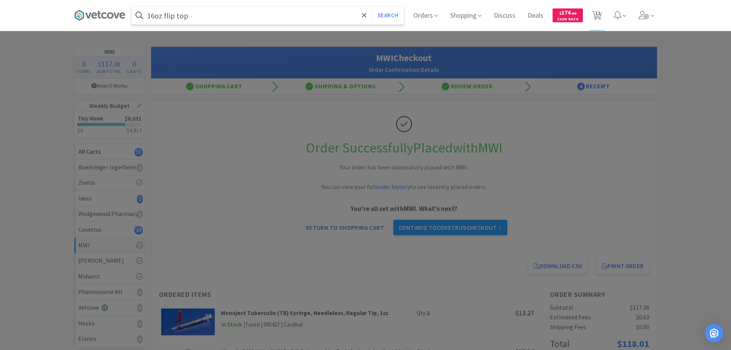
select select "1"
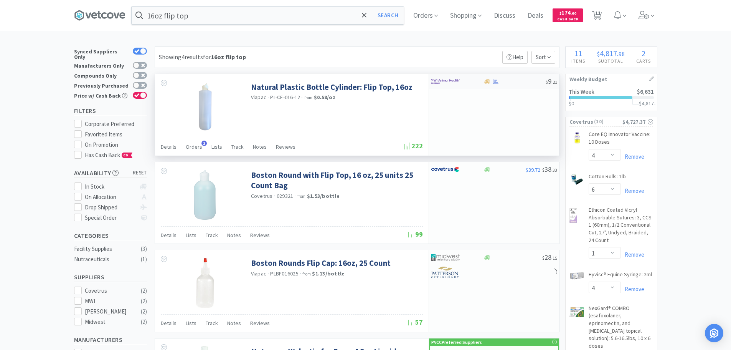
click at [449, 82] on img at bounding box center [445, 82] width 29 height 12
select select "1"
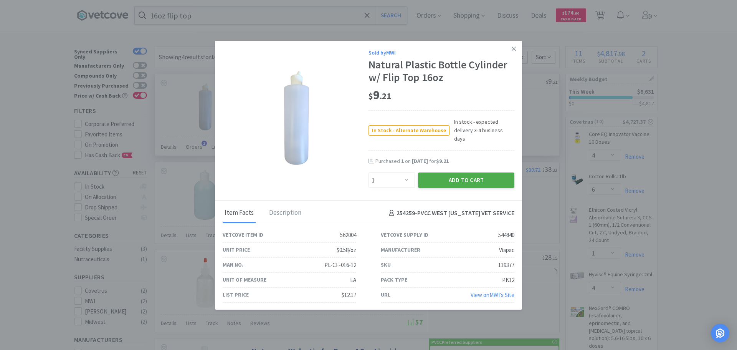
click at [462, 175] on button "Add to Cart" at bounding box center [466, 179] width 96 height 15
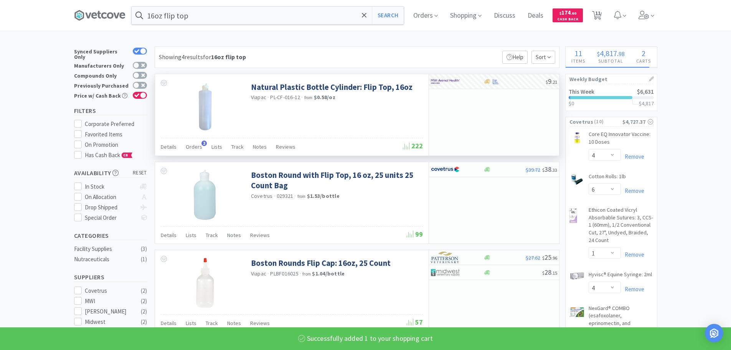
select select "1"
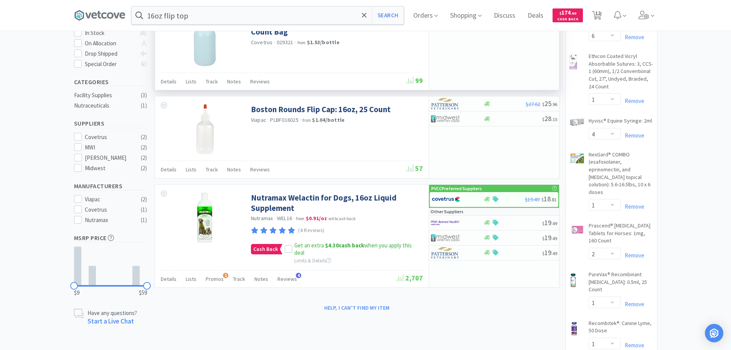
scroll to position [38, 0]
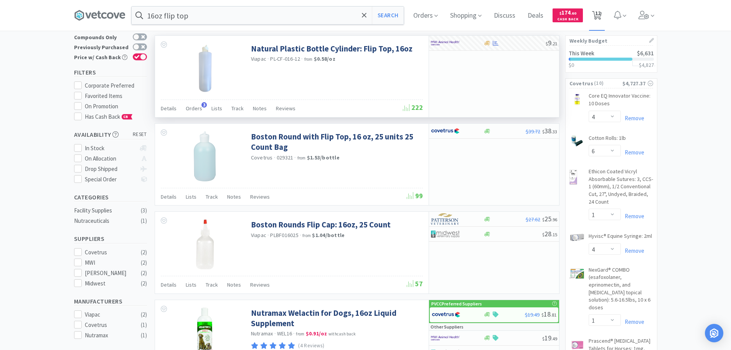
click at [605, 17] on span "12" at bounding box center [597, 15] width 16 height 31
select select "1"
select select "4"
select select "6"
select select "1"
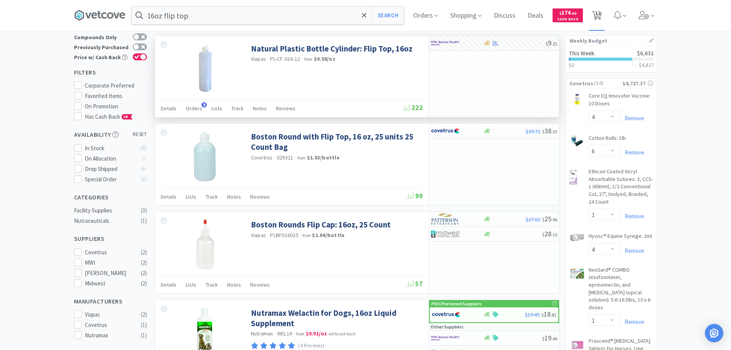
select select "4"
select select "1"
select select "2"
select select "1"
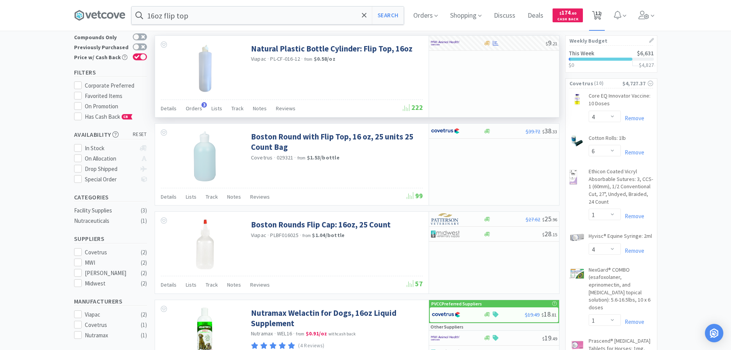
select select "1"
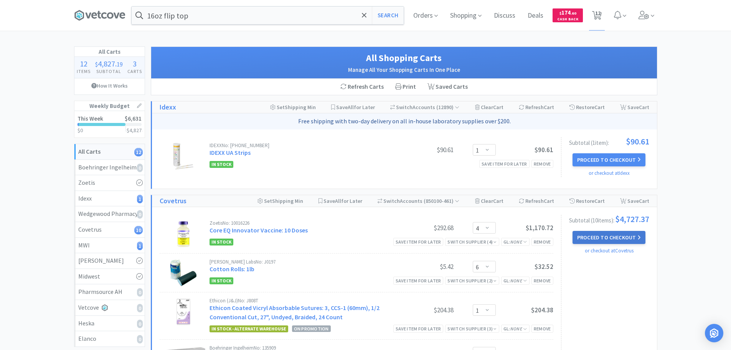
click at [627, 241] on button "Proceed to Checkout" at bounding box center [609, 237] width 73 height 13
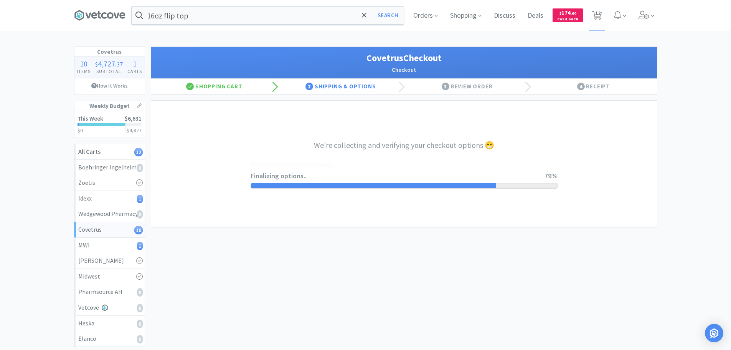
select select "ACCOUNT"
select select "cvt-standard-net"
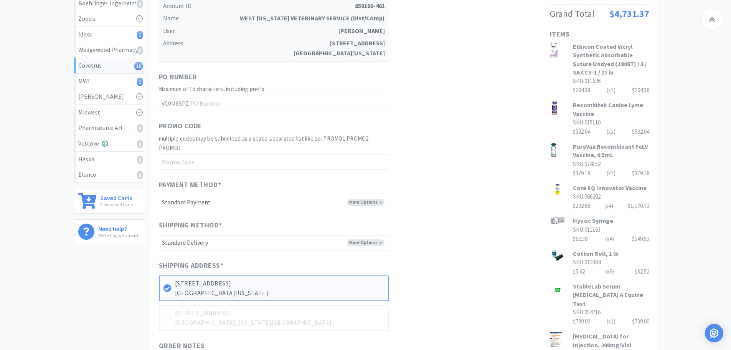
scroll to position [192, 0]
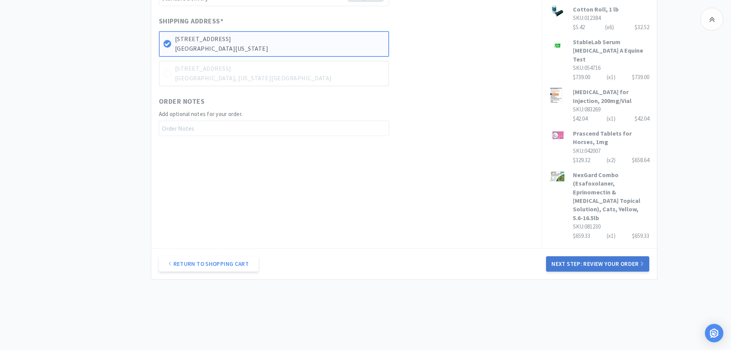
click at [598, 256] on button "Next Step: Review Your Order" at bounding box center [597, 263] width 103 height 15
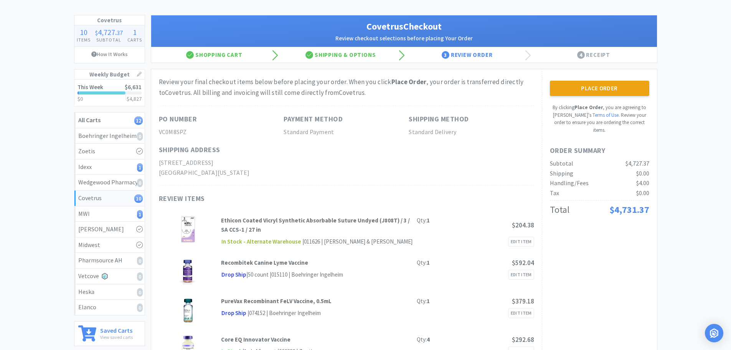
scroll to position [0, 0]
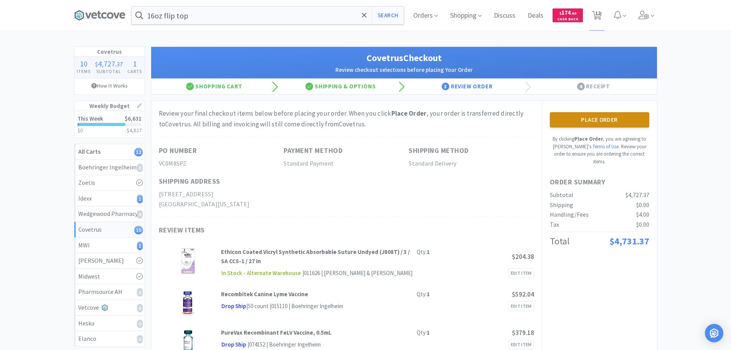
click at [569, 121] on button "Place Order" at bounding box center [599, 119] width 99 height 15
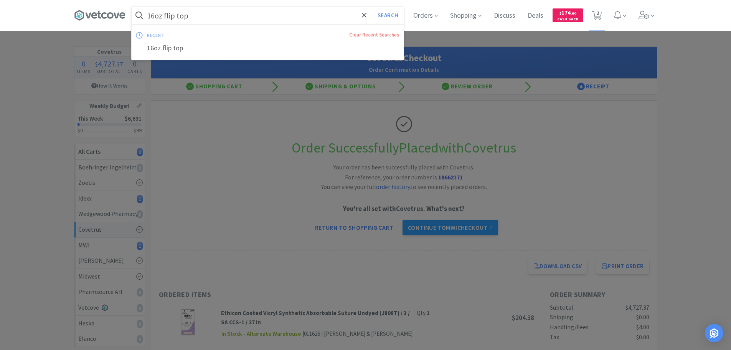
click at [224, 17] on input "16oz flip top" at bounding box center [268, 16] width 272 height 18
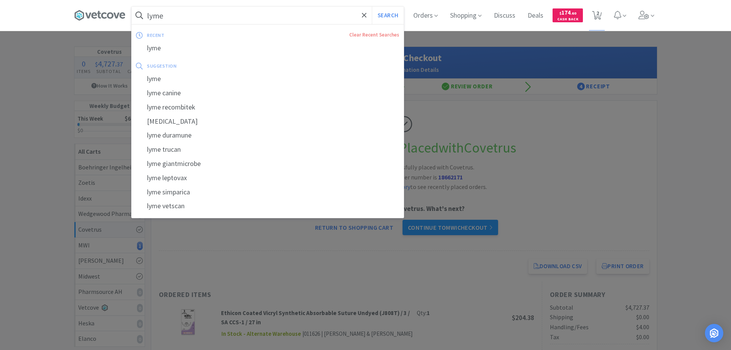
type input "lyme"
click at [372, 7] on button "Search" at bounding box center [388, 16] width 32 height 18
select select "1"
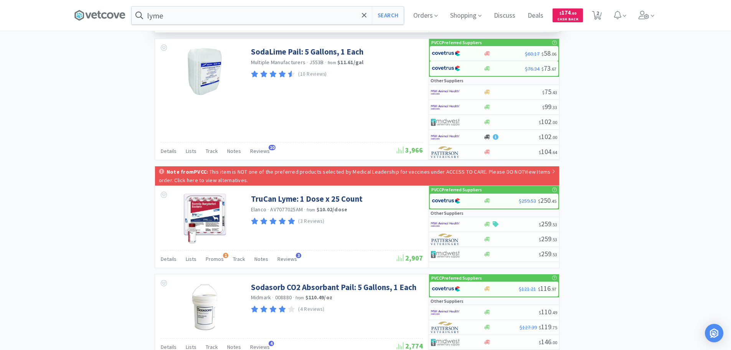
scroll to position [947, 0]
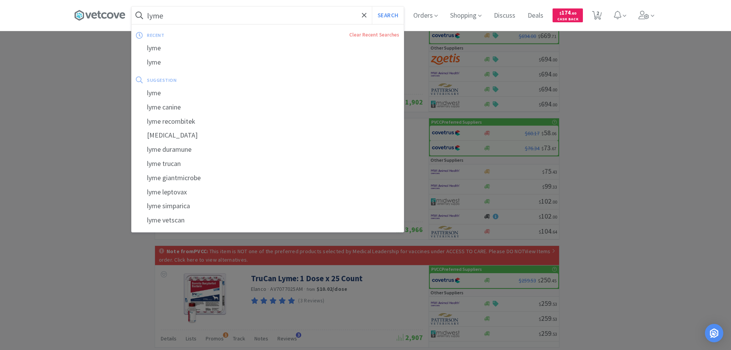
click at [221, 14] on input "lyme" at bounding box center [268, 16] width 272 height 18
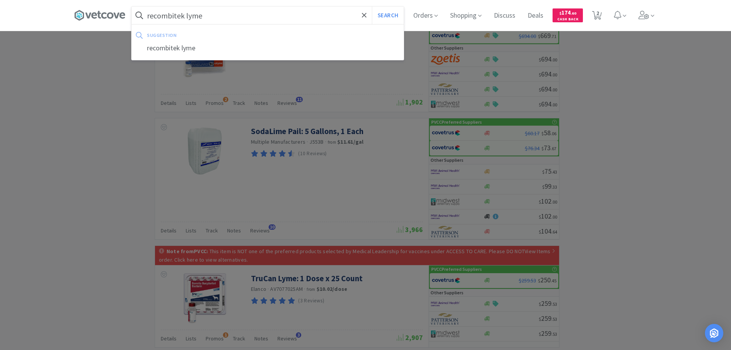
type input "recombitek lyme"
click at [372, 7] on button "Search" at bounding box center [388, 16] width 32 height 18
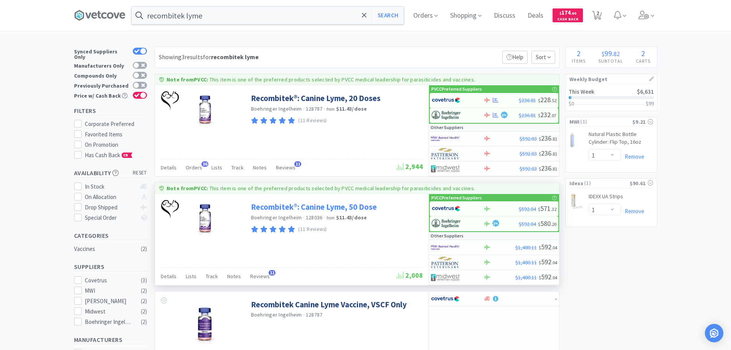
click at [367, 205] on link "Recombitek®: Canine Lyme, 50 Dose" at bounding box center [314, 207] width 126 height 10
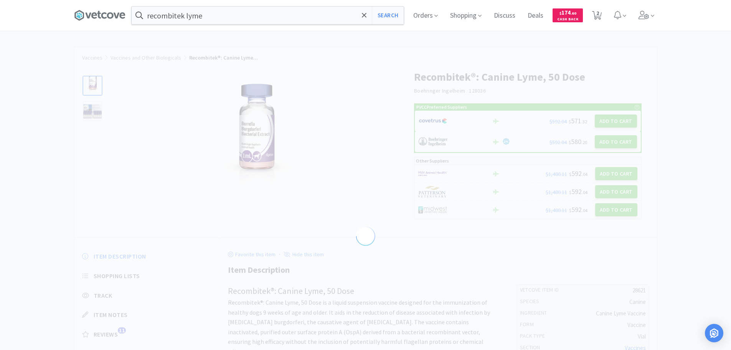
select select "28621"
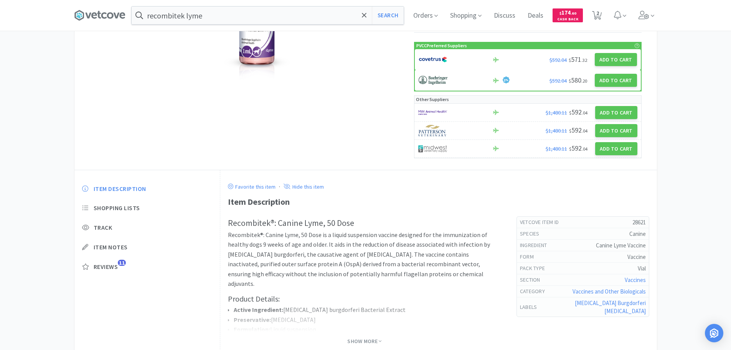
scroll to position [115, 0]
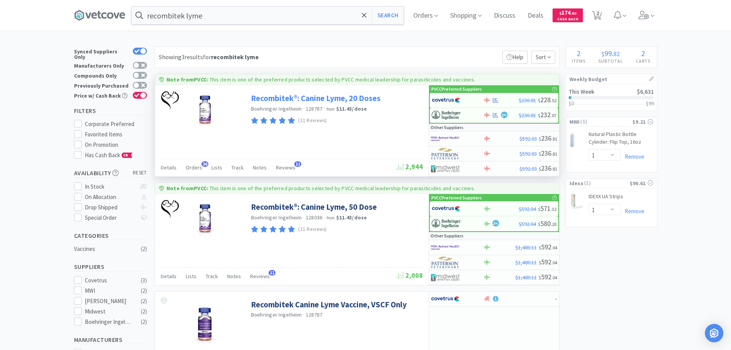
click at [316, 98] on link "Recombitek®: Canine Lyme, 20 Doses" at bounding box center [316, 98] width 130 height 10
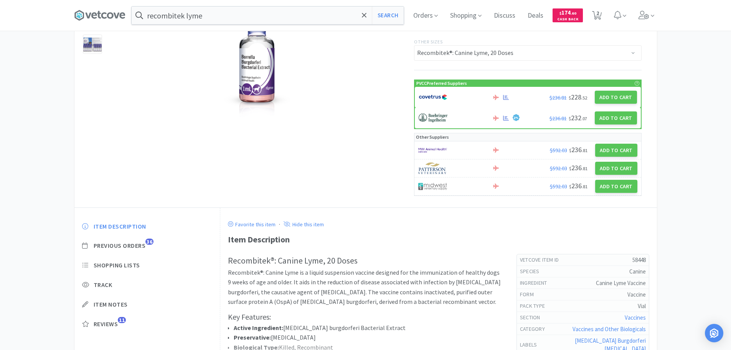
scroll to position [77, 0]
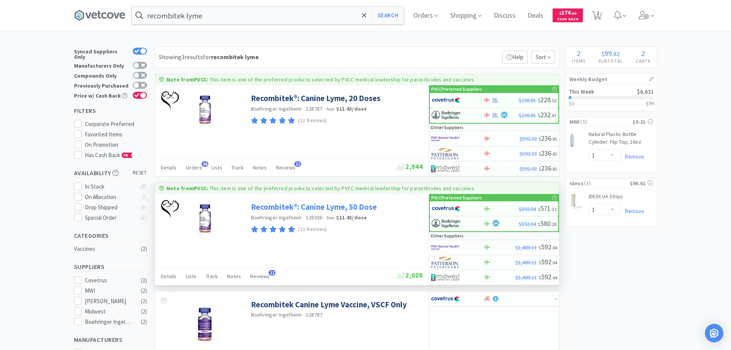
click at [291, 207] on link "Recombitek®: Canine Lyme, 50 Dose" at bounding box center [314, 207] width 126 height 10
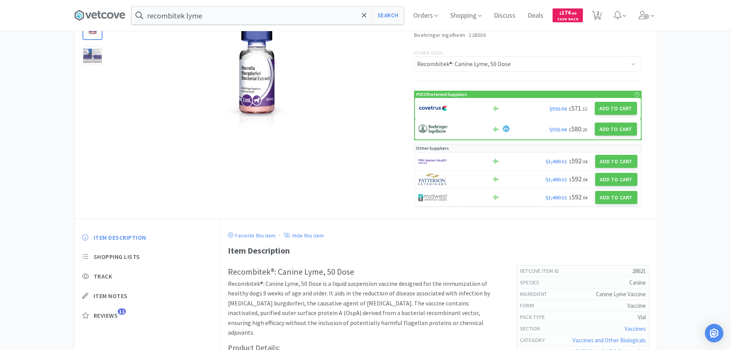
scroll to position [115, 0]
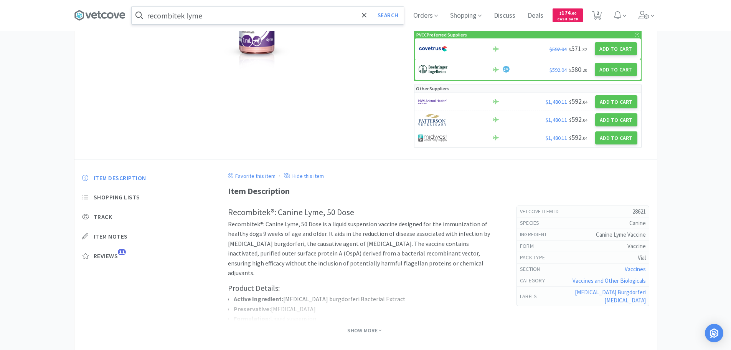
click at [204, 16] on input "recombitek lyme" at bounding box center [268, 16] width 272 height 18
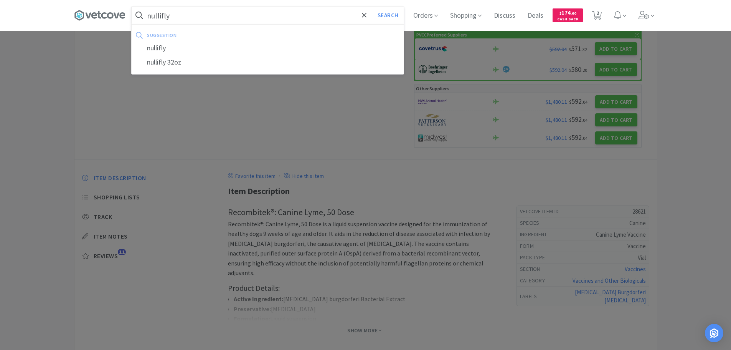
click at [372, 7] on button "Search" at bounding box center [388, 16] width 32 height 18
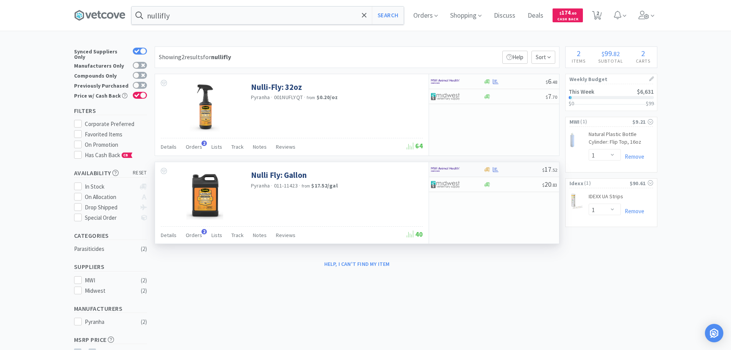
click at [447, 166] on img at bounding box center [445, 170] width 29 height 12
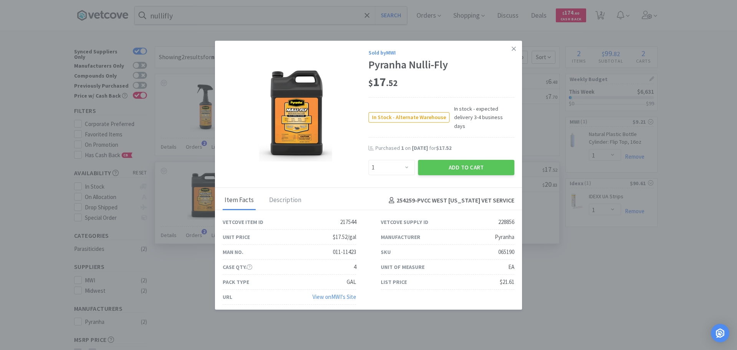
click at [447, 166] on button "Add to Cart" at bounding box center [466, 167] width 96 height 15
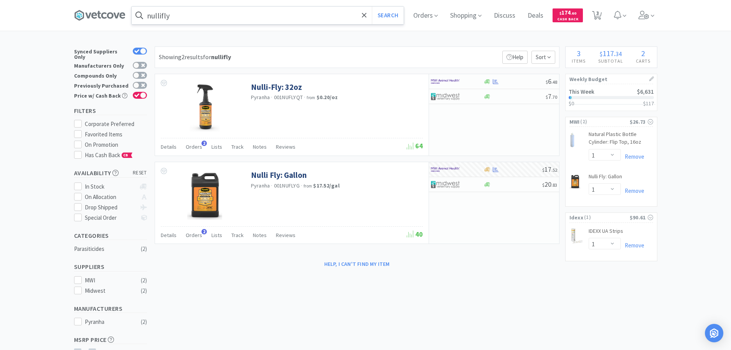
click at [210, 18] on input "nullifly" at bounding box center [268, 16] width 272 height 18
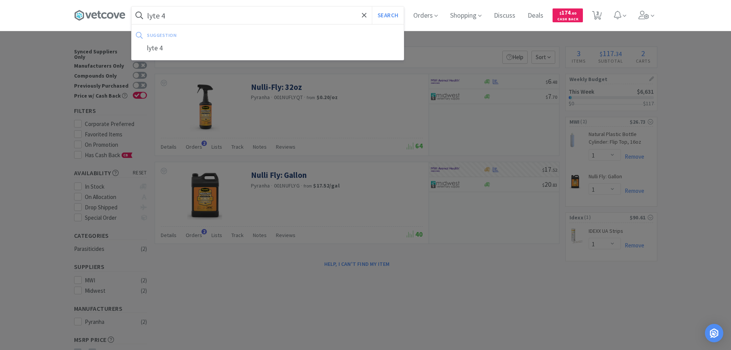
click at [372, 7] on button "Search" at bounding box center [388, 16] width 32 height 18
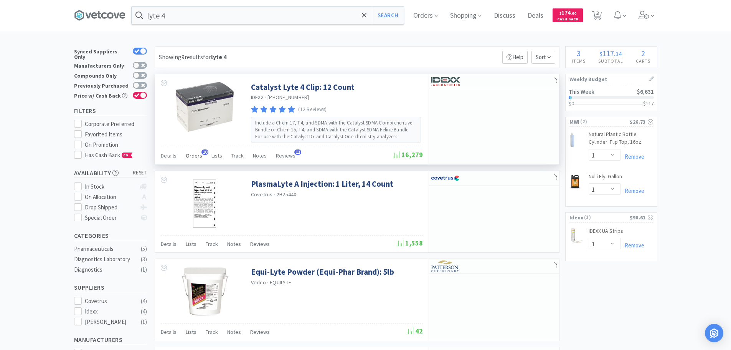
click at [196, 156] on span "Orders" at bounding box center [194, 155] width 17 height 7
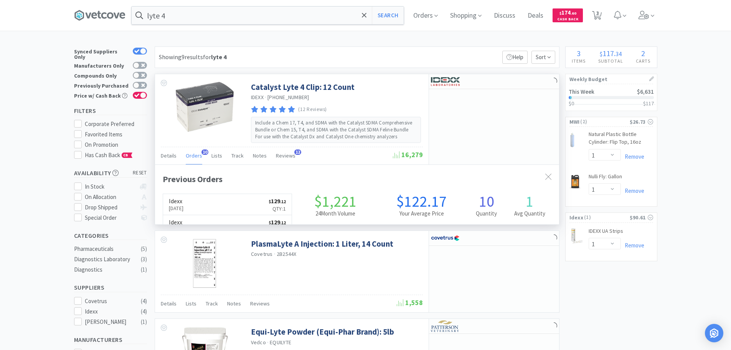
scroll to position [206, 404]
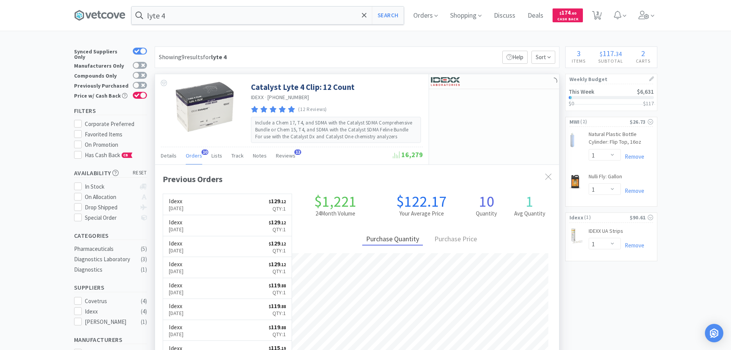
click at [196, 156] on span "Orders" at bounding box center [194, 155] width 17 height 7
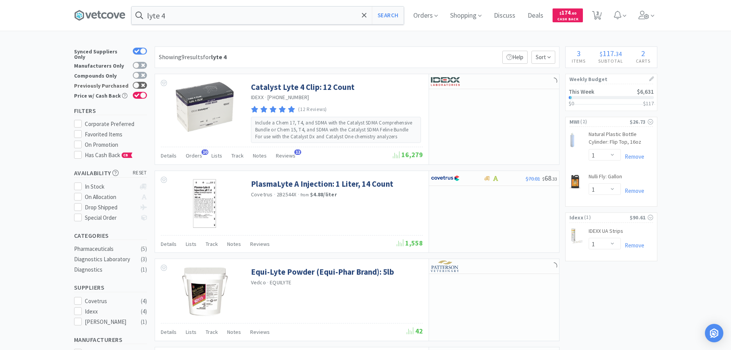
click at [138, 82] on div at bounding box center [136, 85] width 6 height 6
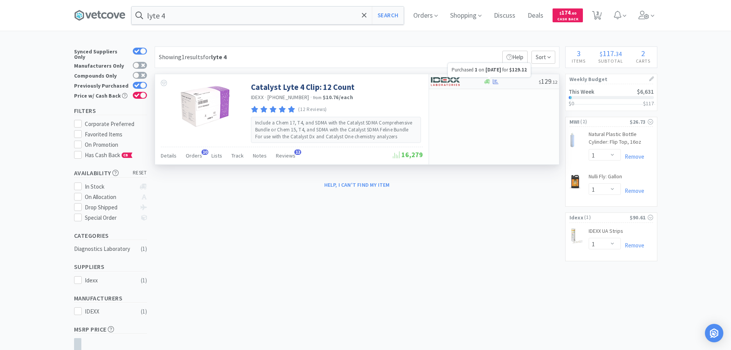
click at [496, 84] on icon at bounding box center [496, 81] width 6 height 5
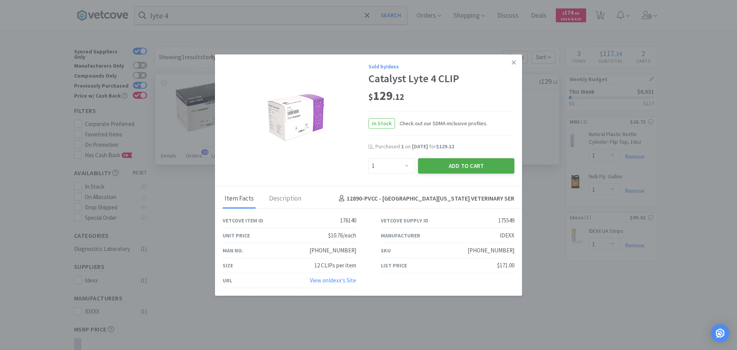
click at [479, 166] on button "Add to Cart" at bounding box center [466, 165] width 96 height 15
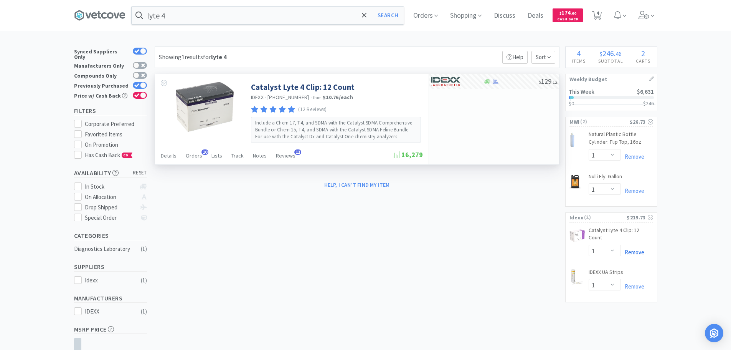
click at [635, 248] on link "Remove" at bounding box center [632, 251] width 23 height 7
click at [277, 26] on div "lyte 4 Search Orders Shopping Discuss Discuss Deals Deals $ 174 . 60 Cash Back …" at bounding box center [365, 15] width 583 height 31
click at [279, 23] on input "lyte 4" at bounding box center [268, 16] width 272 height 18
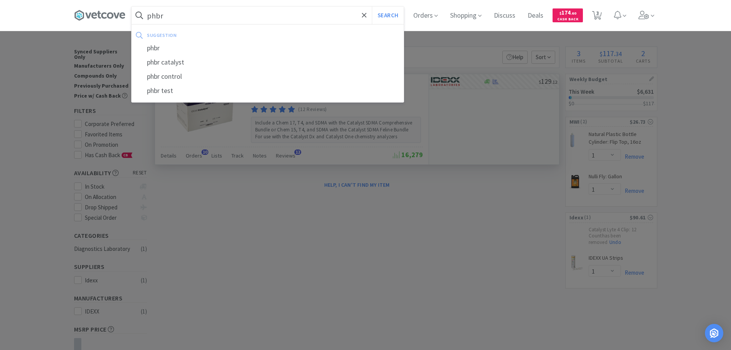
click at [372, 7] on button "Search" at bounding box center [388, 16] width 32 height 18
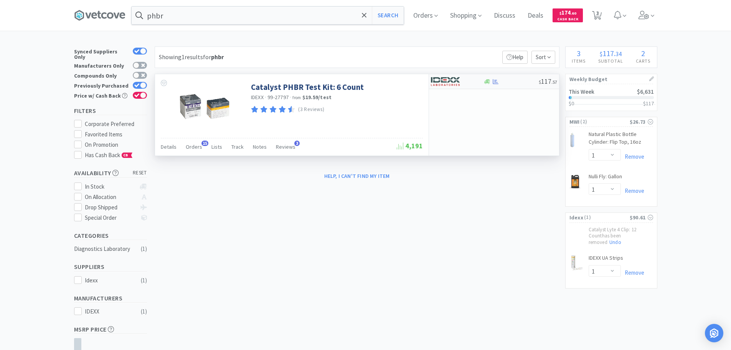
click at [501, 81] on div at bounding box center [511, 82] width 55 height 6
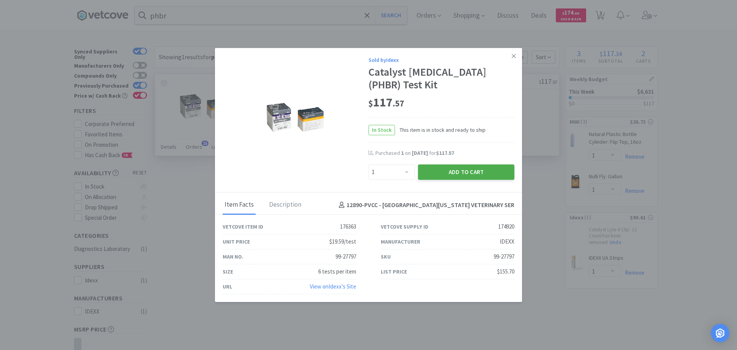
click at [496, 170] on button "Add to Cart" at bounding box center [466, 171] width 96 height 15
